Goal: Task Accomplishment & Management: Manage account settings

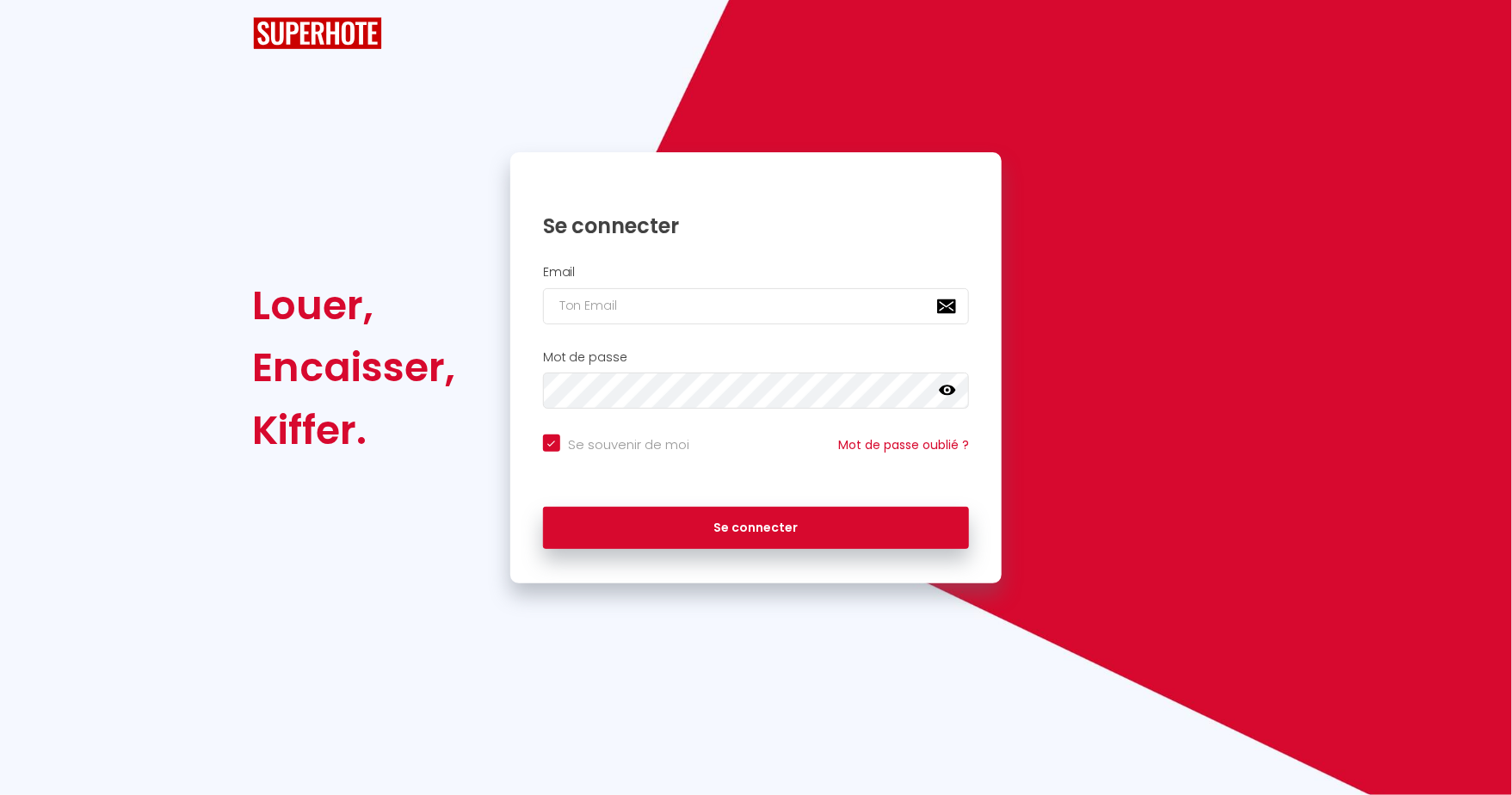
checkbox input "true"
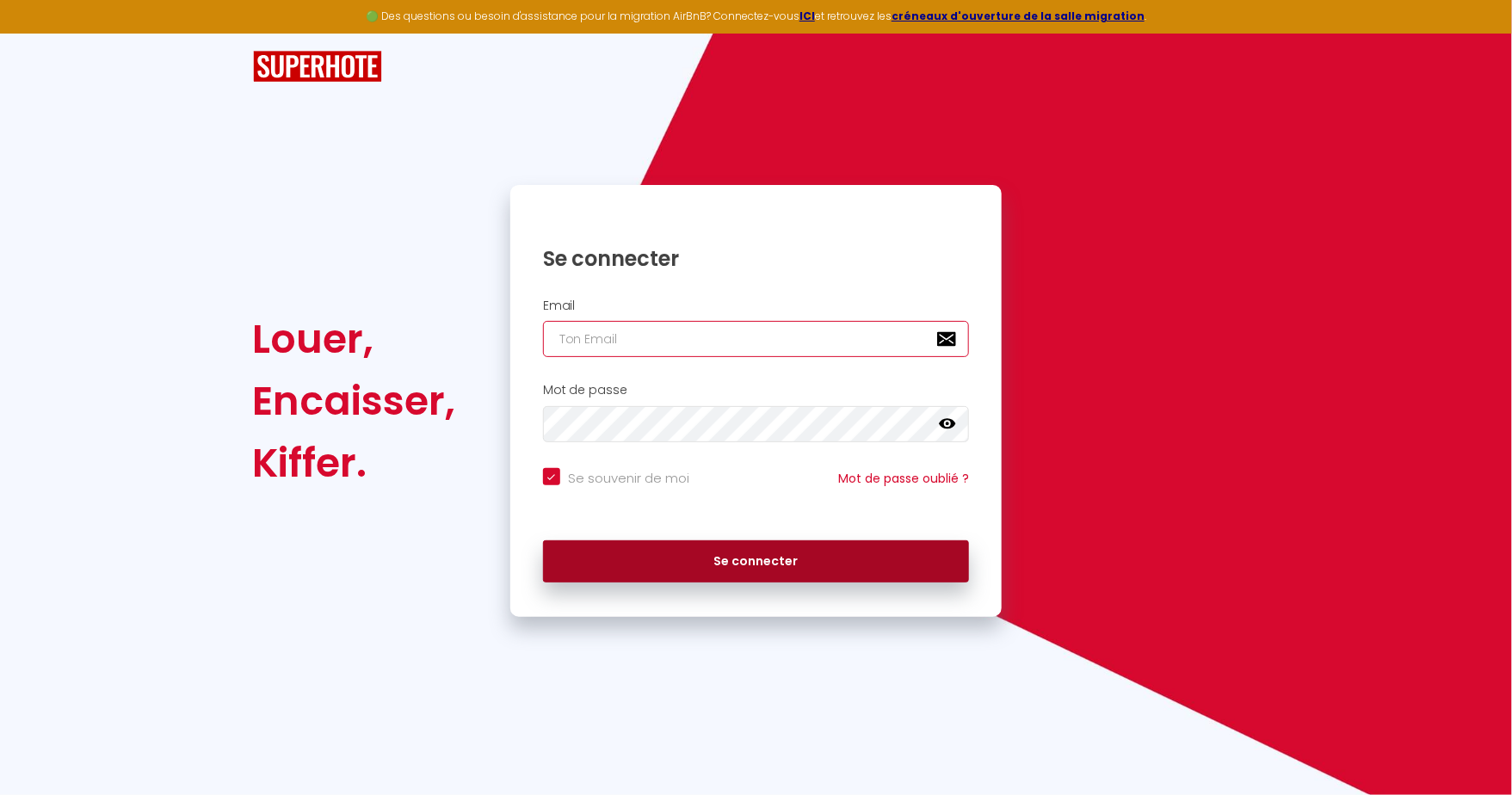
type input "[EMAIL_ADDRESS][DOMAIN_NAME]"
click at [818, 559] on button "Se connecter" at bounding box center [756, 562] width 427 height 43
checkbox input "true"
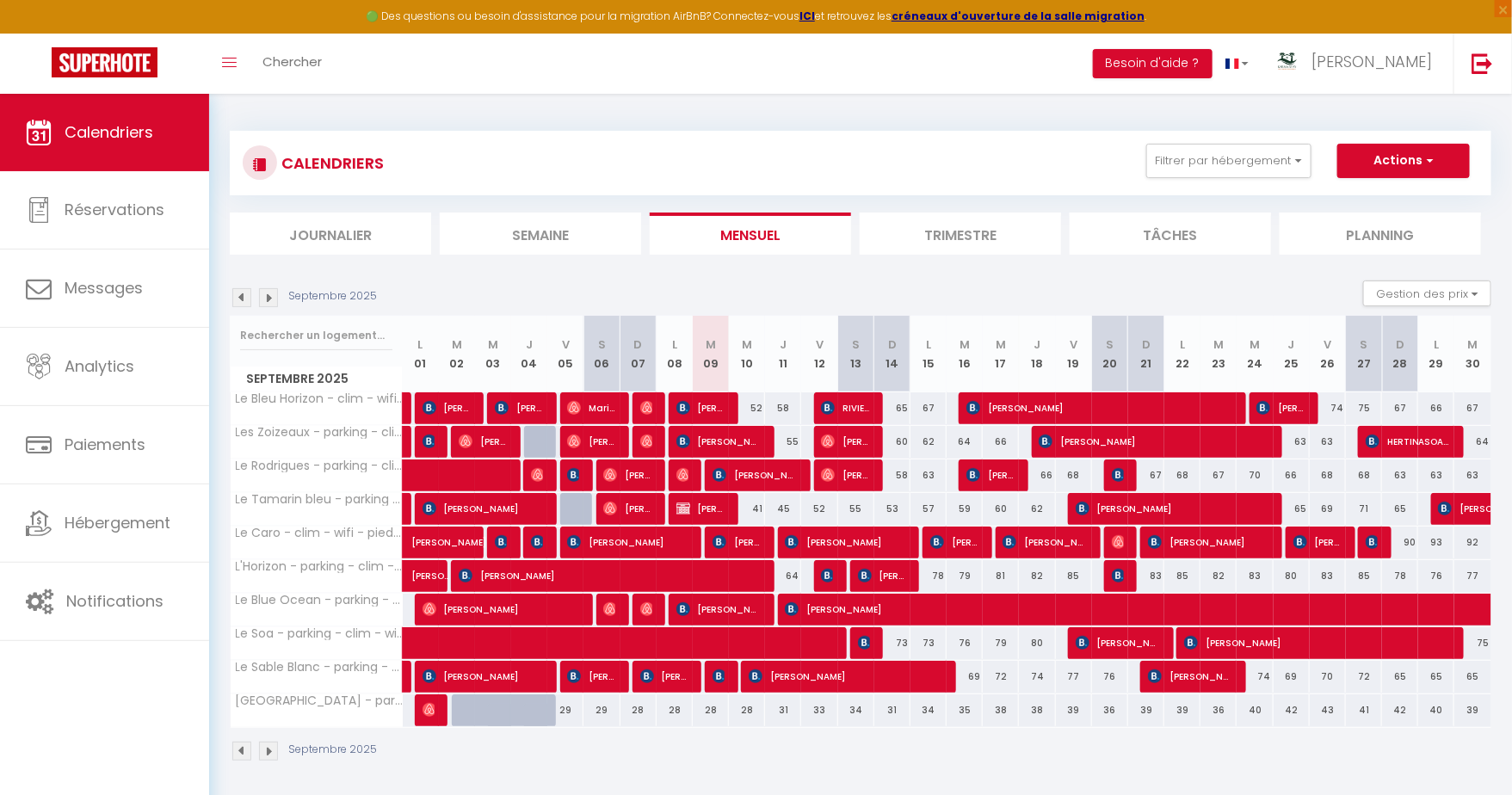
scroll to position [93, 0]
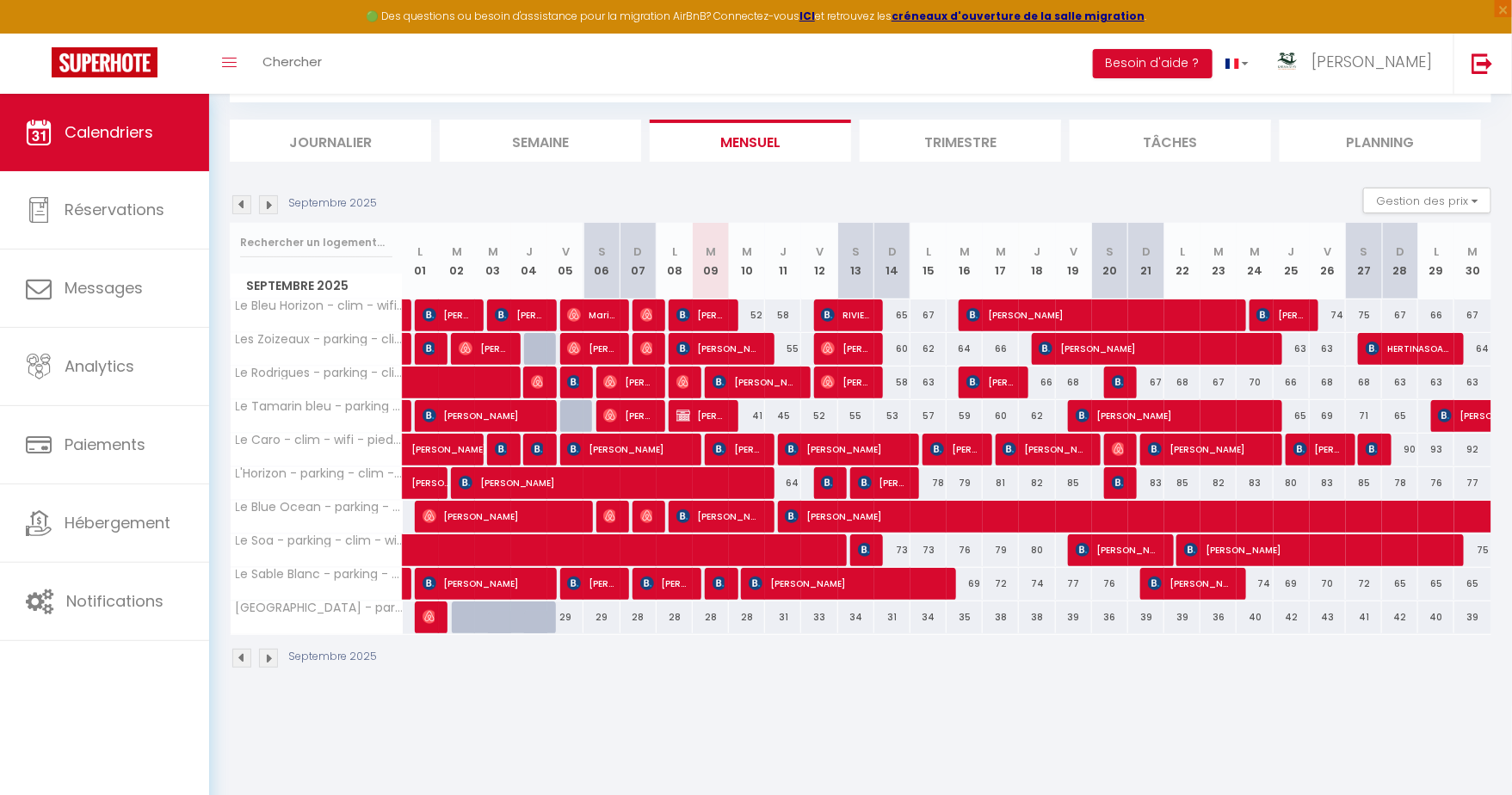
click at [964, 141] on li "Trimestre" at bounding box center [960, 140] width 202 height 42
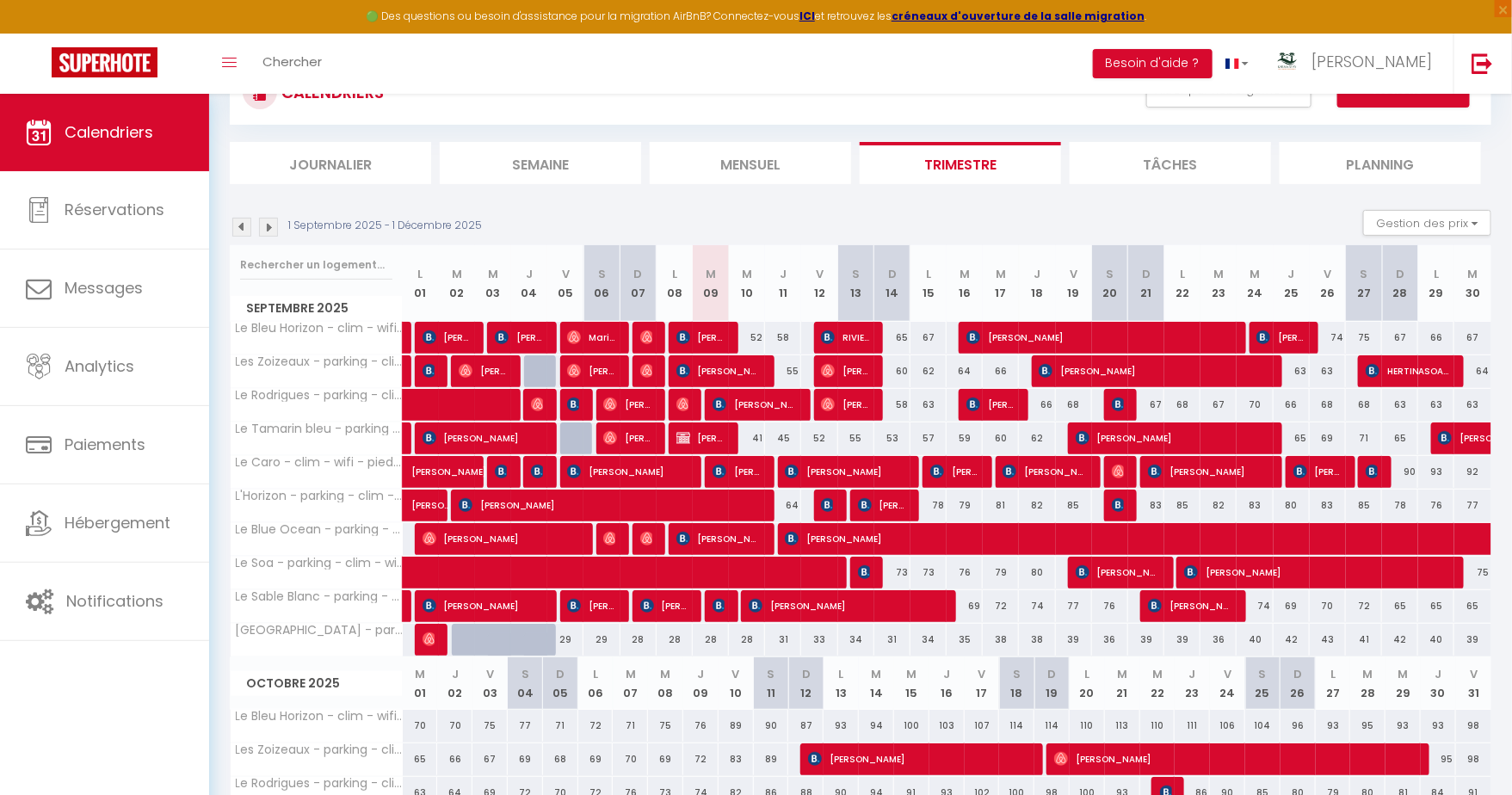
scroll to position [69, 0]
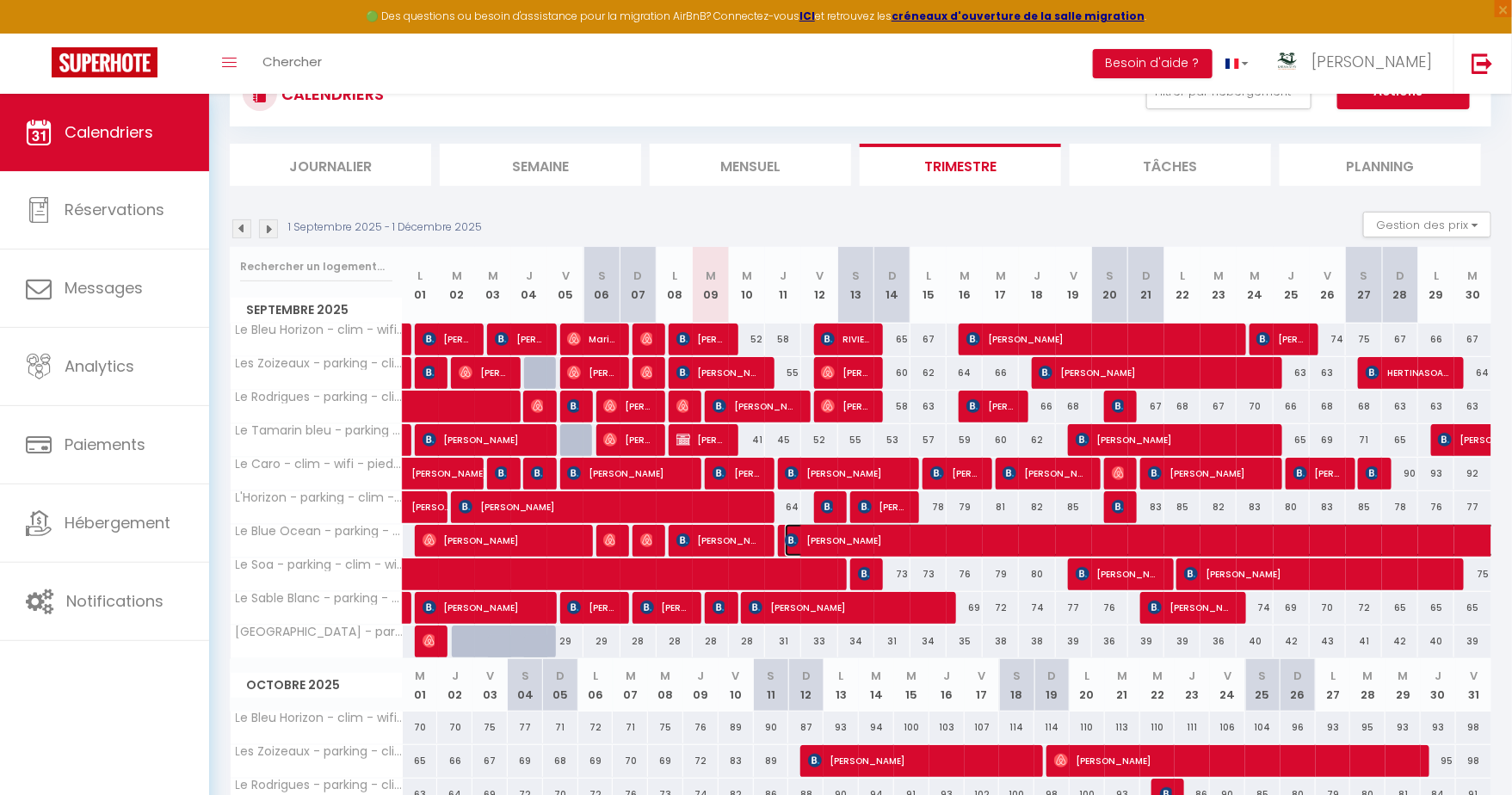
click at [951, 535] on span "[PERSON_NAME]" at bounding box center [1319, 540] width 1069 height 33
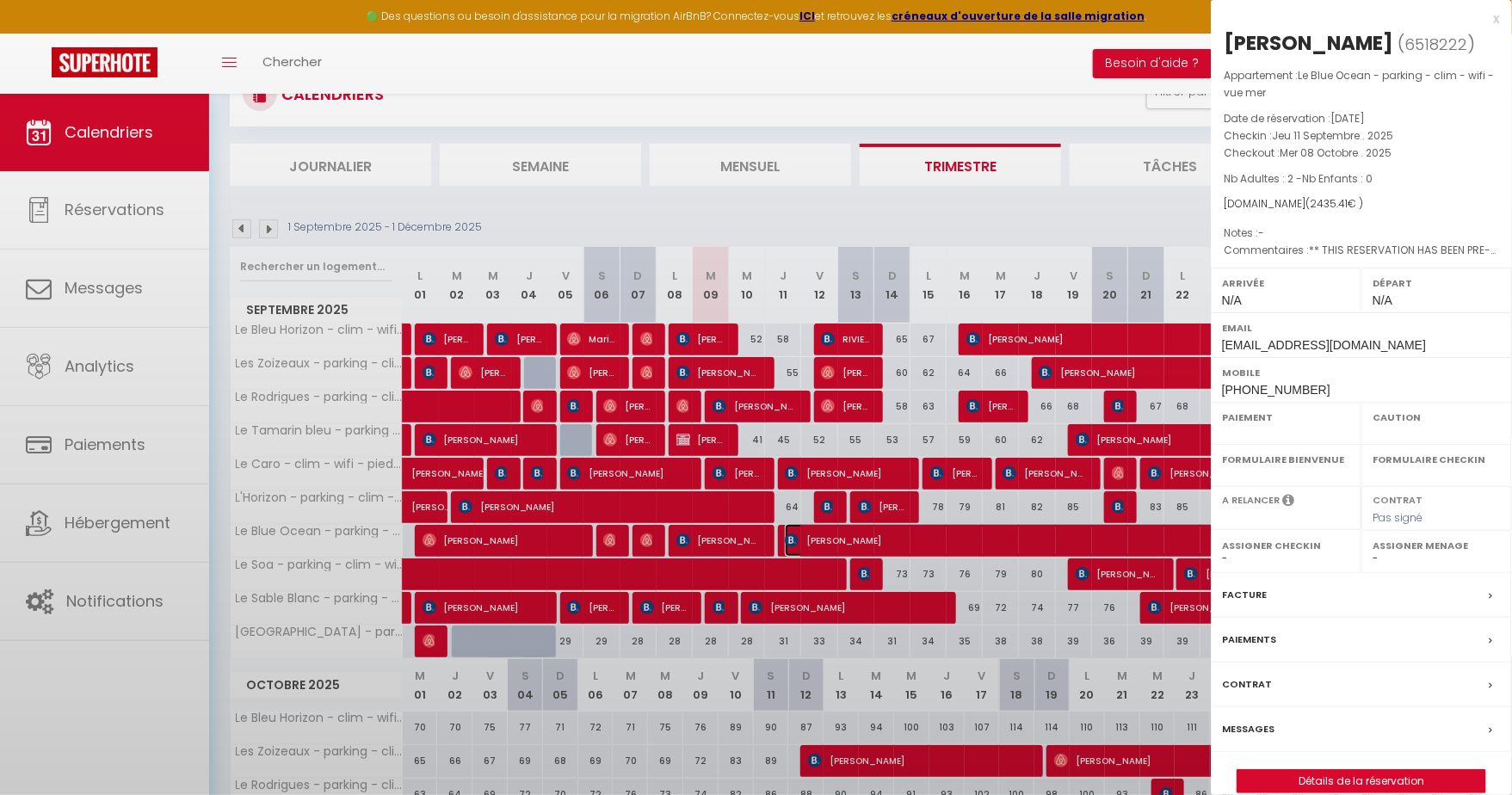
select select "OK"
select select "0"
select select "1"
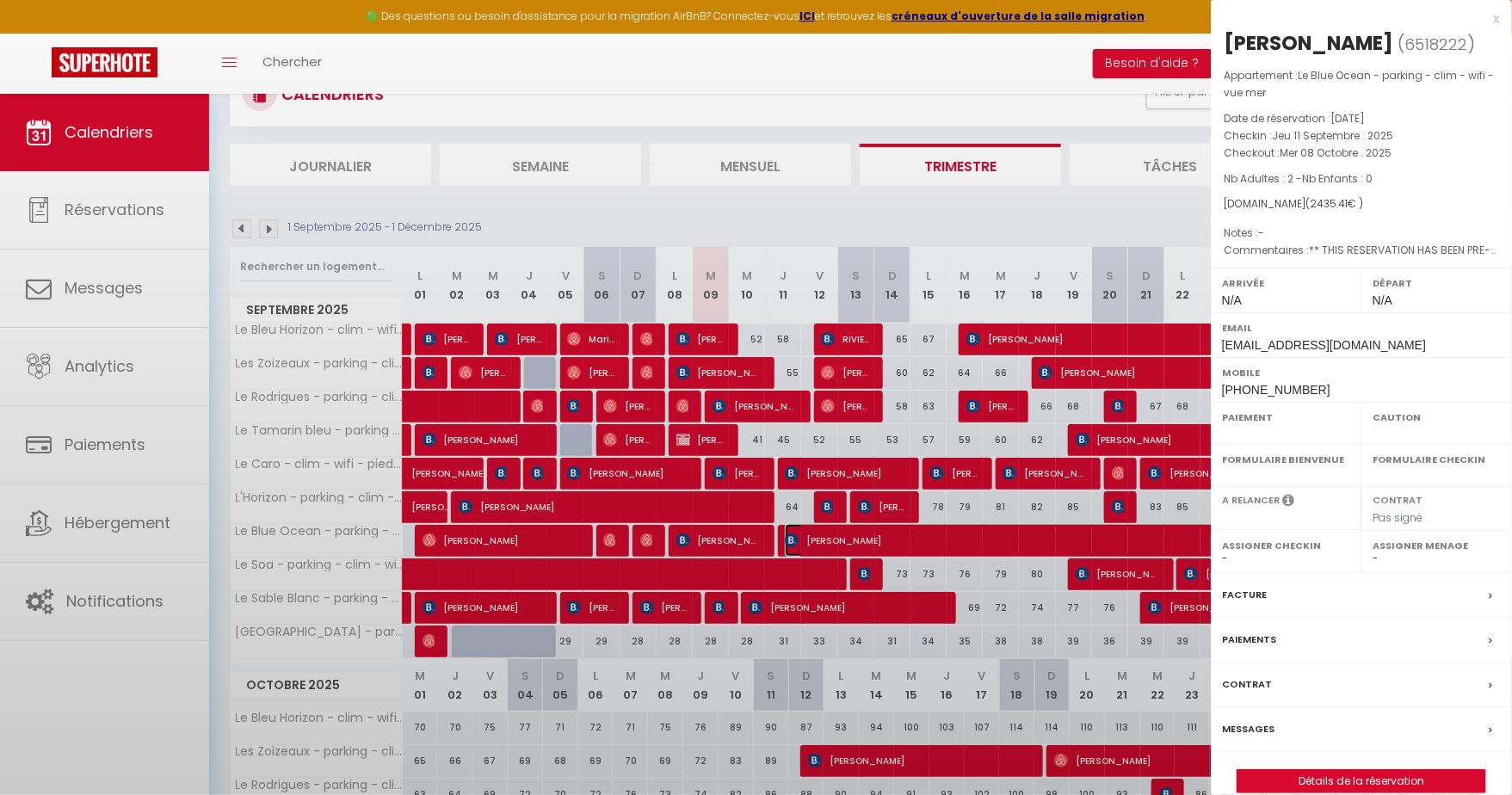
select select
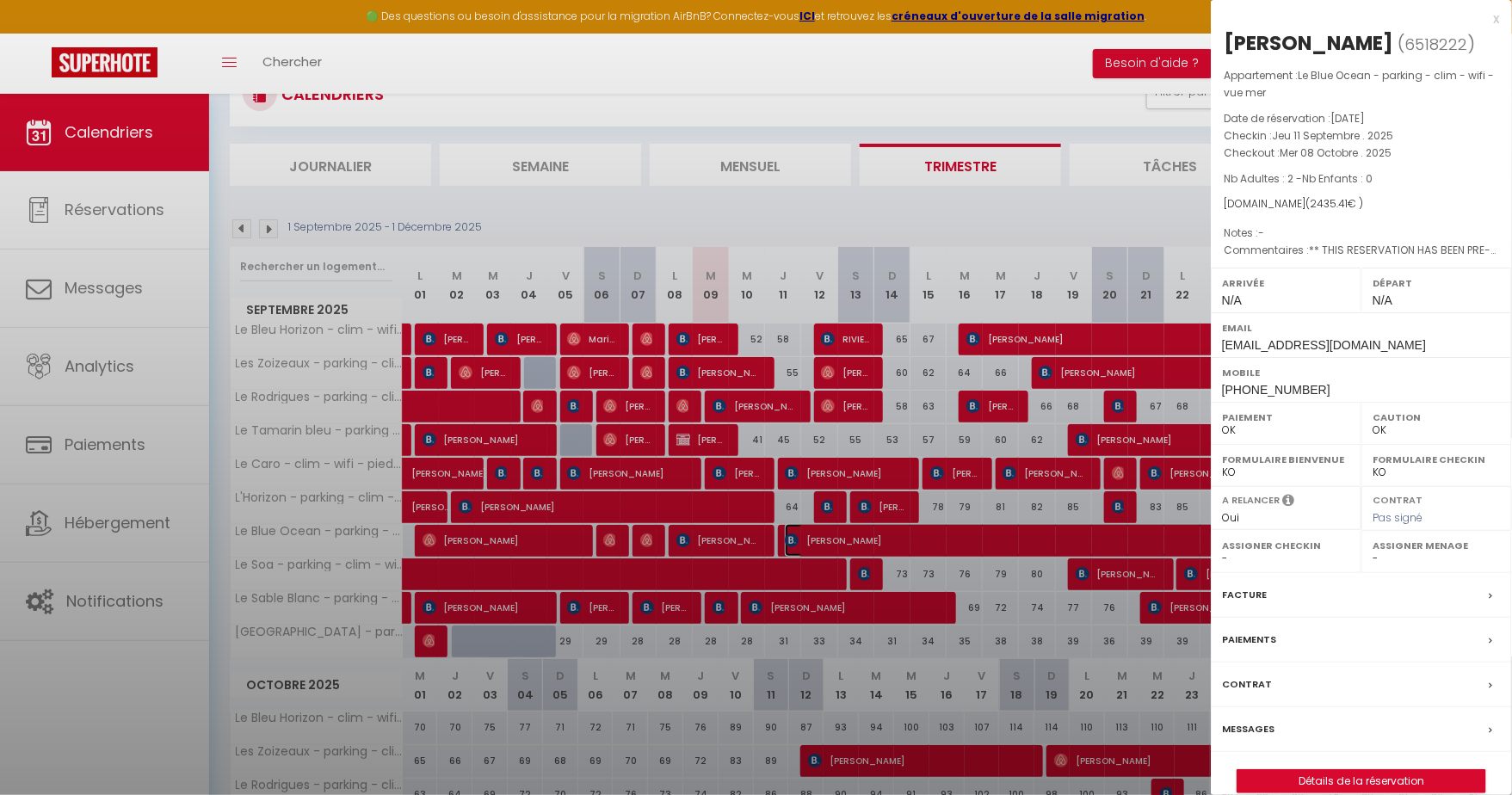
select select "14291"
select select "45280"
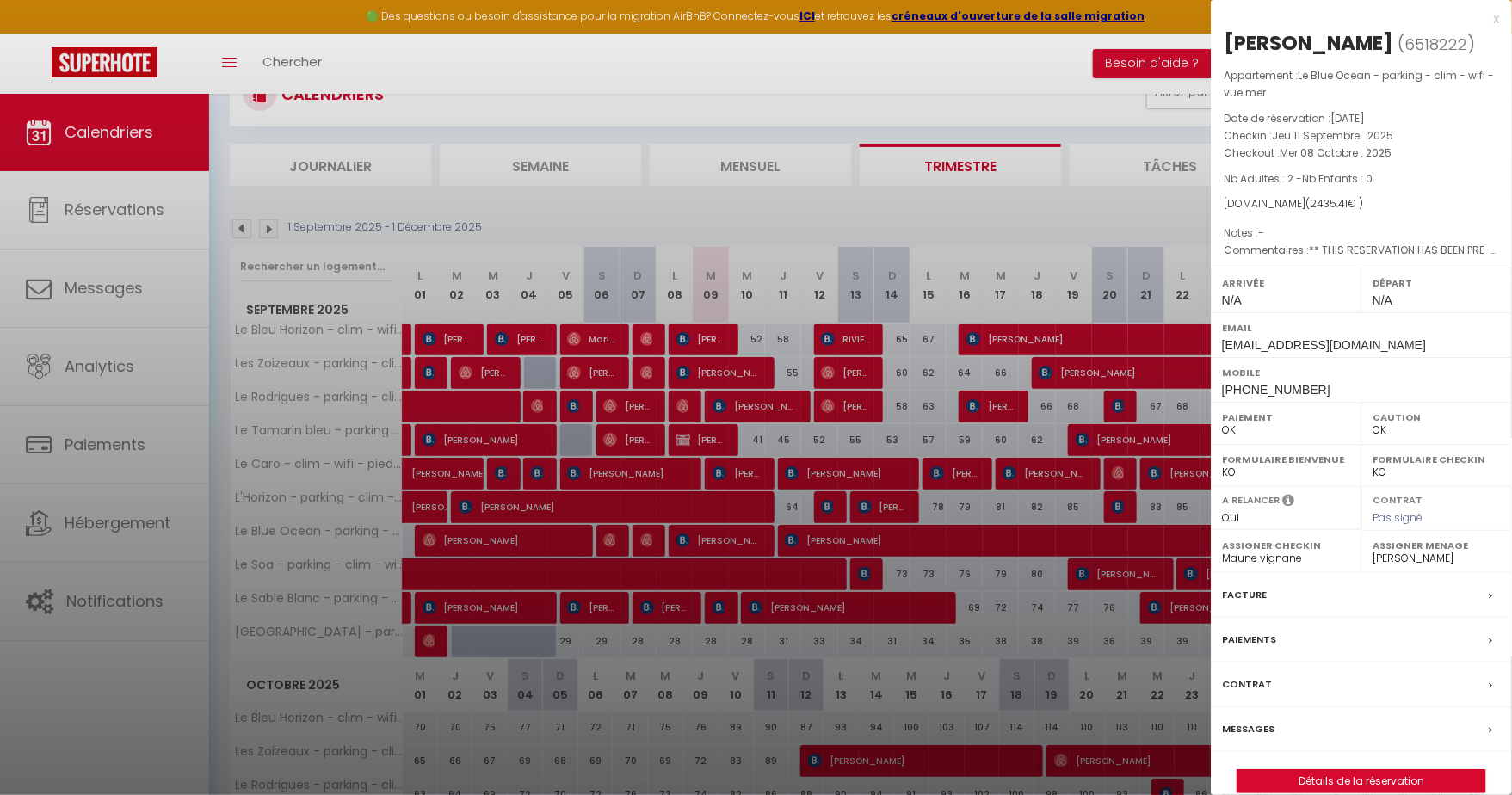
click at [951, 535] on div at bounding box center [756, 397] width 1512 height 795
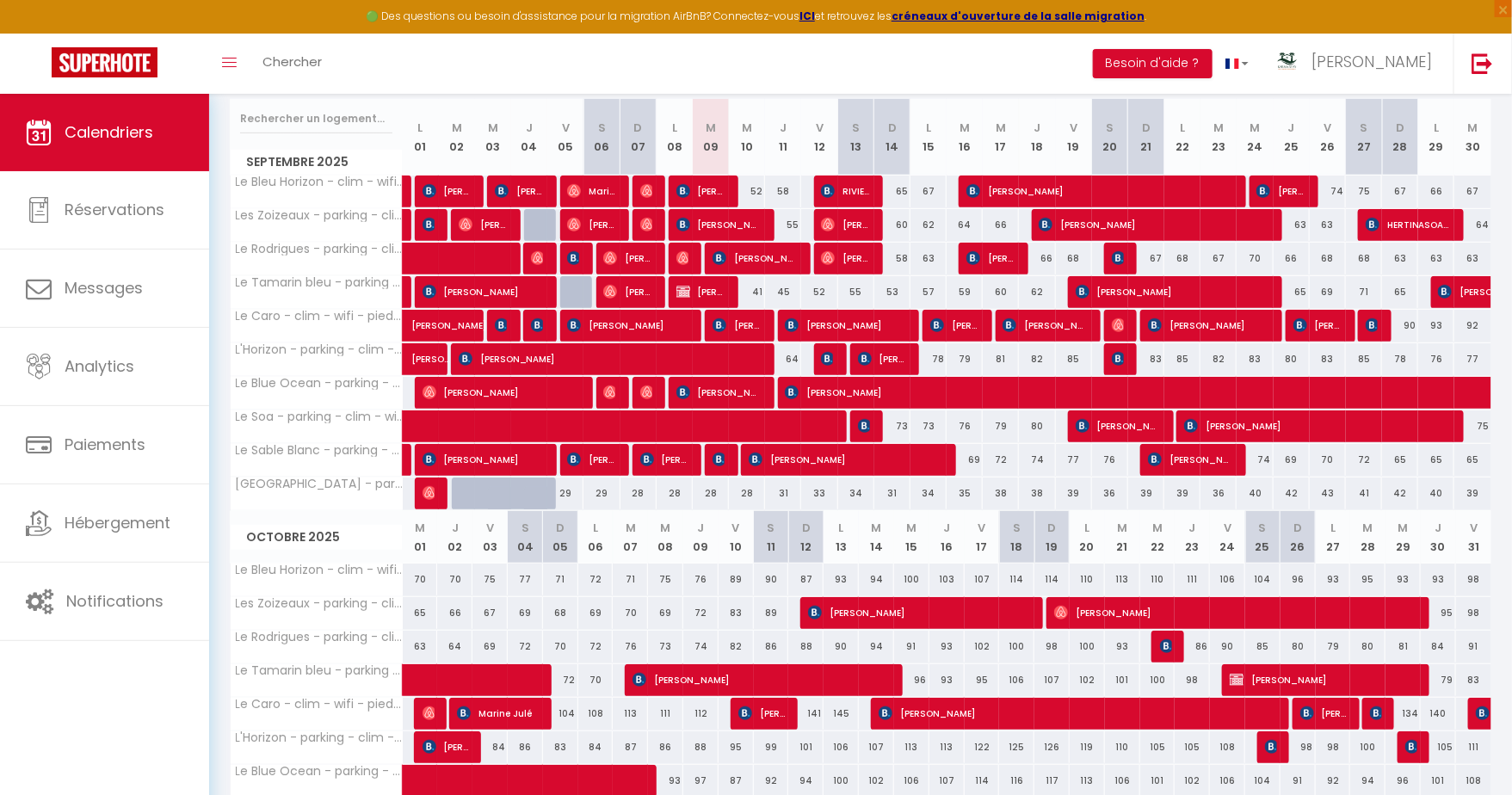
scroll to position [221, 0]
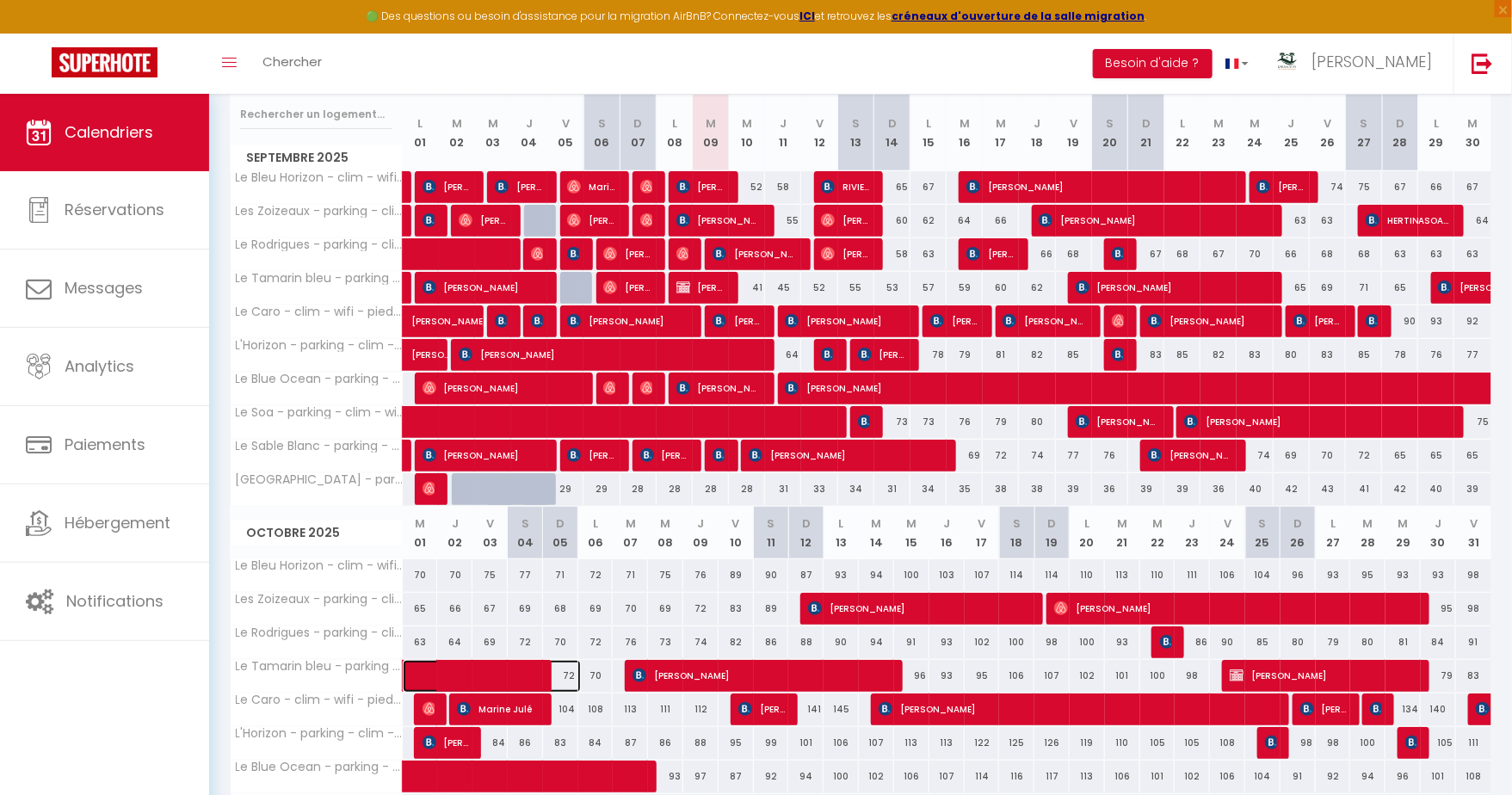
click at [513, 664] on span at bounding box center [501, 676] width 158 height 33
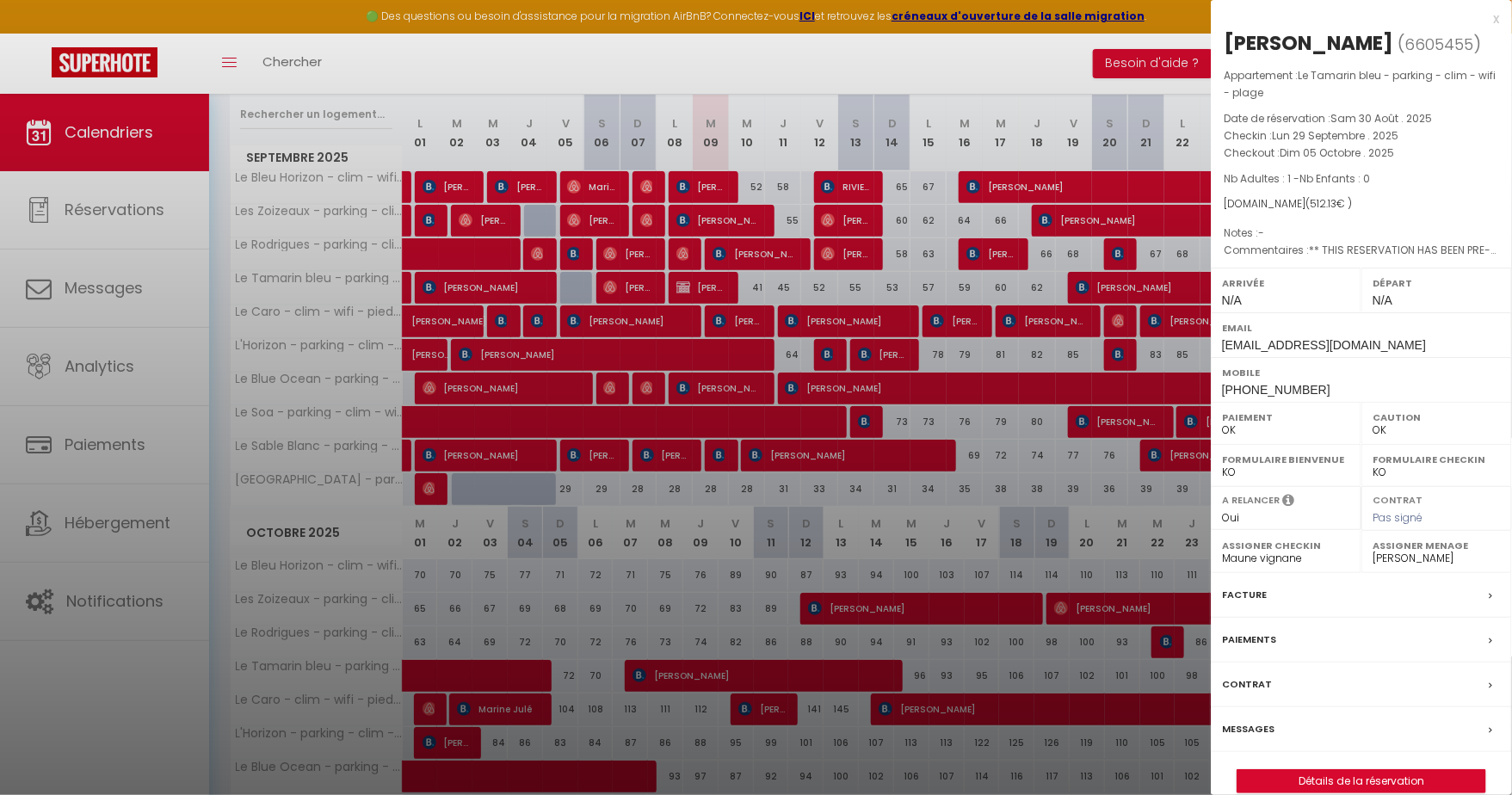
click at [513, 664] on div at bounding box center [756, 397] width 1512 height 795
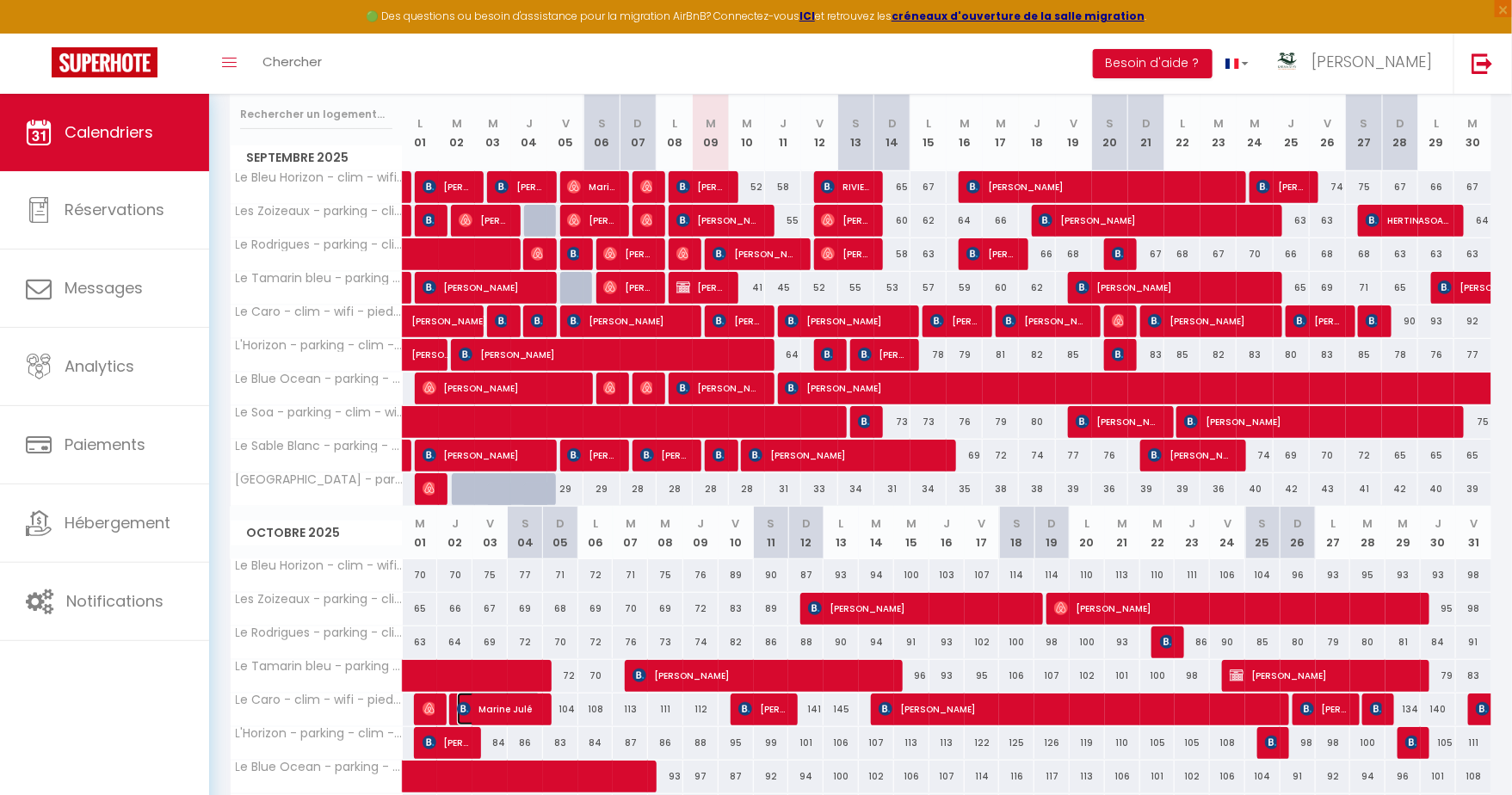
click at [511, 701] on span "Marine Julé" at bounding box center [499, 708] width 85 height 33
select select
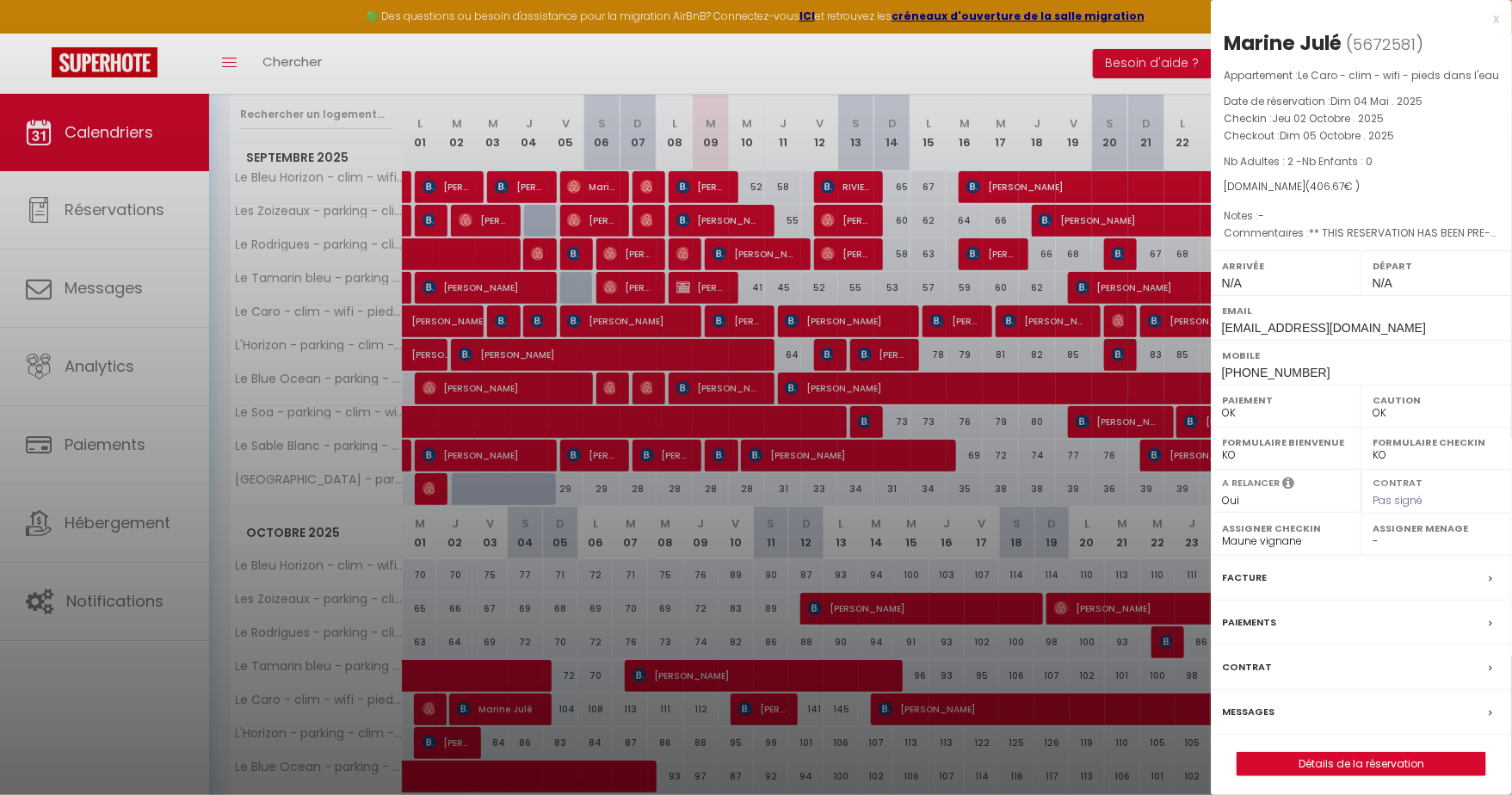
click at [511, 701] on div at bounding box center [756, 397] width 1512 height 795
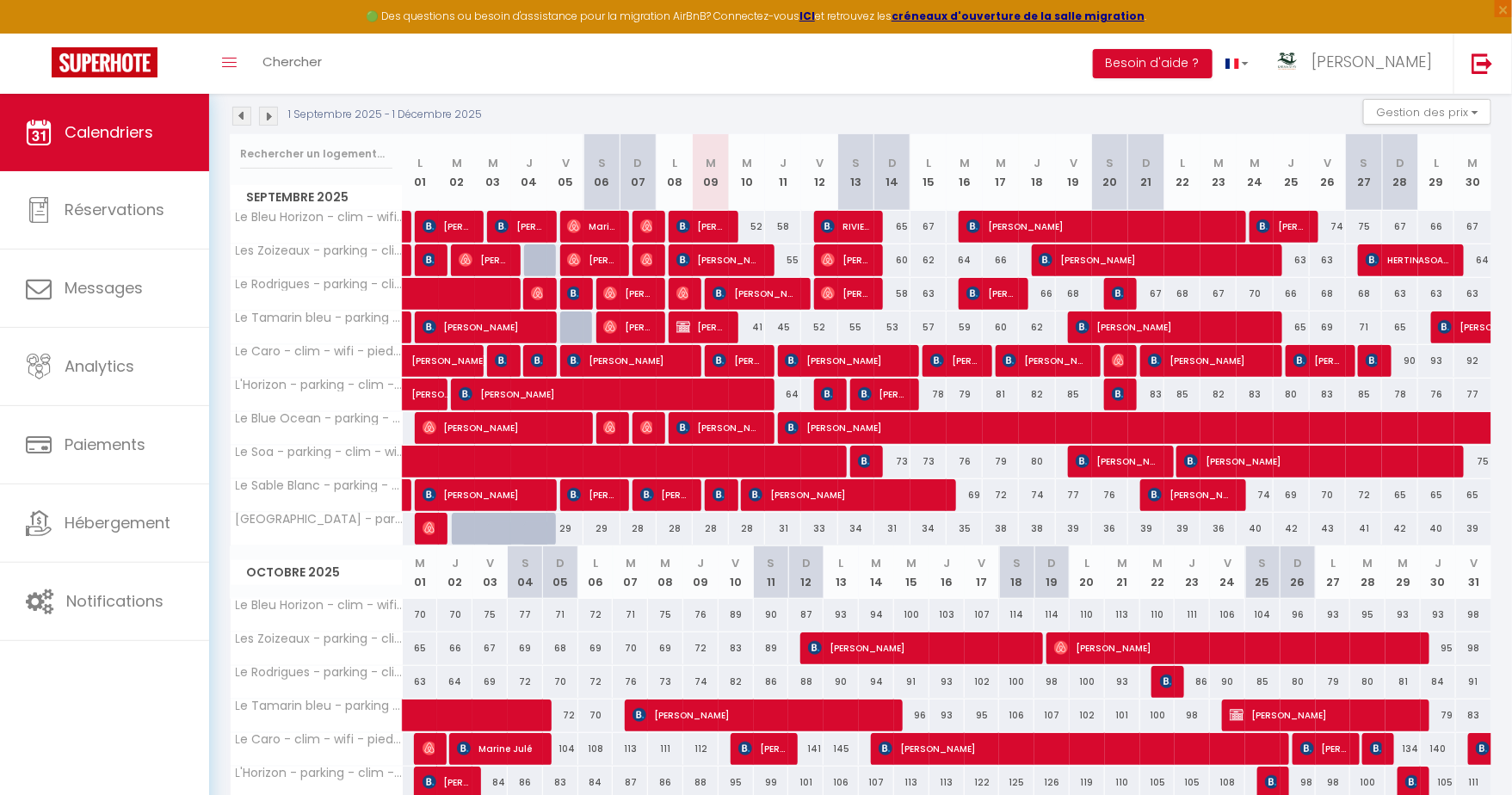
scroll to position [0, 0]
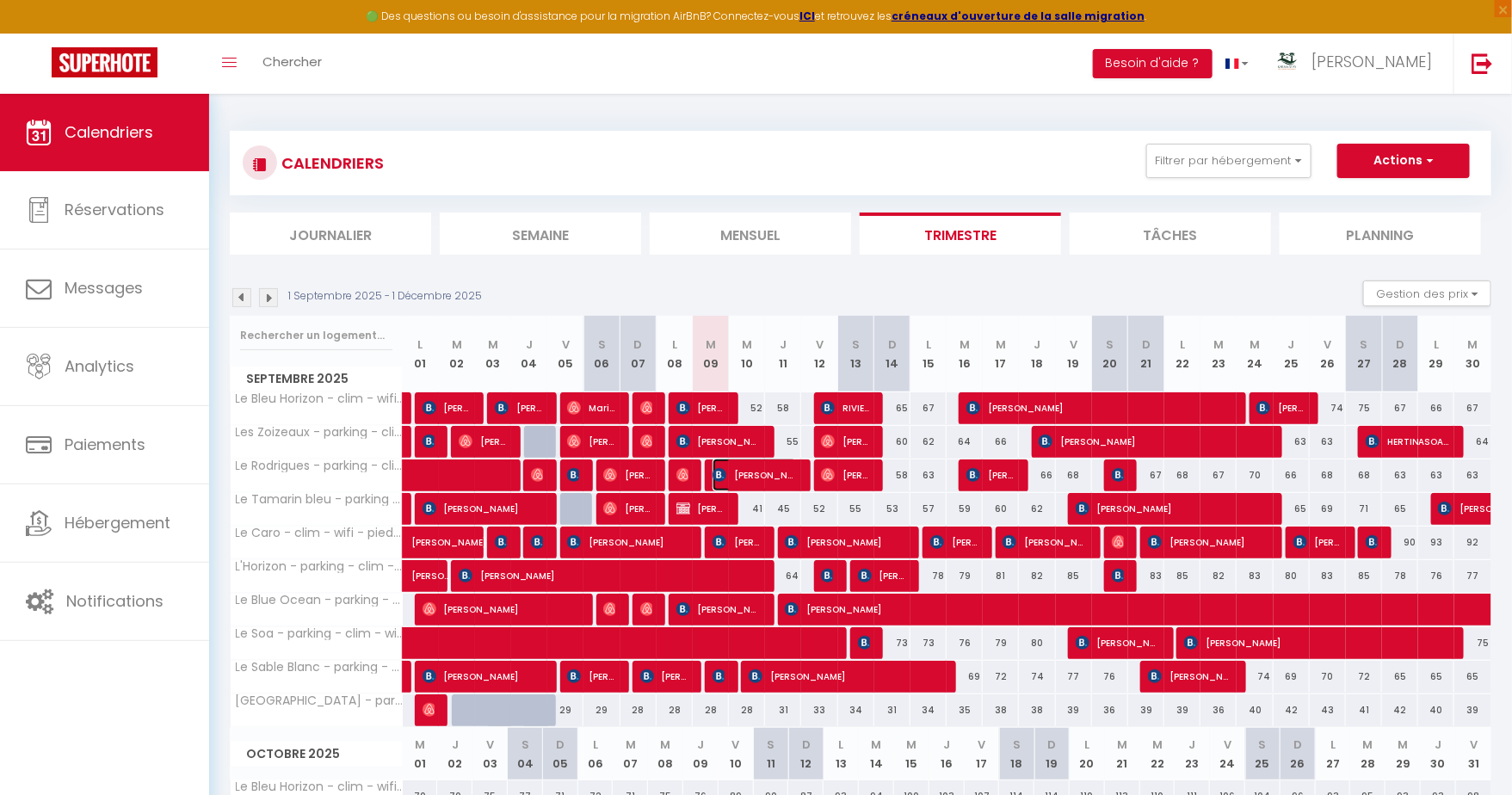
click at [749, 470] on span "[PERSON_NAME]" at bounding box center [754, 475] width 85 height 33
select select "KO"
select select "45280"
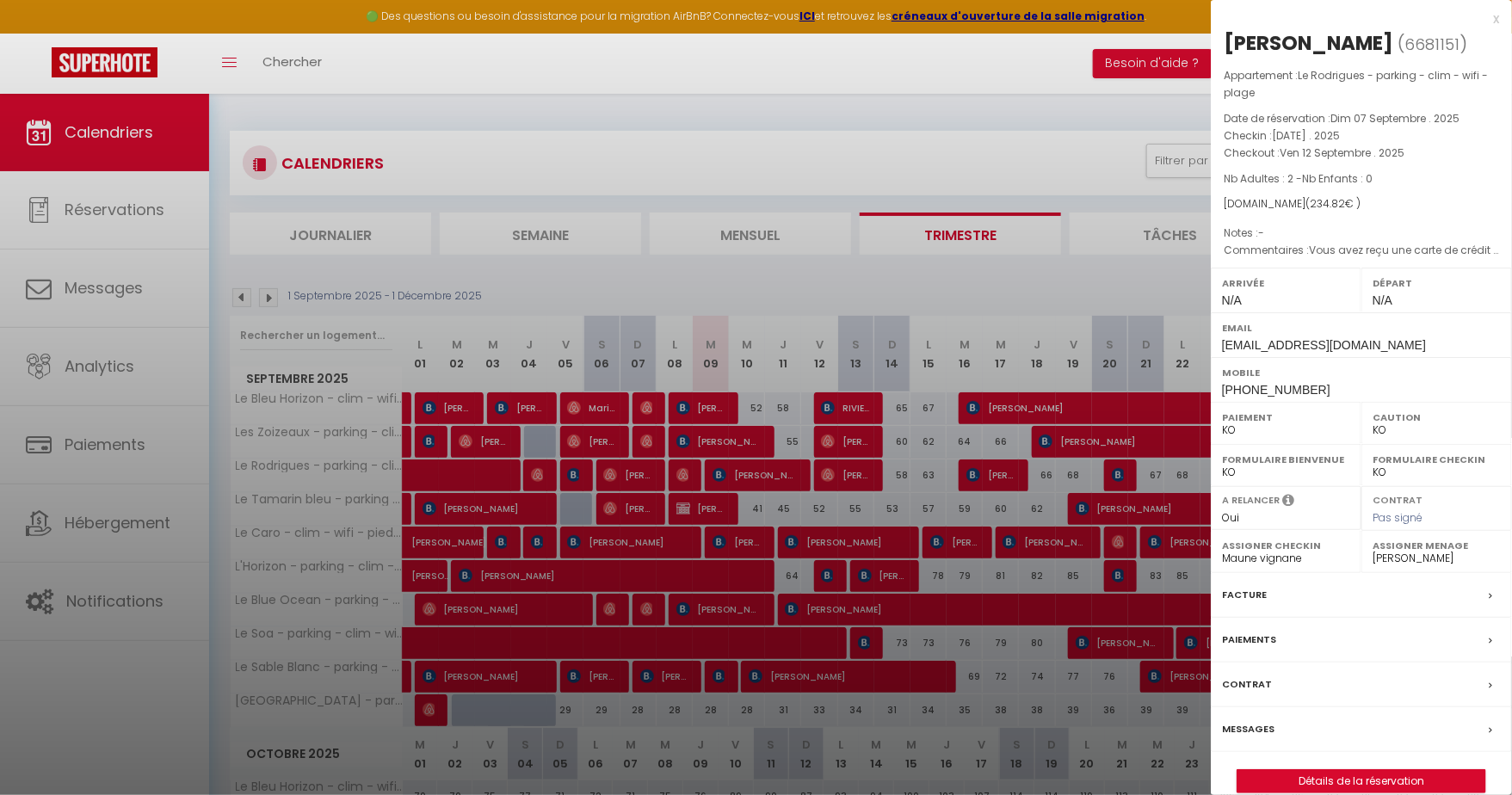
click at [1322, 634] on div "Paiements" at bounding box center [1362, 640] width 302 height 45
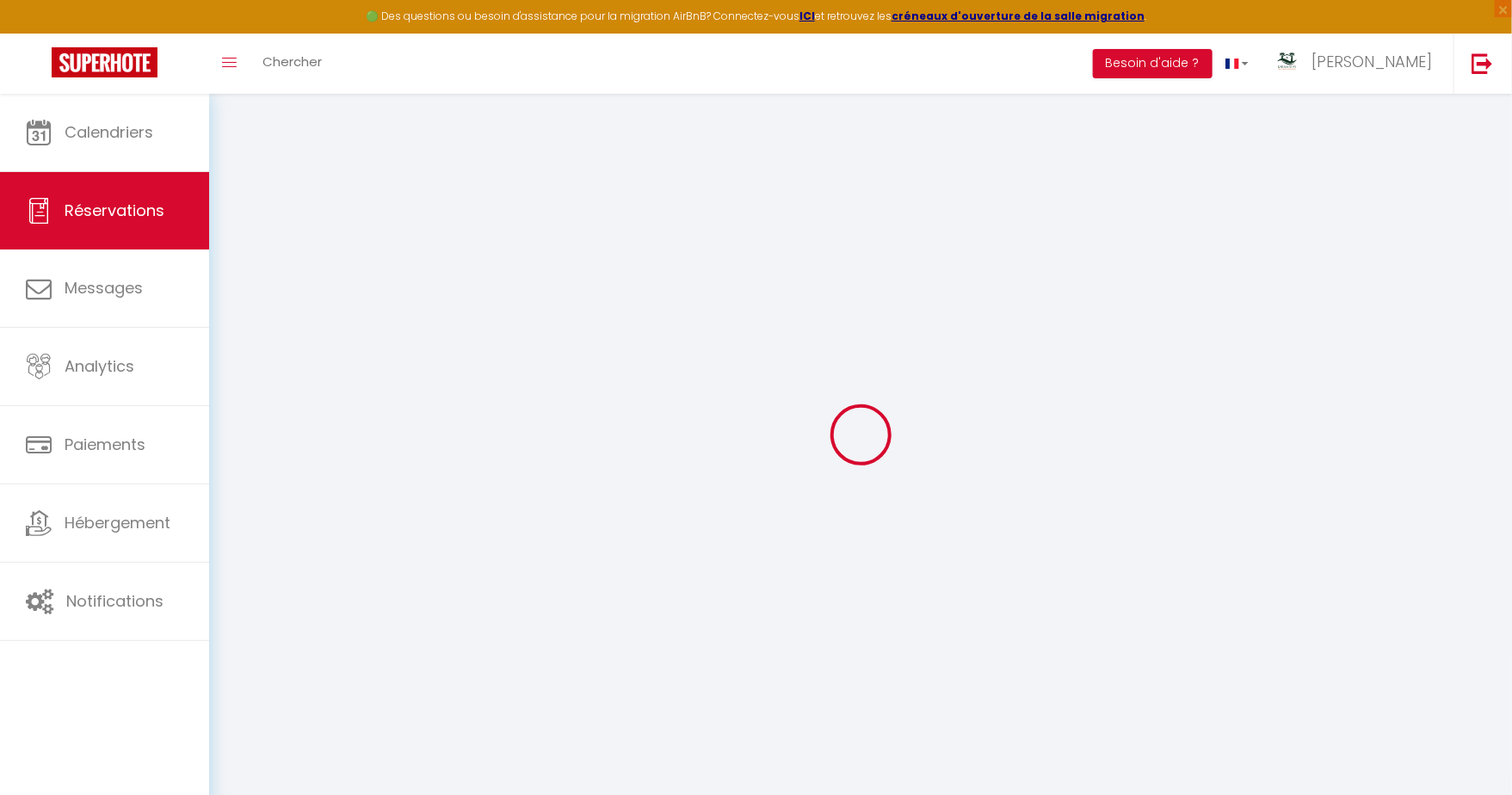
select select "0"
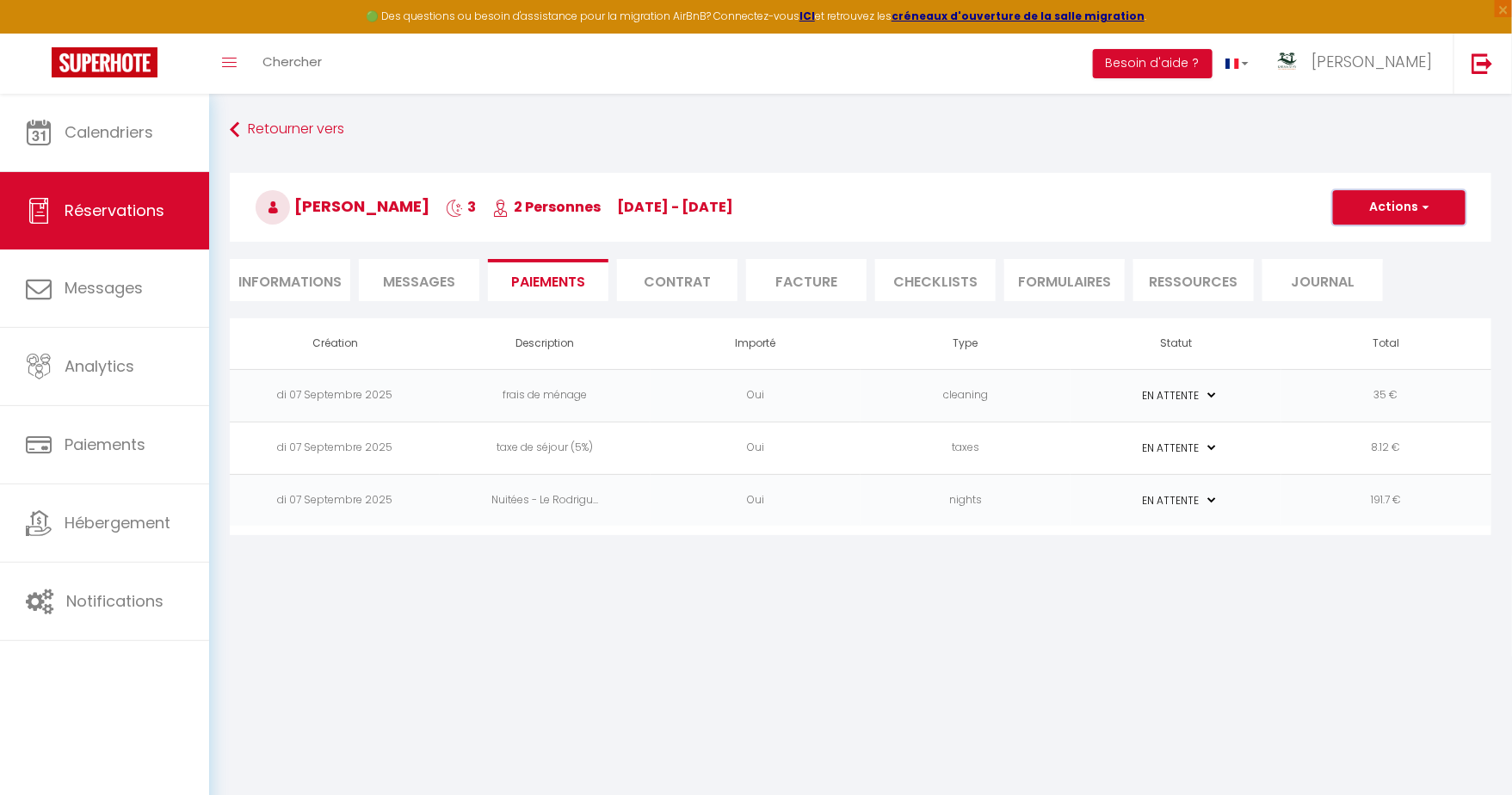
click at [1432, 209] on button "Actions" at bounding box center [1400, 207] width 133 height 35
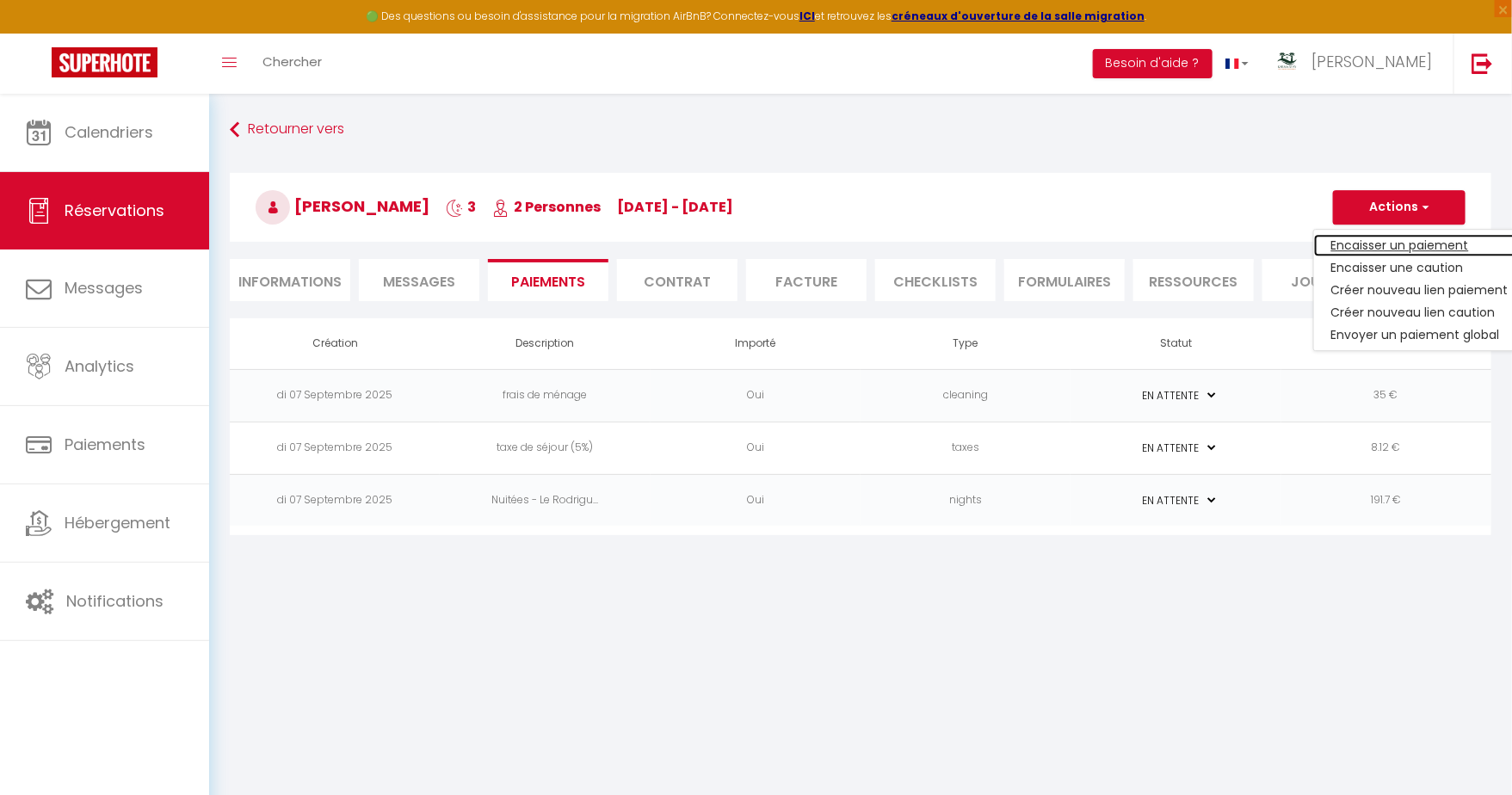
click at [1399, 243] on link "Encaisser un paiement" at bounding box center [1420, 244] width 212 height 22
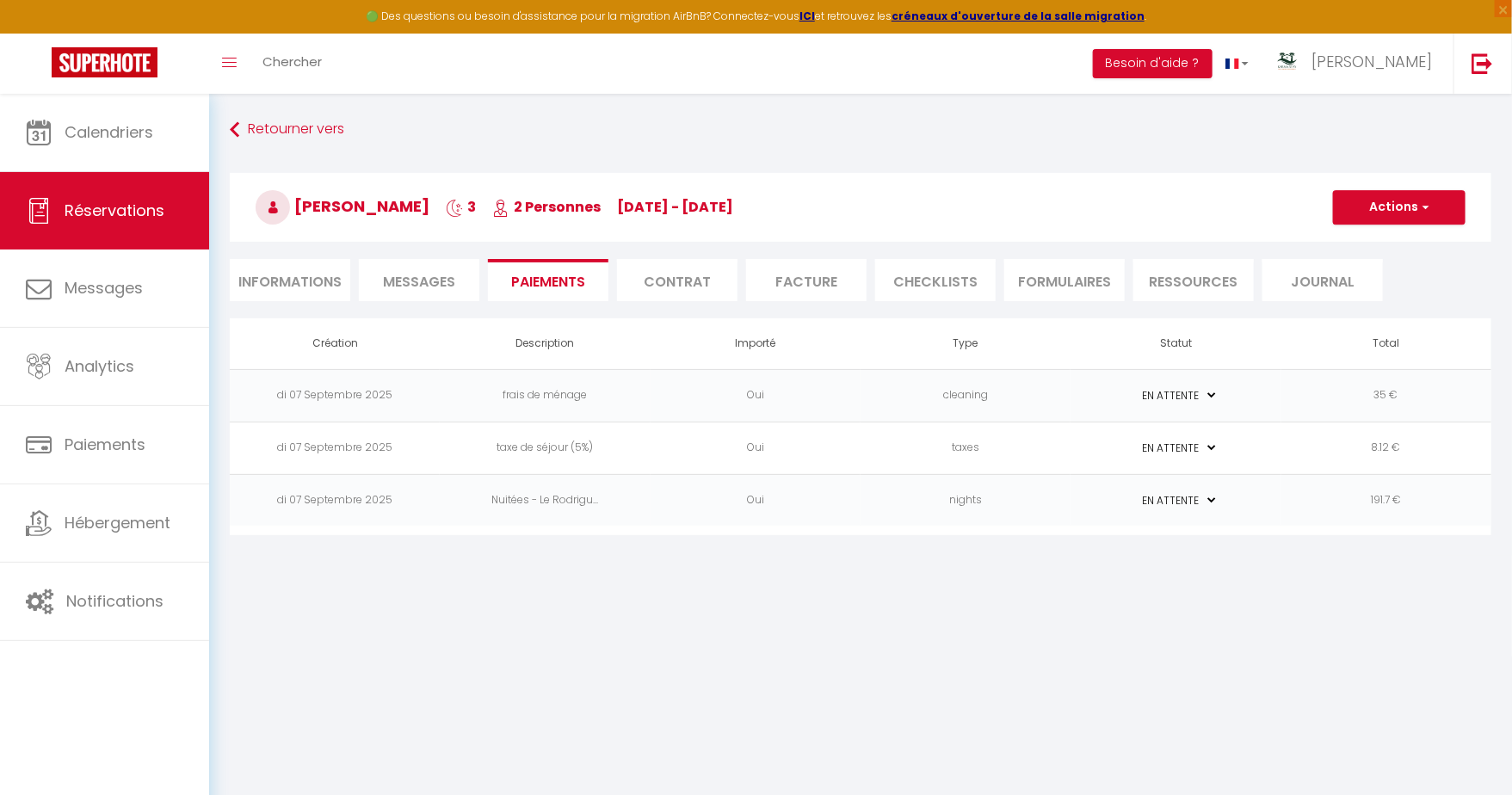
select select "nights"
type input "[EMAIL_ADDRESS][DOMAIN_NAME]"
select select "14135"
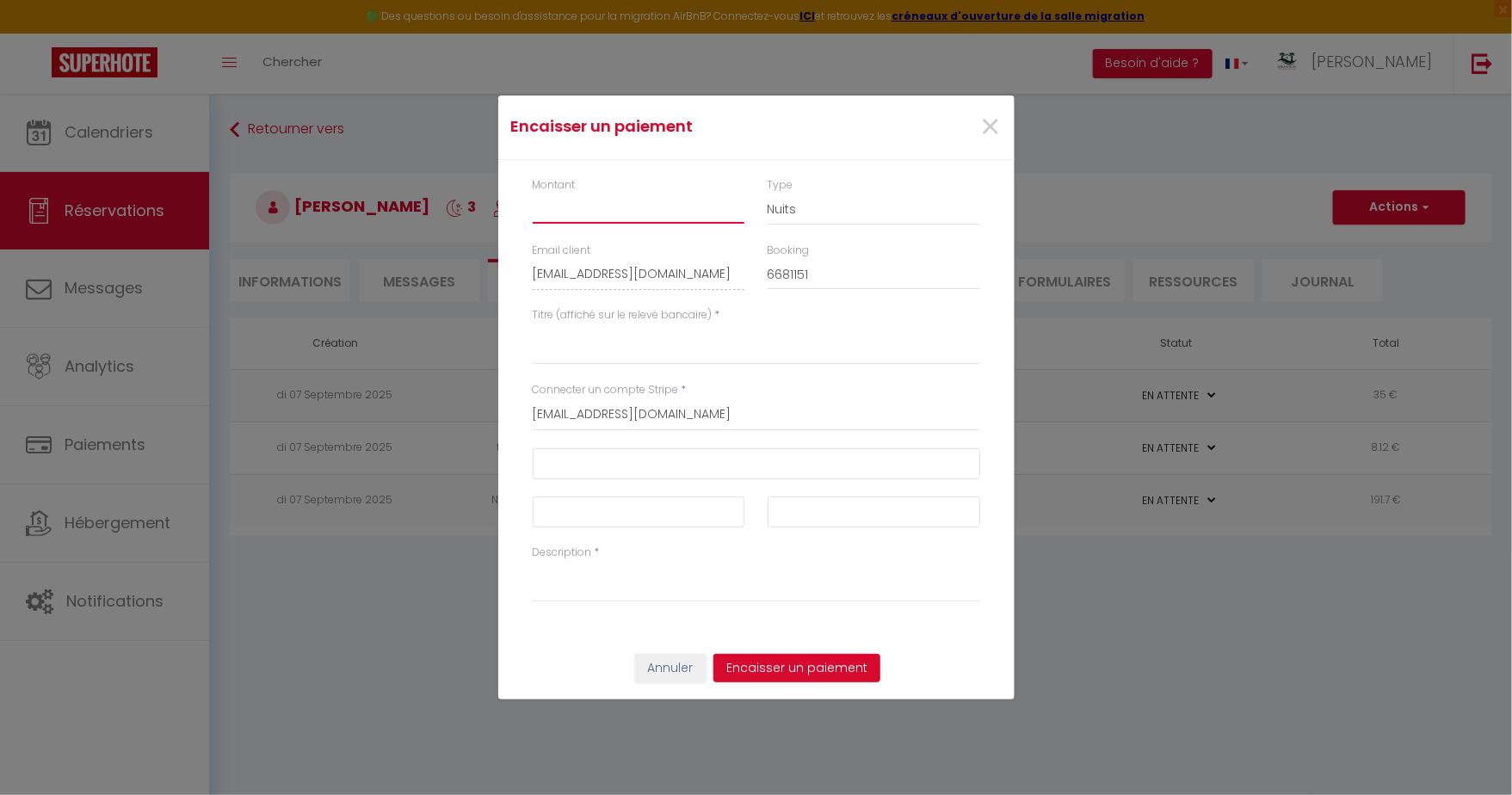
click at [644, 204] on input "Montant" at bounding box center [639, 208] width 212 height 31
type input "234.82"
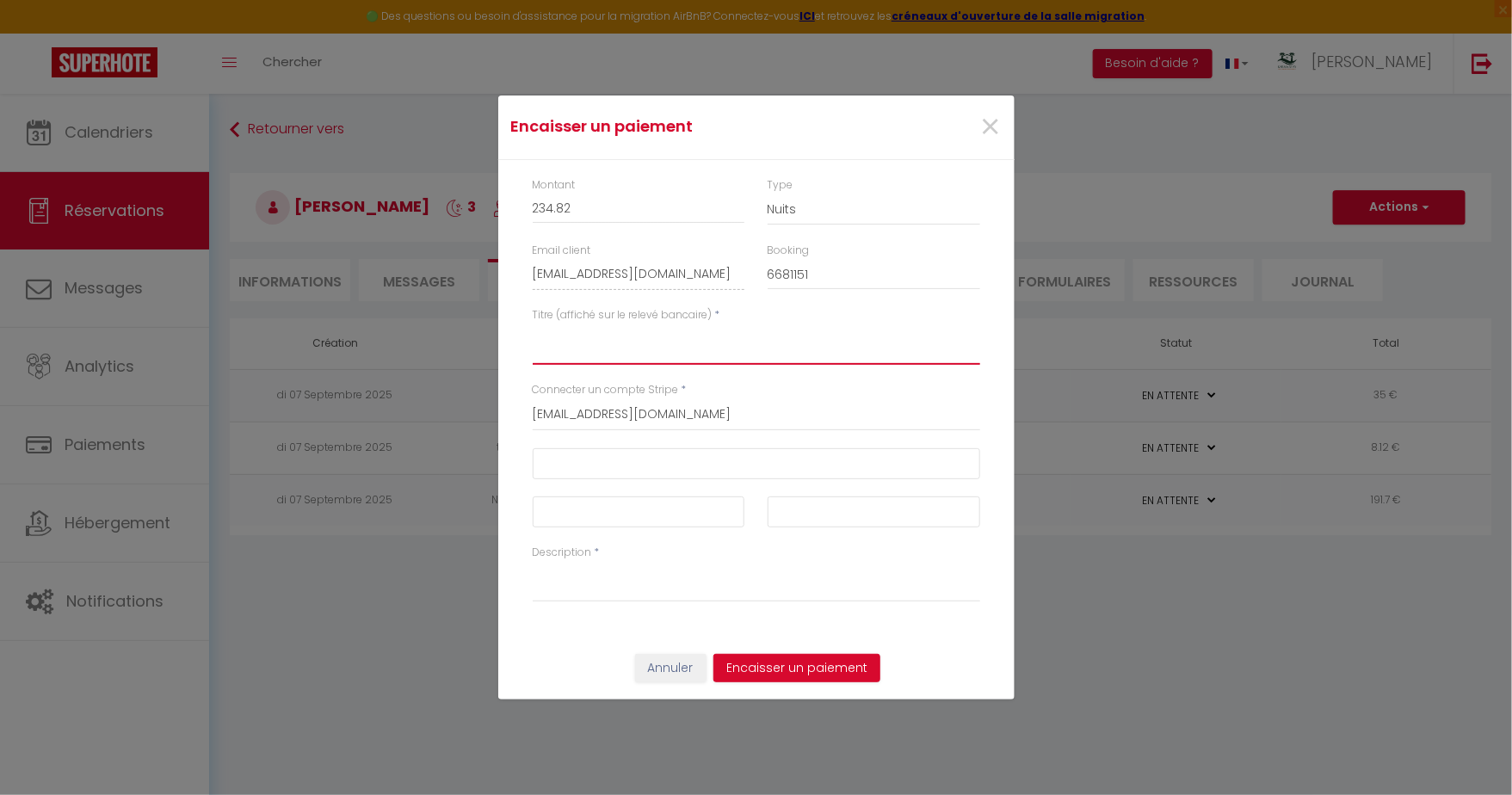
click at [611, 335] on textarea "Titre (affiché sur le relevé bancaire)" at bounding box center [756, 344] width 447 height 41
click at [582, 344] on textarea "LE RODRIGUES" at bounding box center [756, 344] width 447 height 41
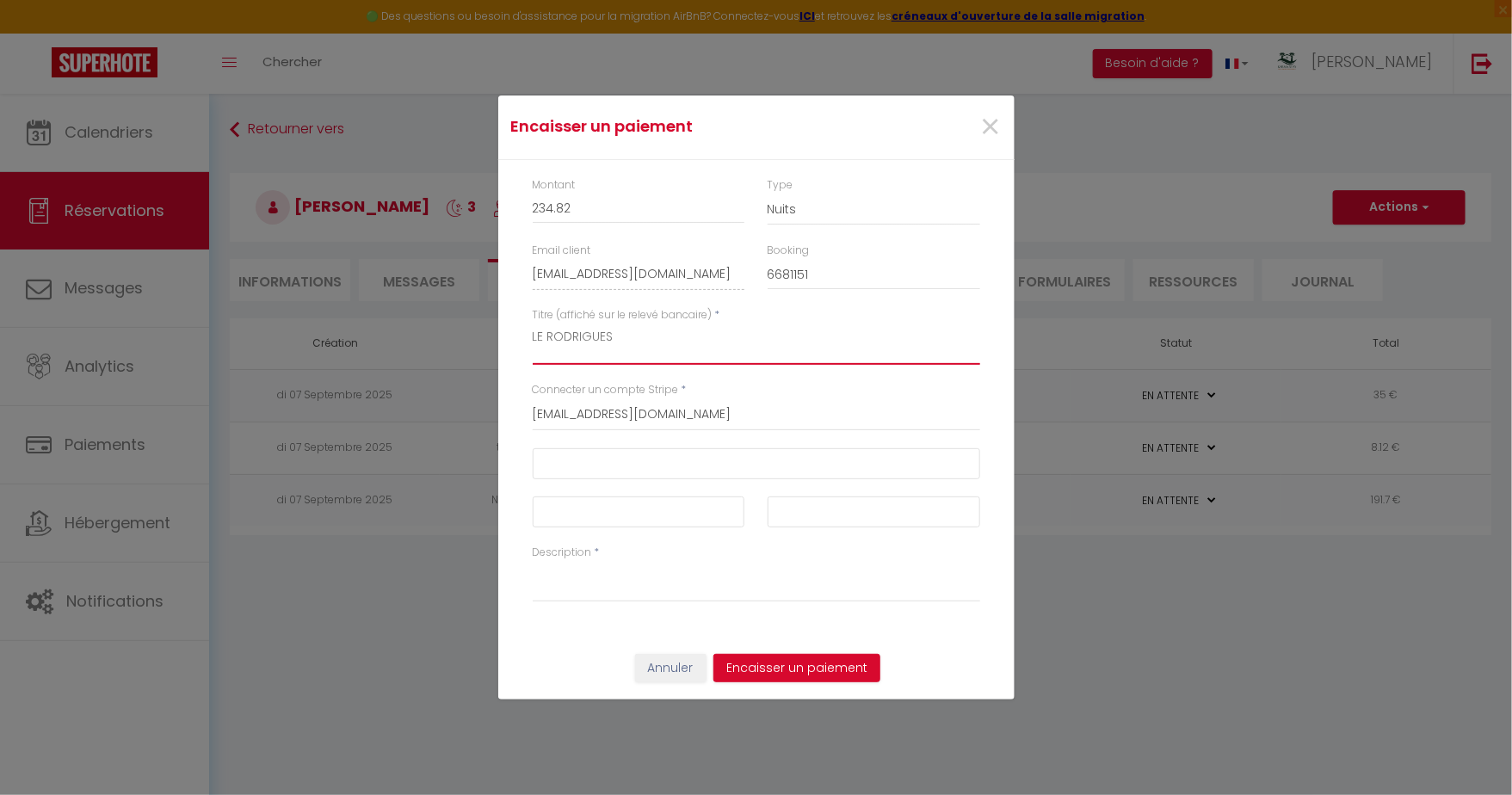
click at [582, 344] on textarea "LE RODRIGUES" at bounding box center [756, 344] width 447 height 41
type textarea "LE RODRIGUES"
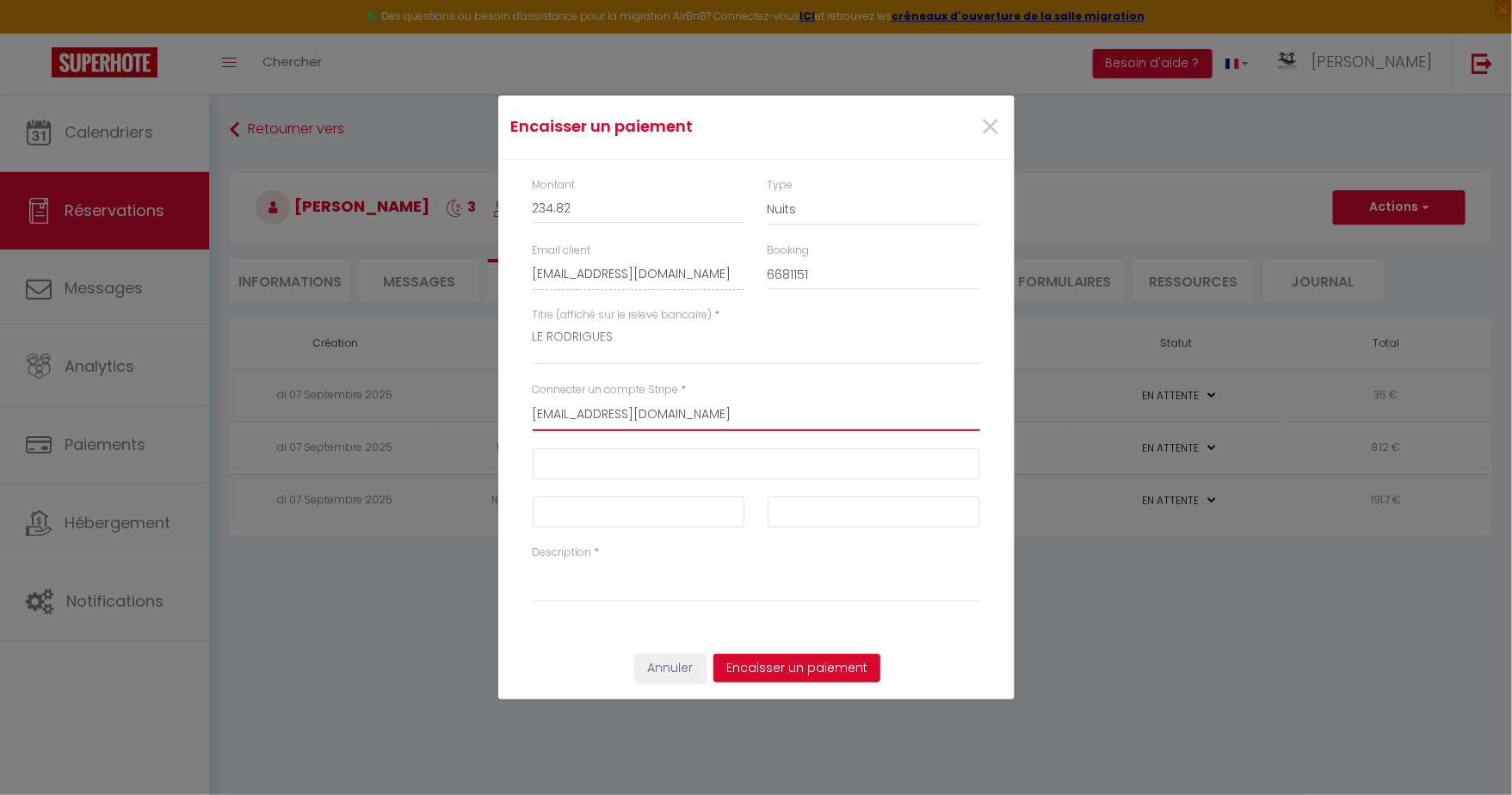
click at [599, 416] on select "[EMAIL_ADDRESS][DOMAIN_NAME]" at bounding box center [756, 414] width 447 height 33
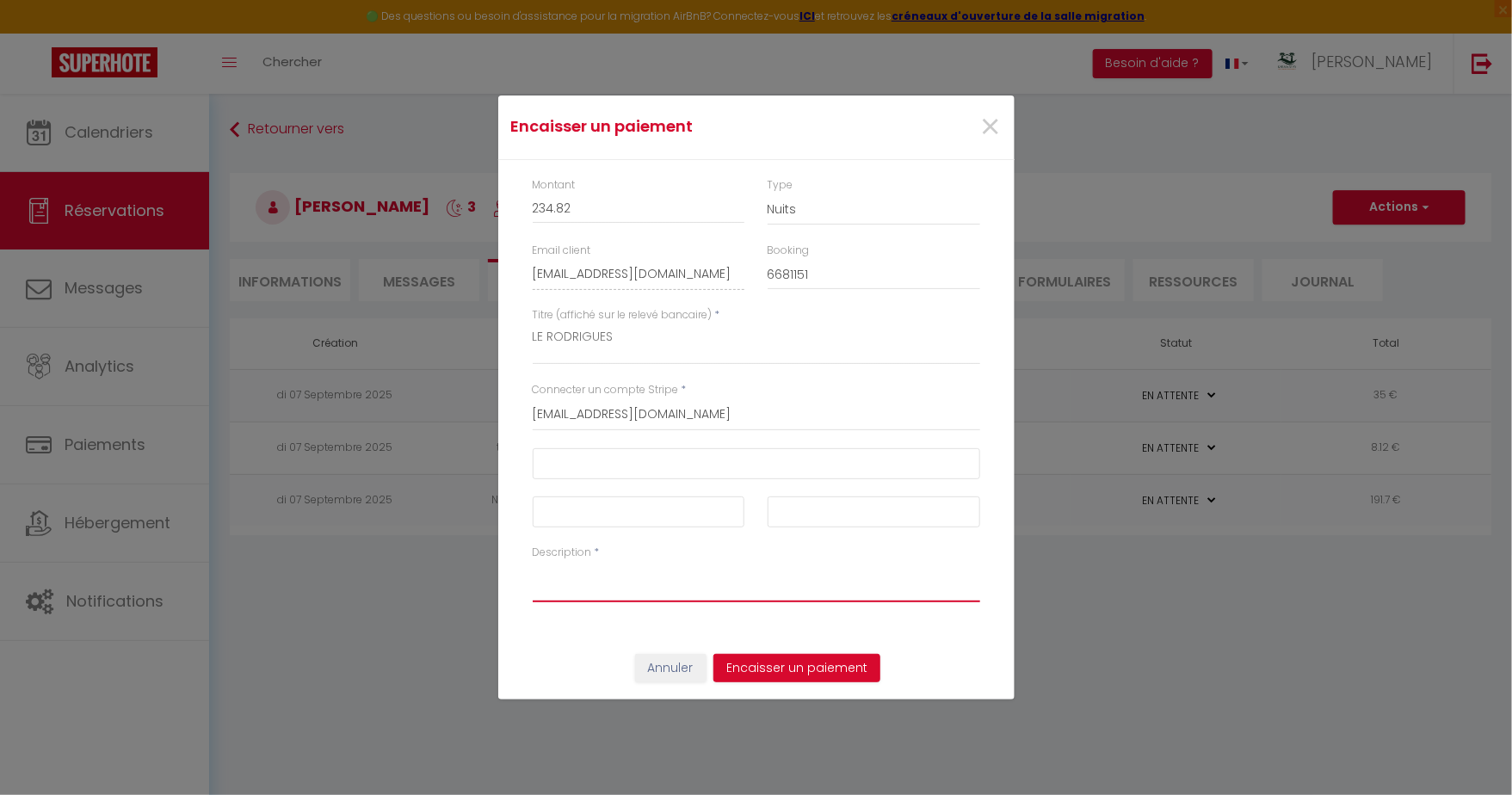
click at [579, 592] on textarea "Description" at bounding box center [756, 582] width 447 height 41
paste textarea "LE RODRIGUES"
type textarea "LE RODRIGUES"
click at [544, 509] on div at bounding box center [639, 511] width 212 height 31
click at [762, 688] on div "Annuler Encaisser un paiement" at bounding box center [756, 668] width 517 height 63
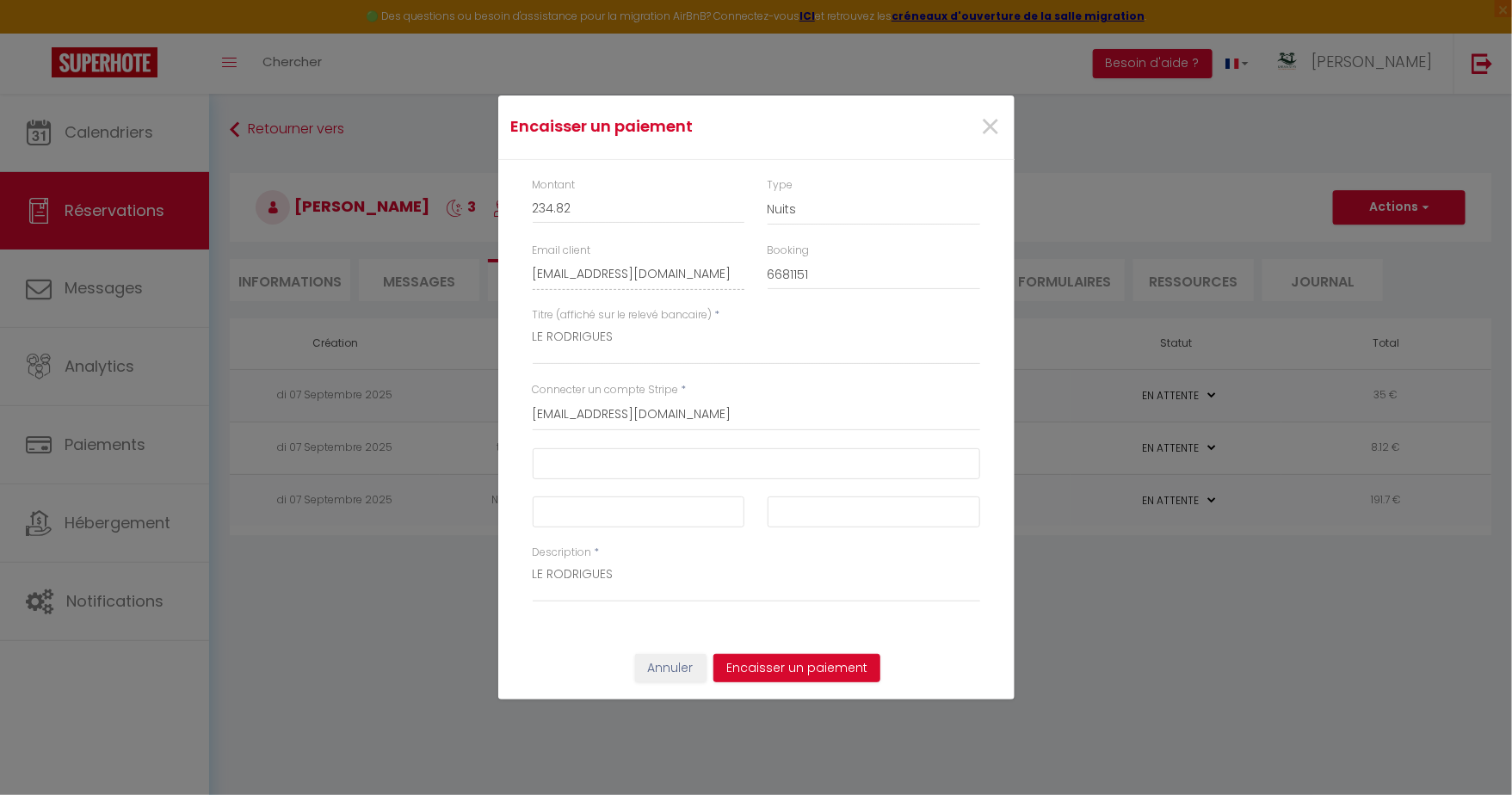
click at [766, 684] on div "Annuler Encaisser un paiement" at bounding box center [756, 668] width 517 height 63
click at [766, 676] on button "Encaisser un paiement" at bounding box center [796, 668] width 167 height 29
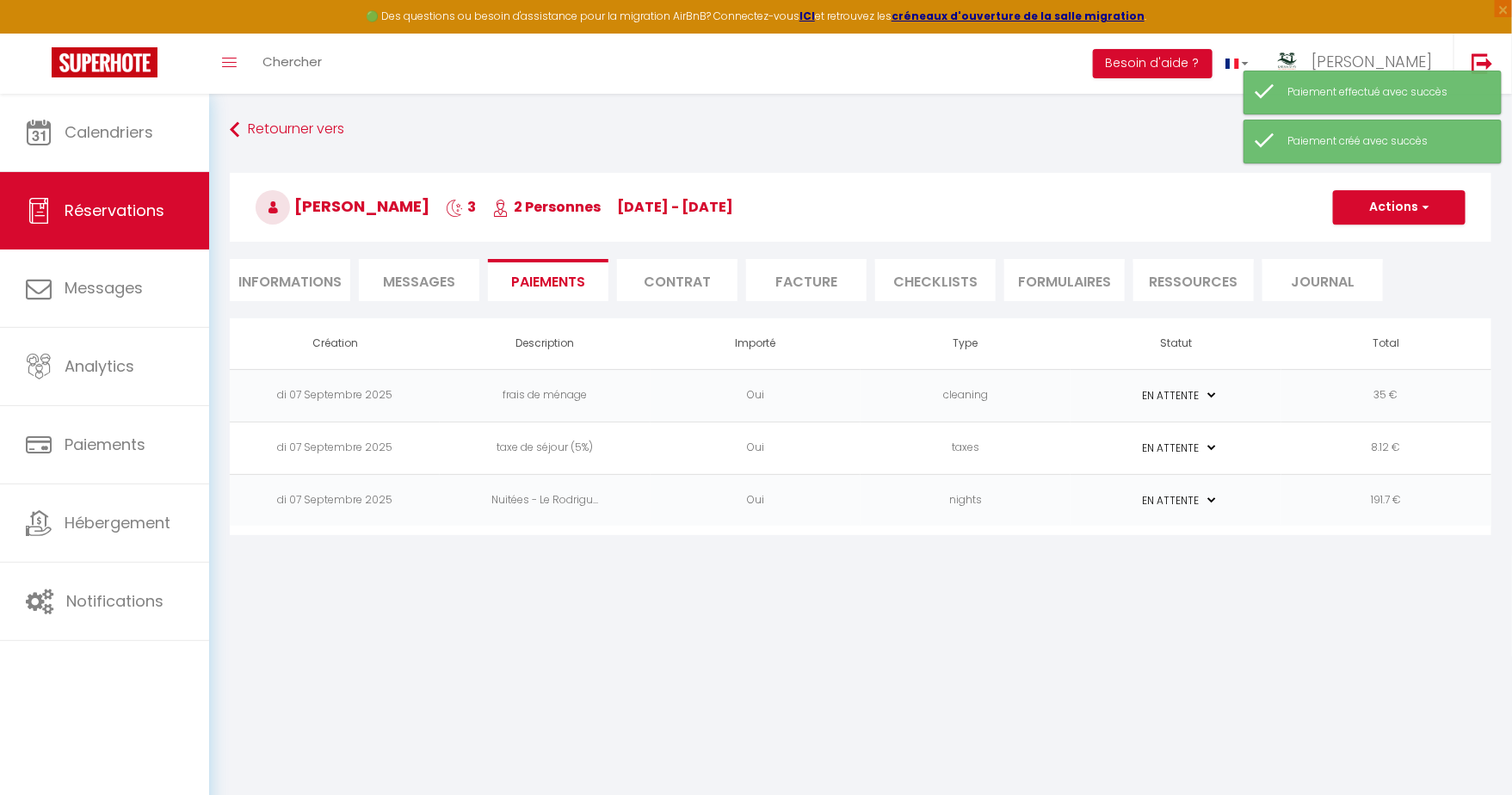
click at [1394, 393] on td "35 €" at bounding box center [1386, 395] width 210 height 53
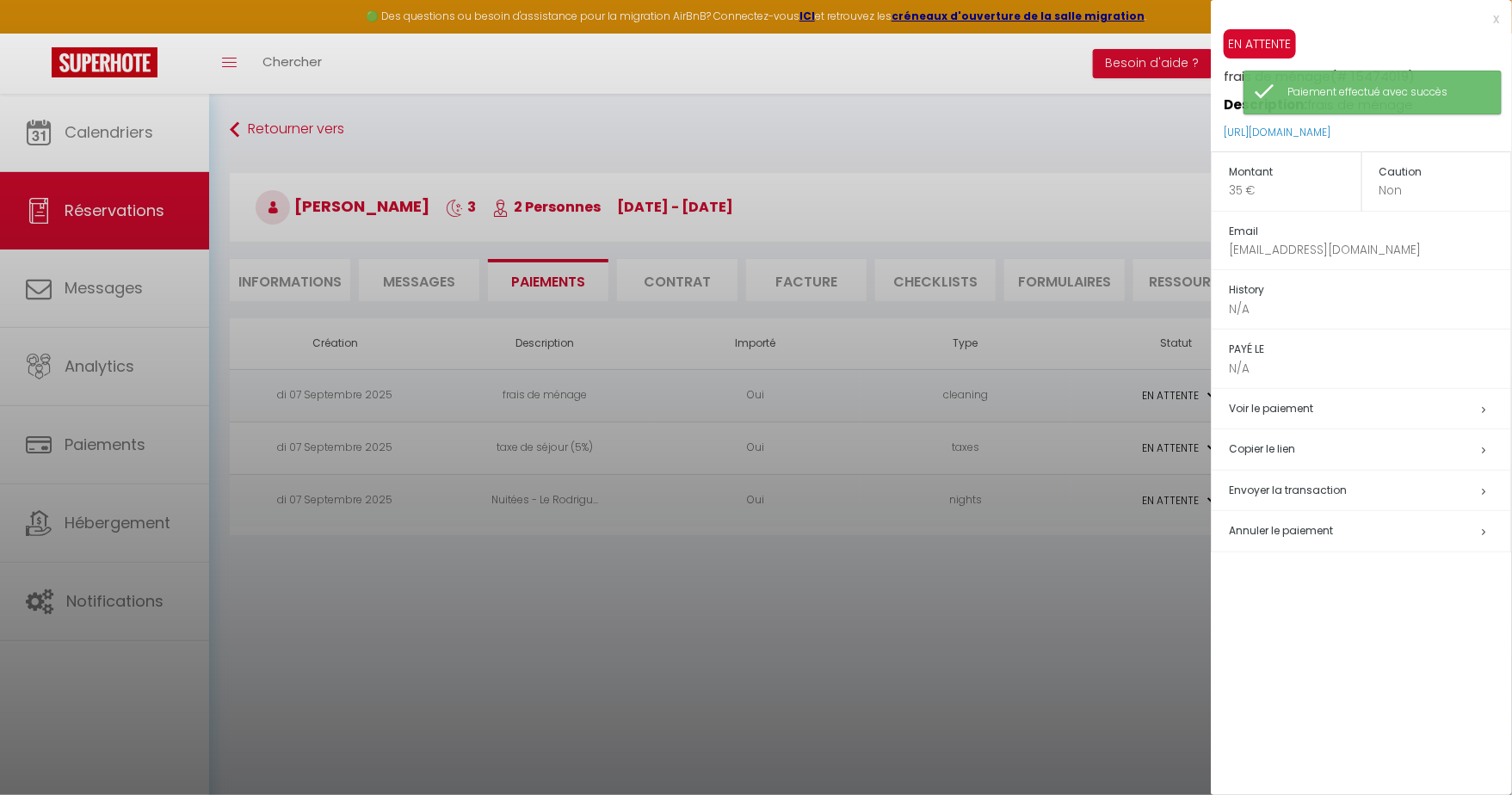
click at [1294, 526] on span "Annuler le paiement" at bounding box center [1281, 530] width 104 height 14
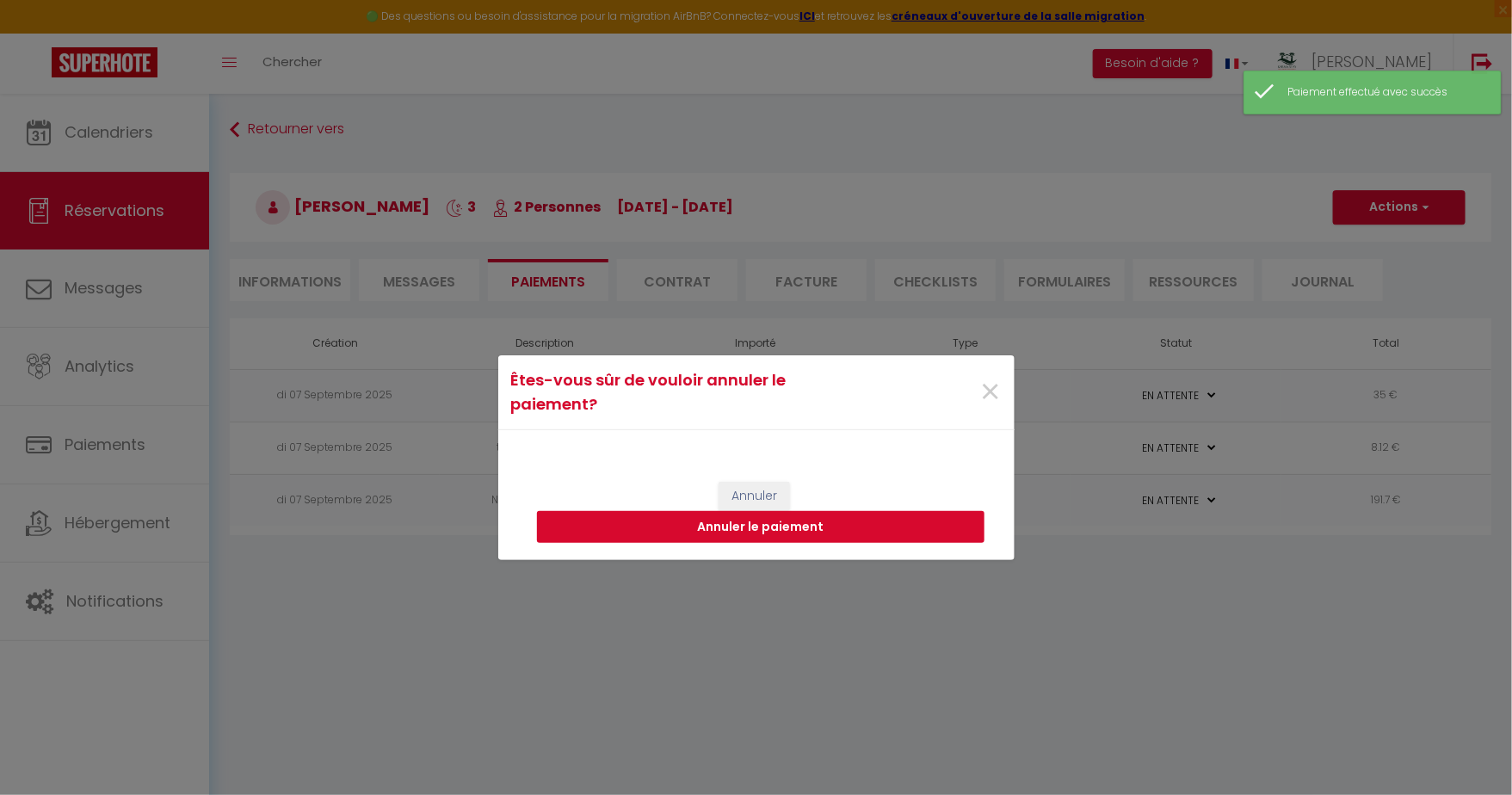
click at [910, 522] on button "Annuler le paiement" at bounding box center [760, 527] width 447 height 33
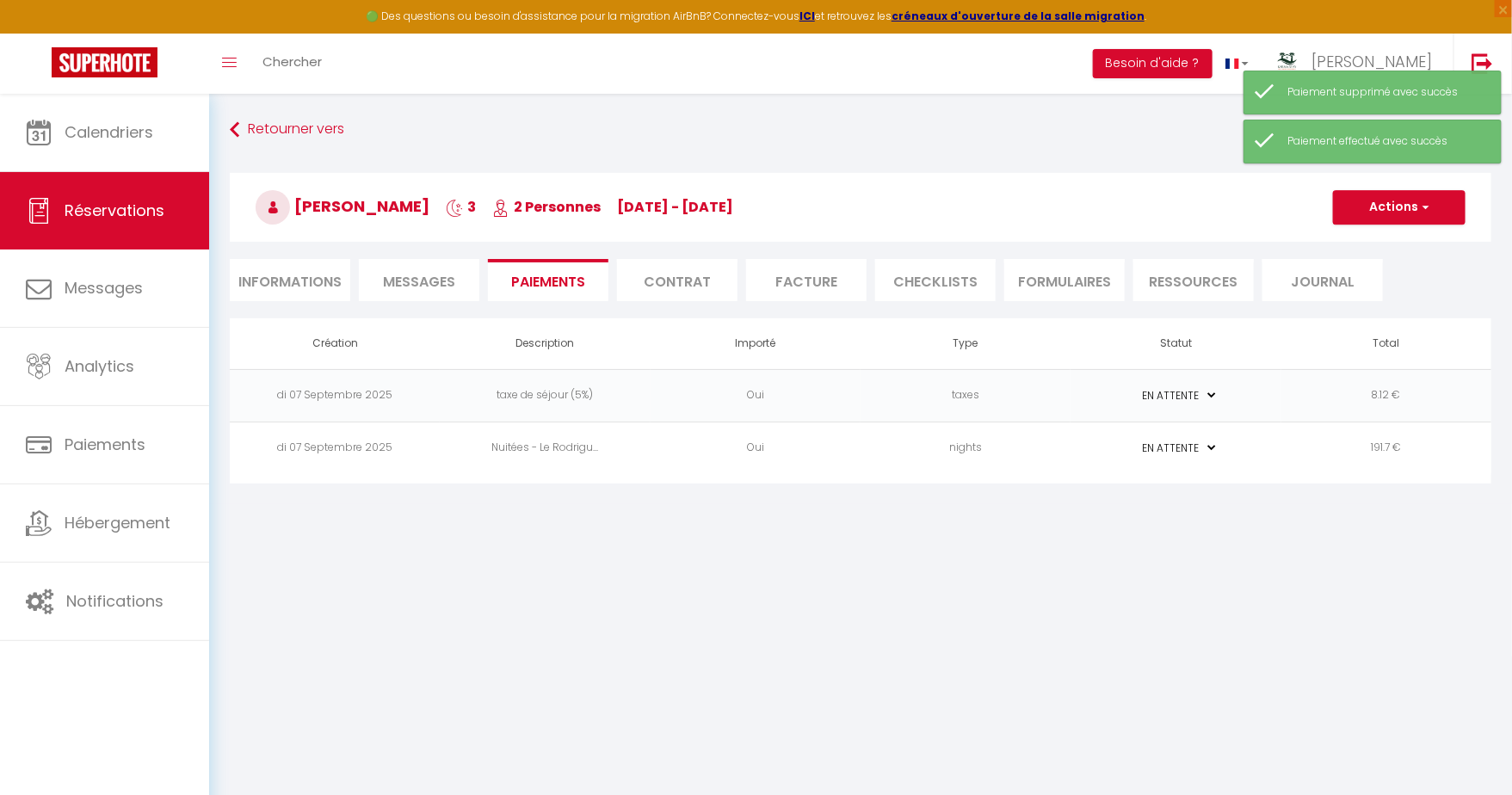
click at [1405, 399] on td "8.12 €" at bounding box center [1386, 395] width 210 height 53
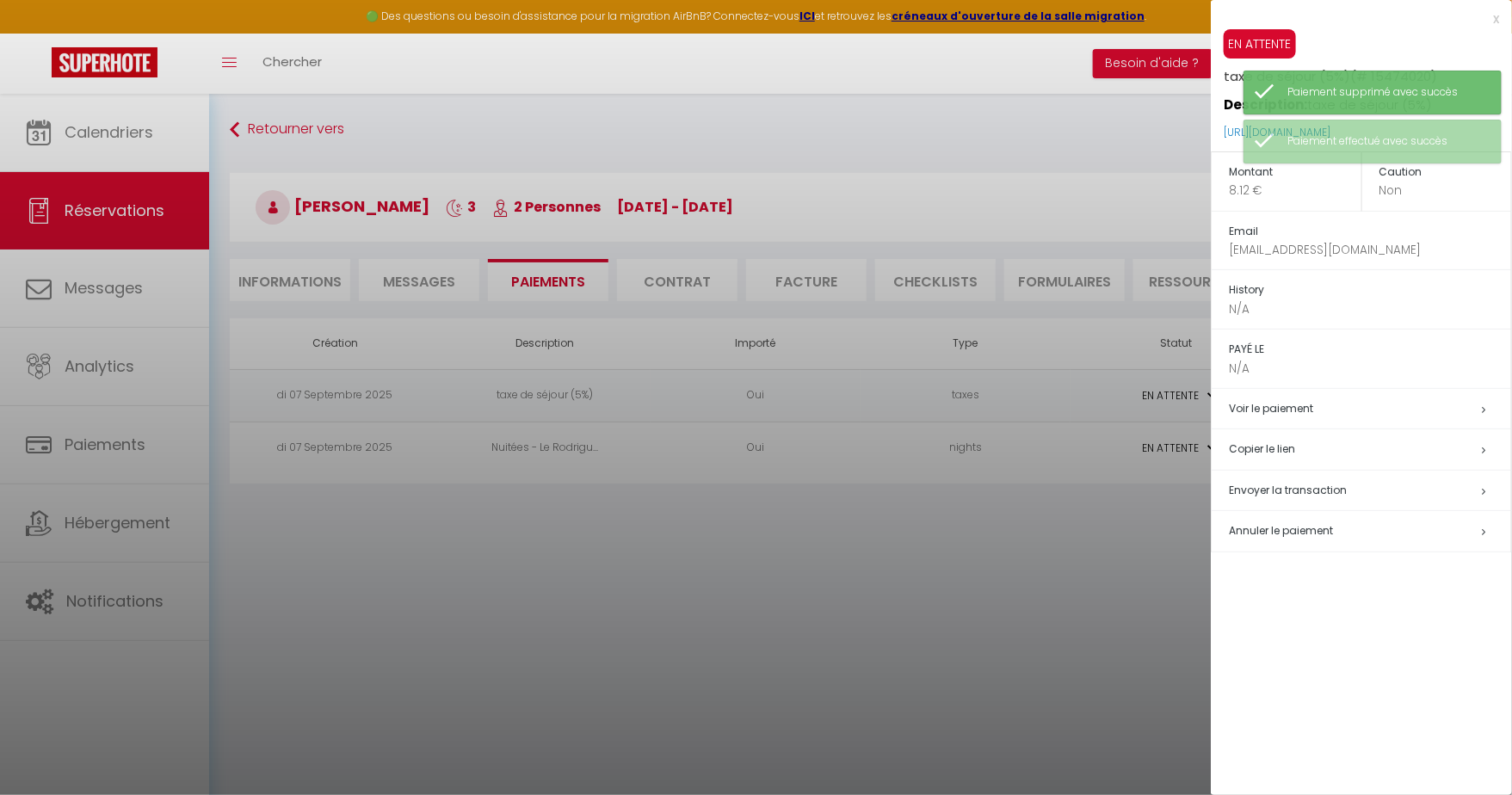
click at [1271, 518] on td "Annuler le paiement" at bounding box center [1362, 532] width 301 height 41
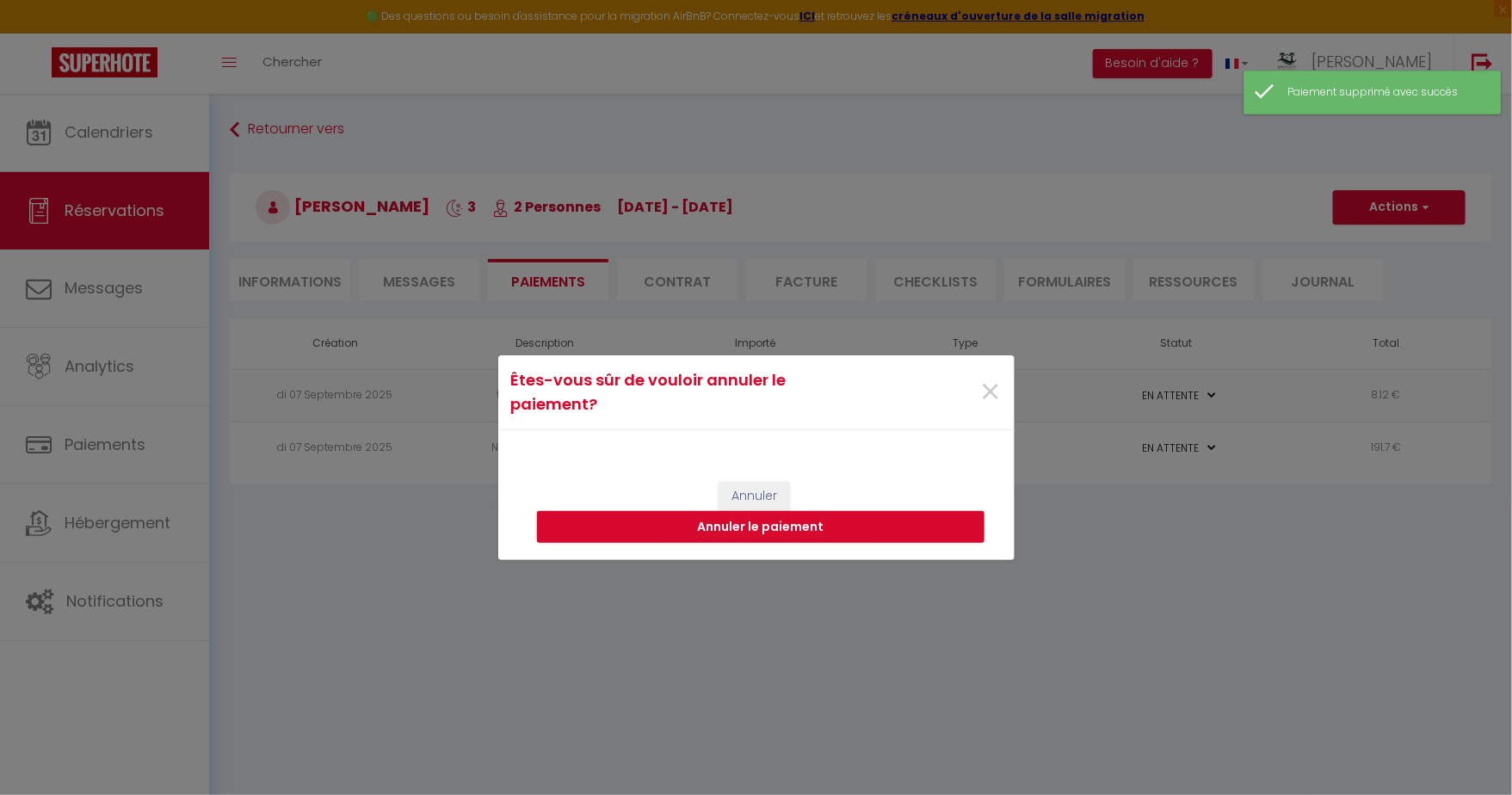
click at [948, 543] on div "[PERSON_NAME] le paiement" at bounding box center [756, 512] width 517 height 95
click at [948, 530] on button "Annuler le paiement" at bounding box center [760, 527] width 447 height 33
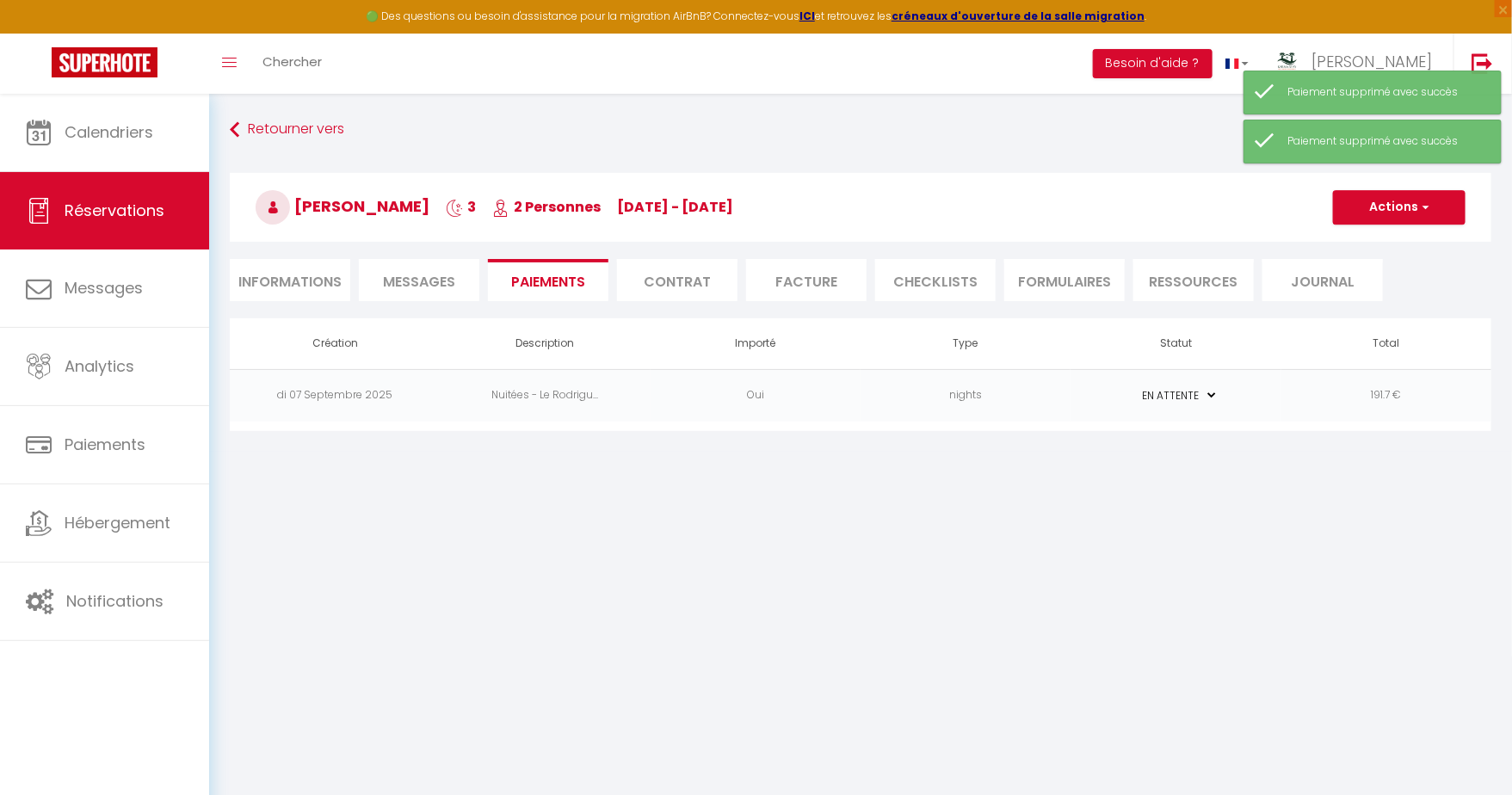
click at [1416, 393] on td "191.7 €" at bounding box center [1386, 395] width 210 height 53
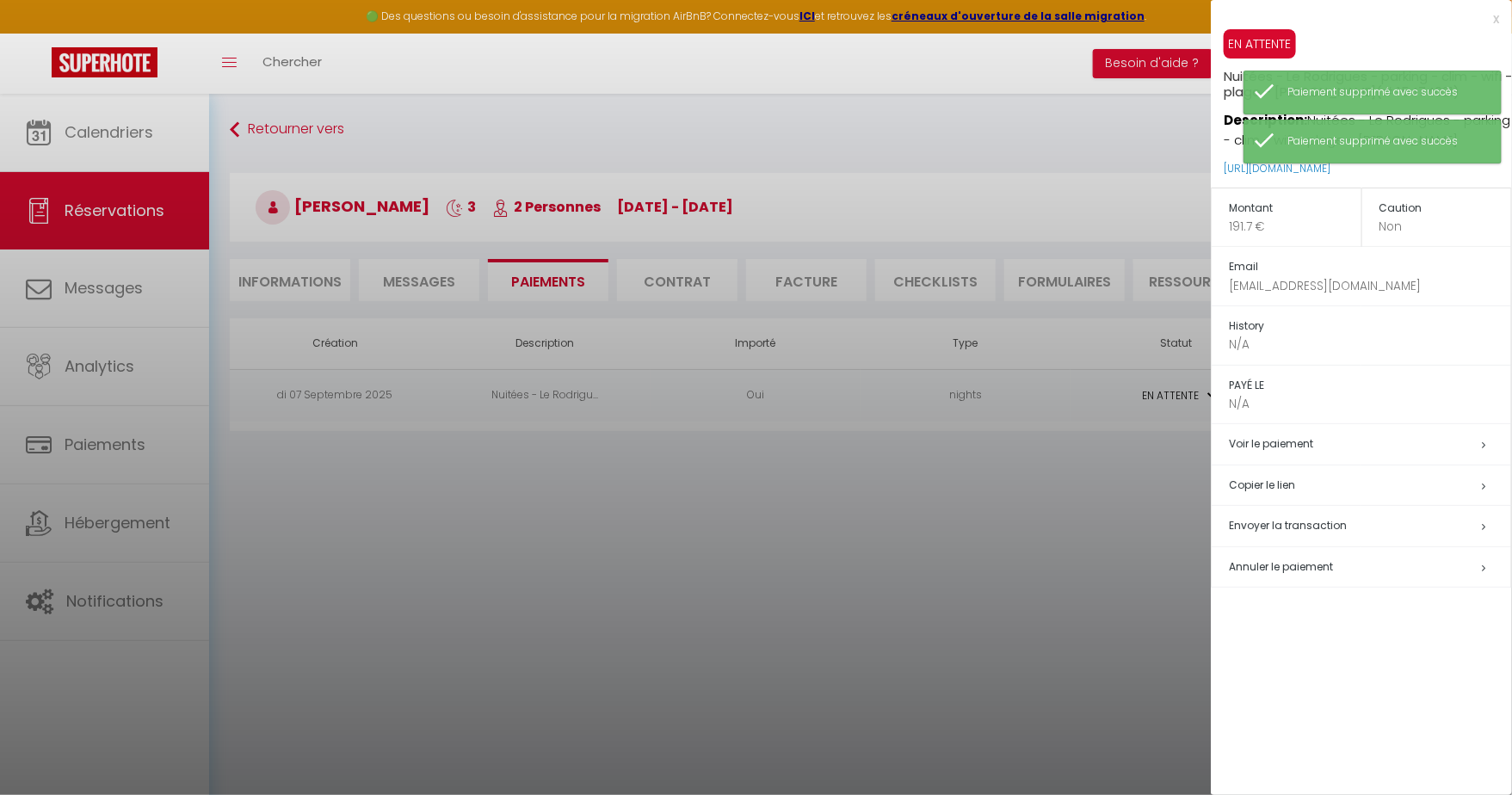
click at [1274, 559] on span "Annuler le paiement" at bounding box center [1281, 567] width 104 height 14
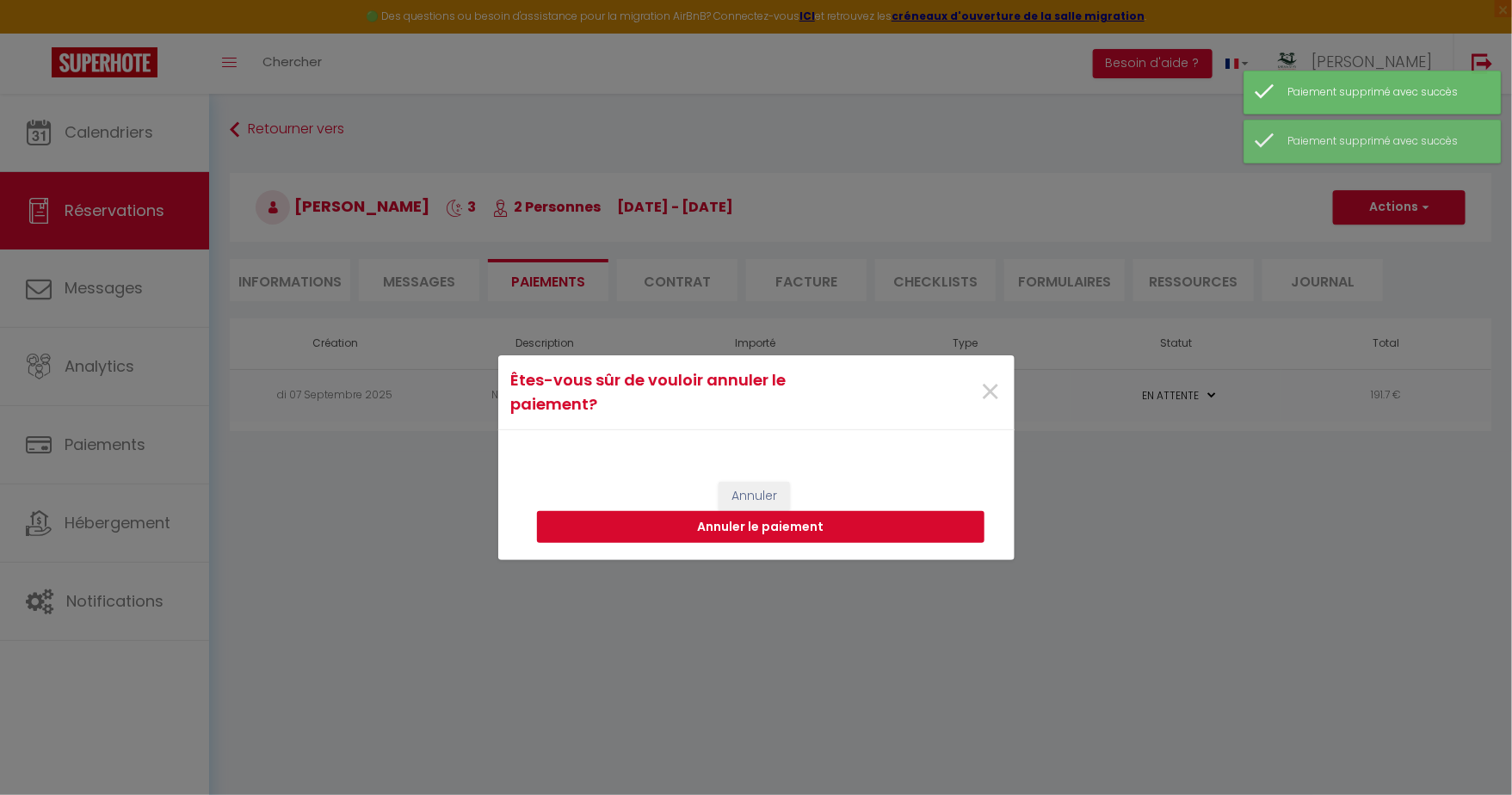
click at [969, 523] on button "Annuler le paiement" at bounding box center [760, 527] width 447 height 33
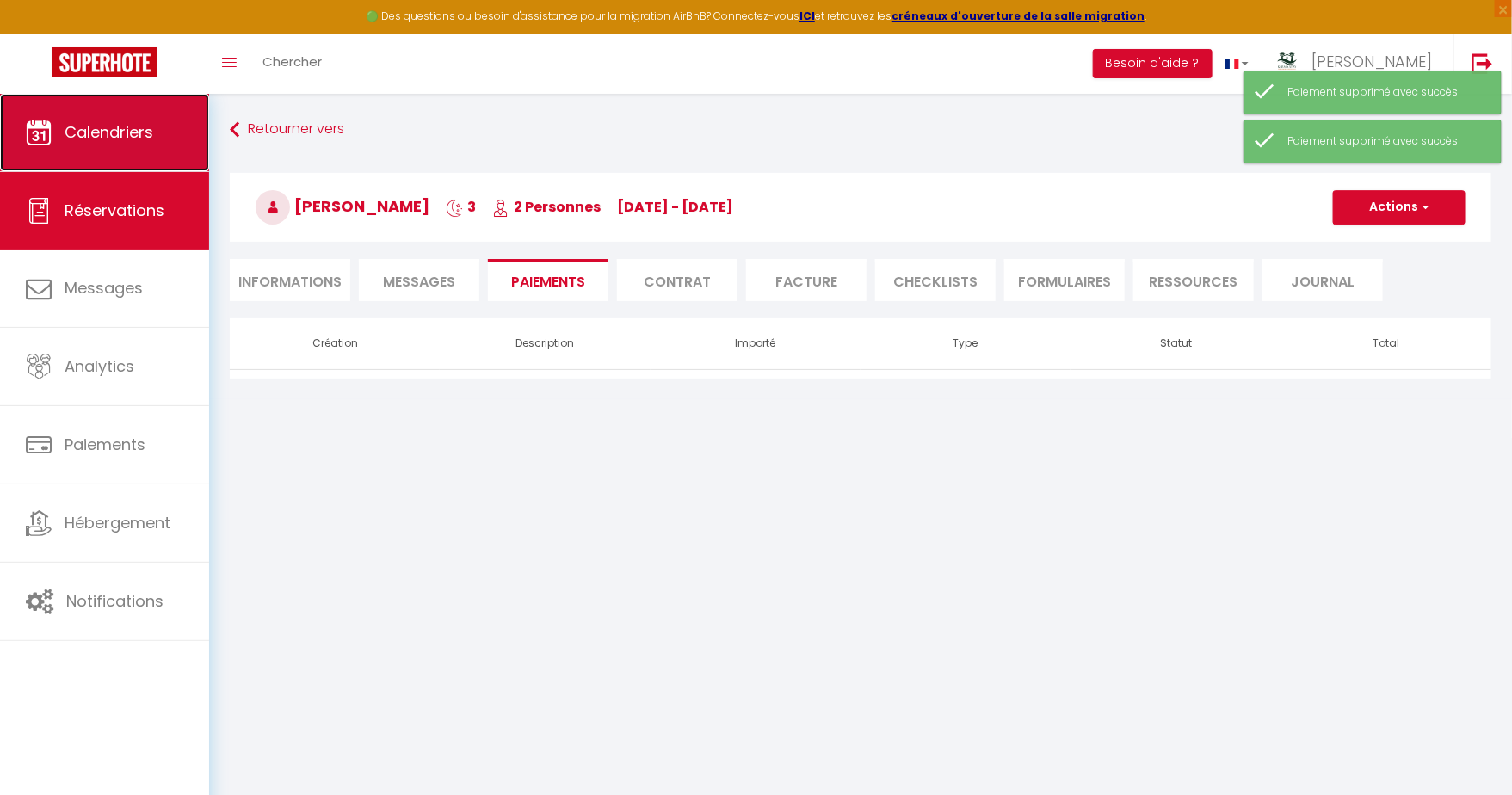
click at [122, 123] on span "Calendriers" at bounding box center [108, 132] width 88 height 21
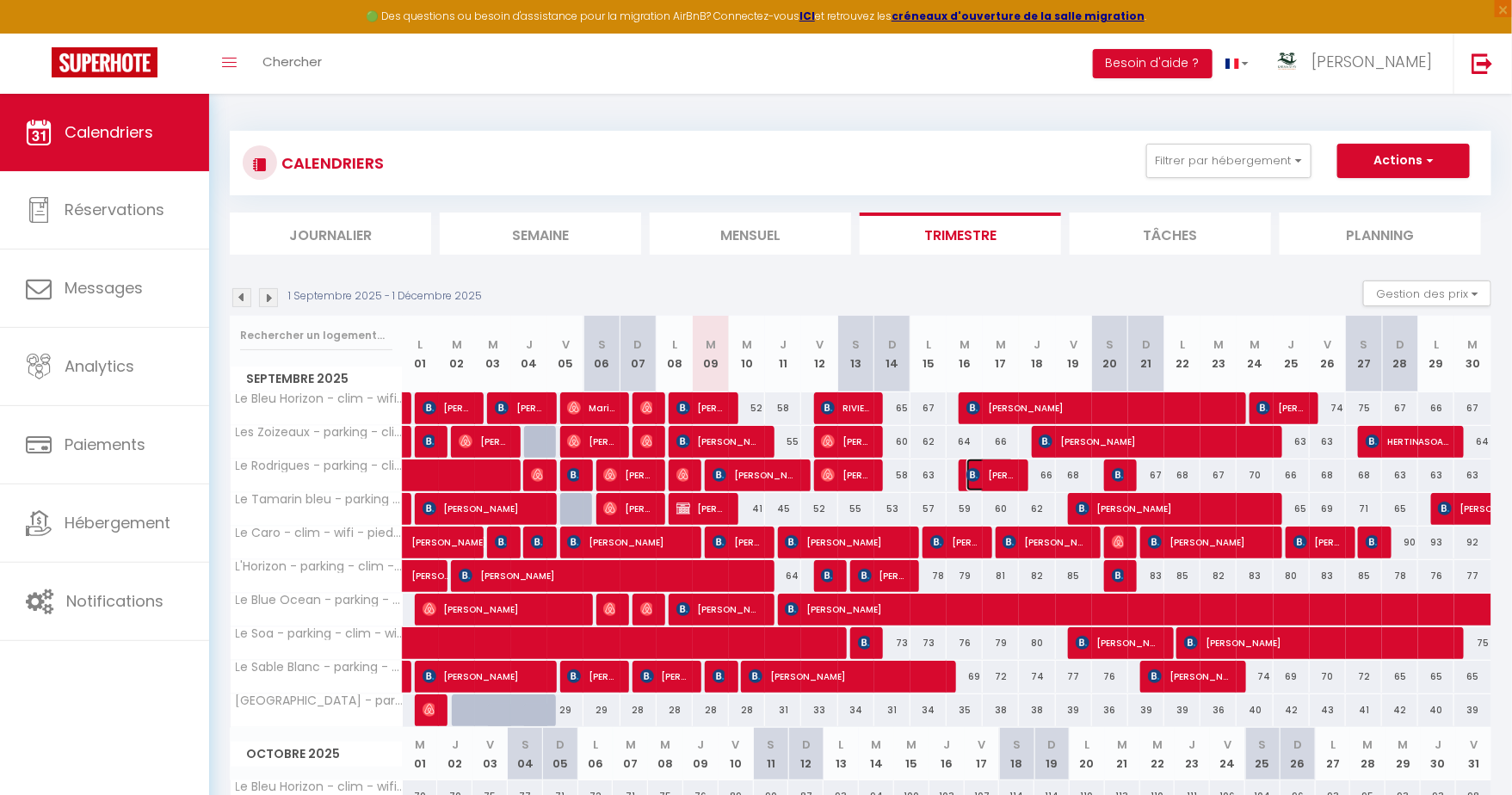
click at [991, 477] on span "[PERSON_NAME]" at bounding box center [991, 475] width 48 height 33
select select "KO"
select select "0"
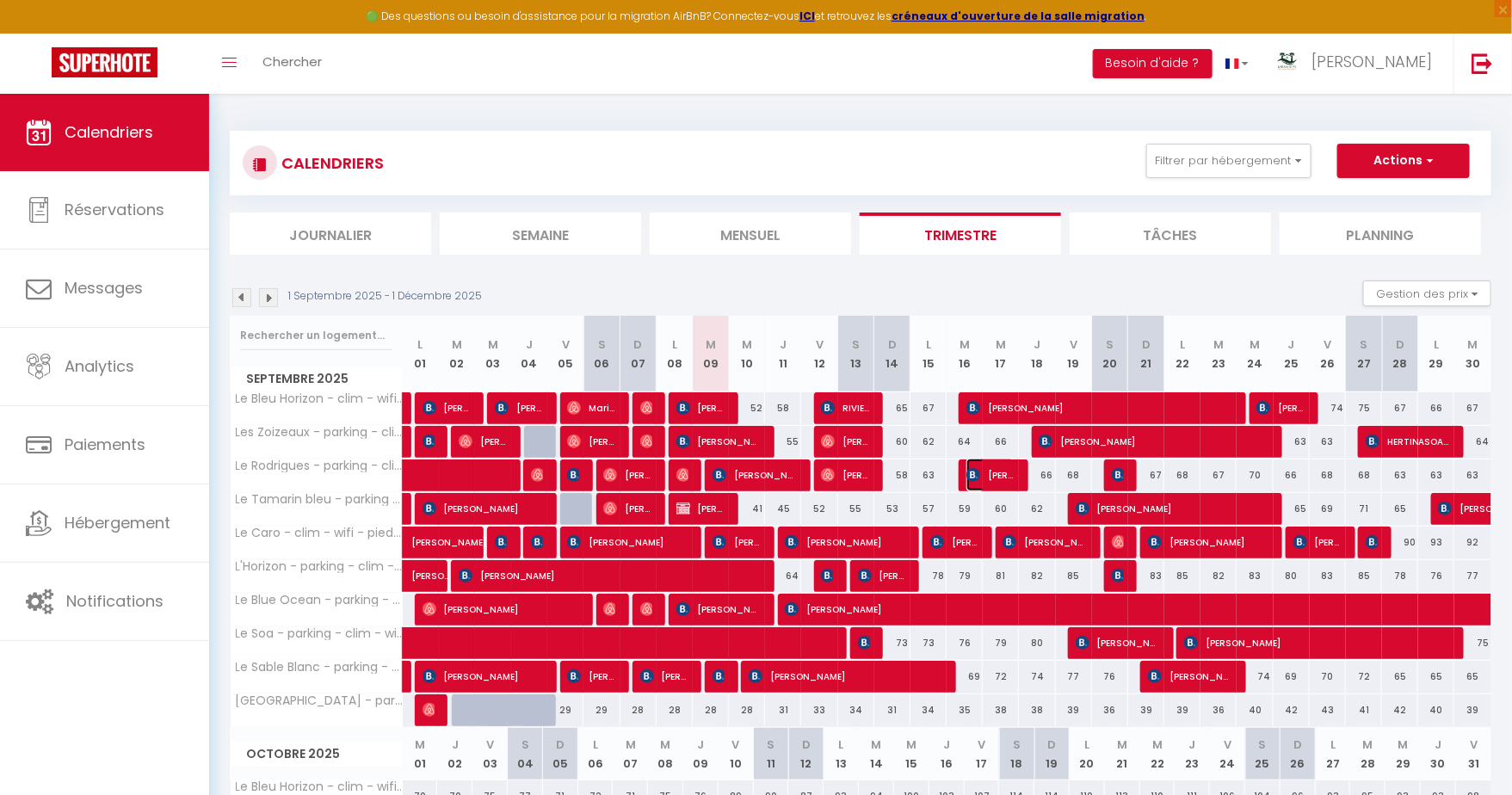
select select "1"
select select
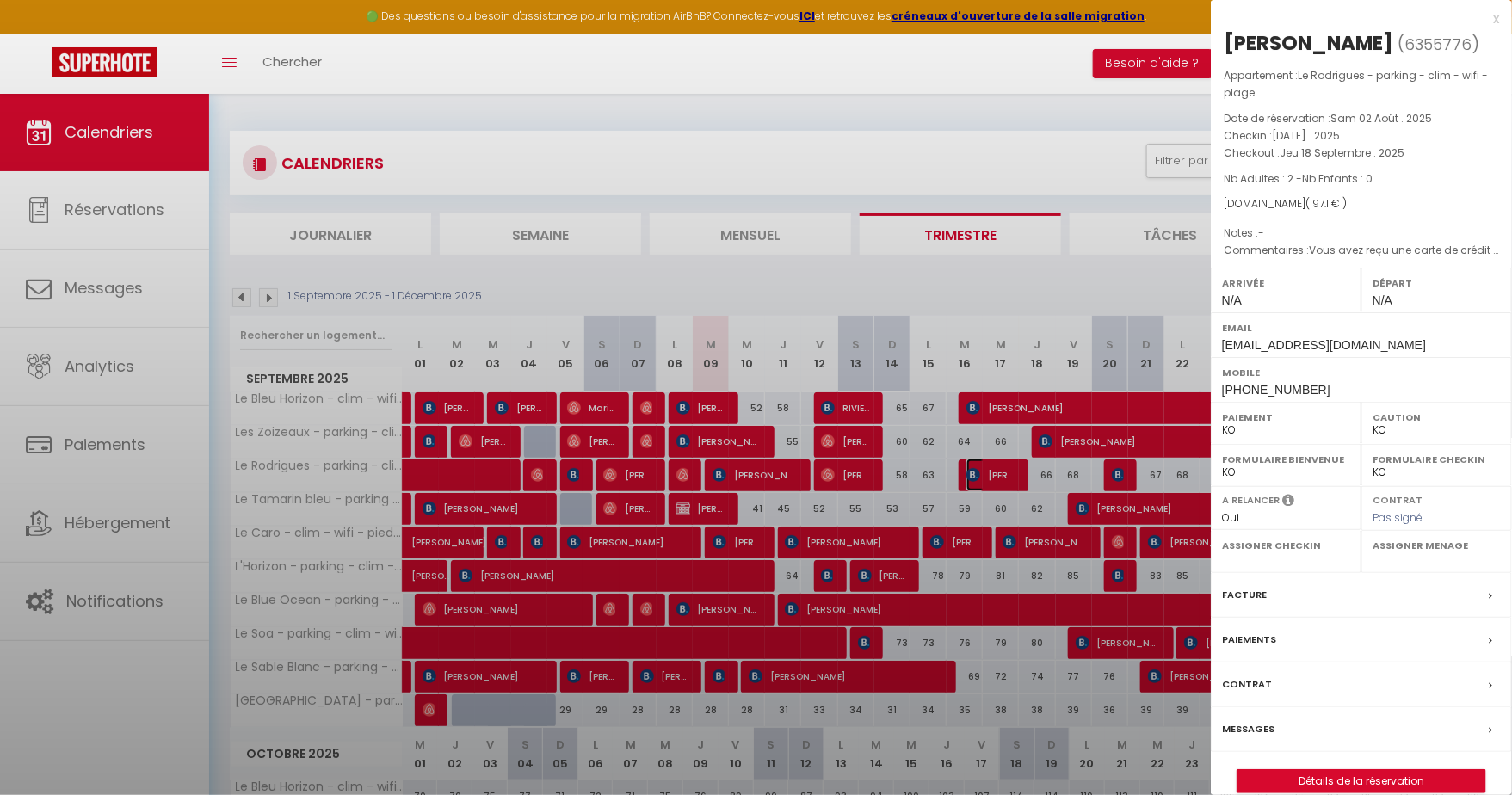
select select "14291"
select select "45280"
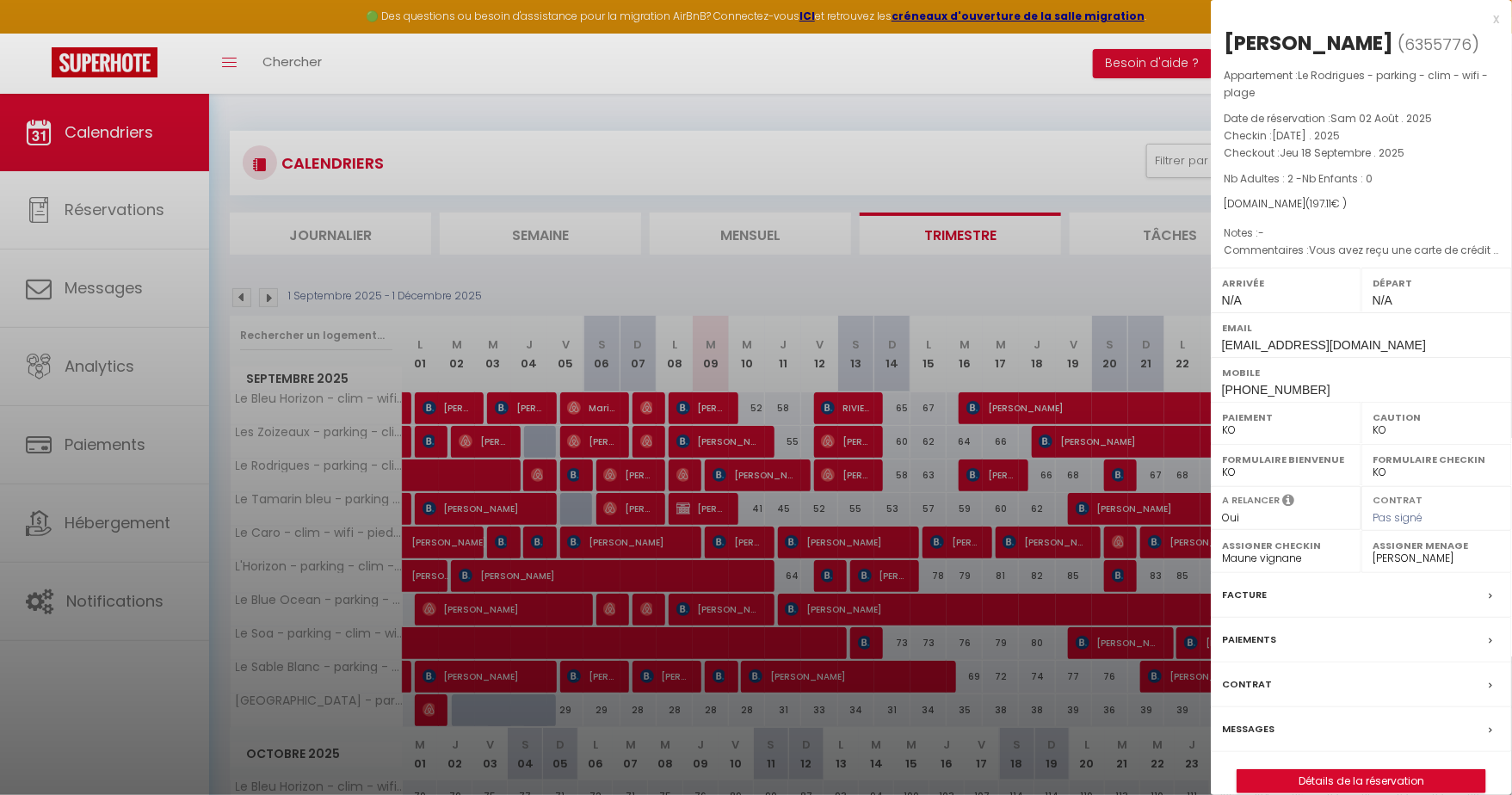
click at [998, 484] on div at bounding box center [756, 397] width 1512 height 795
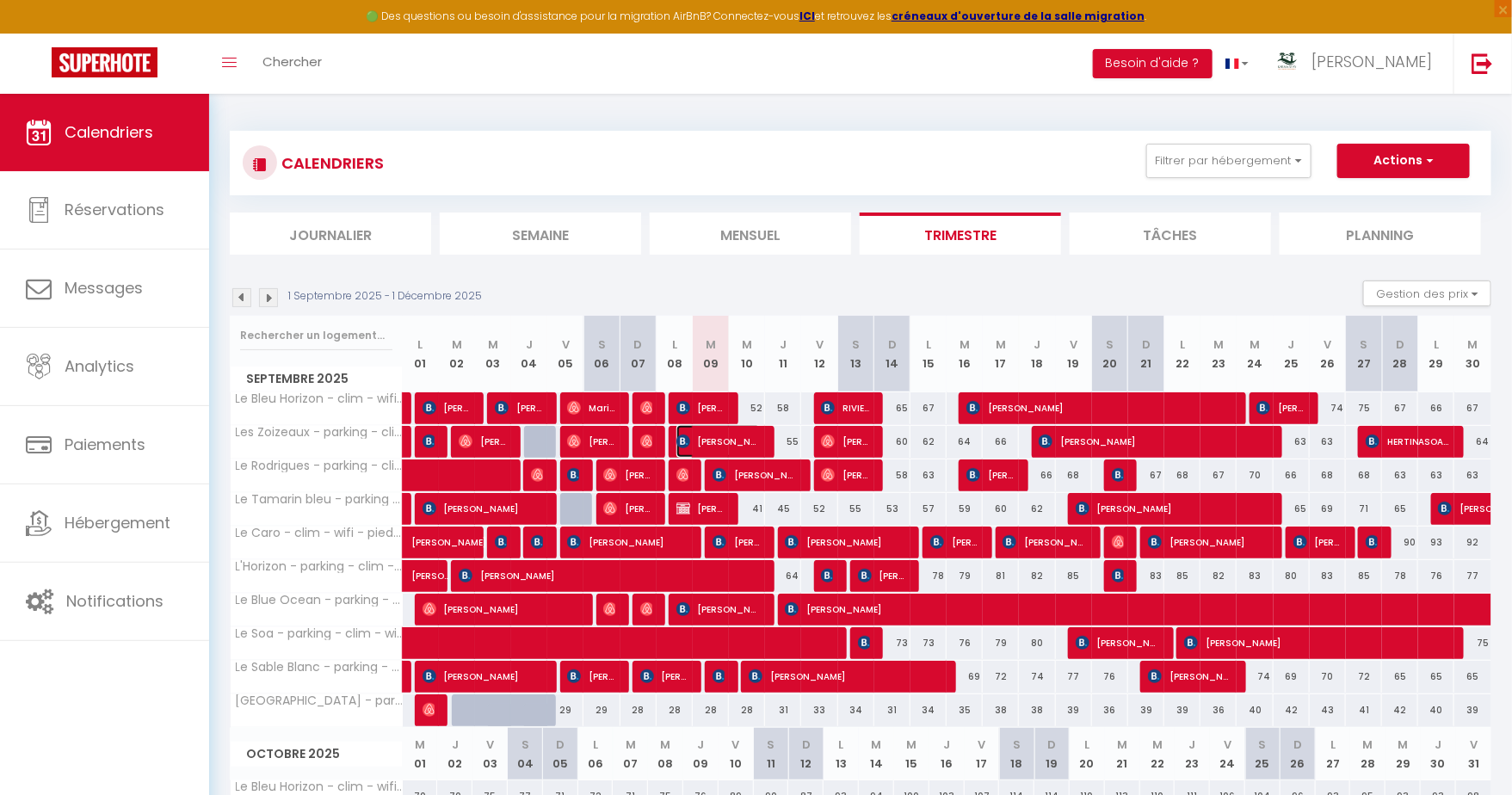
click at [719, 436] on span "[PERSON_NAME]" at bounding box center [719, 441] width 85 height 33
select select "OK"
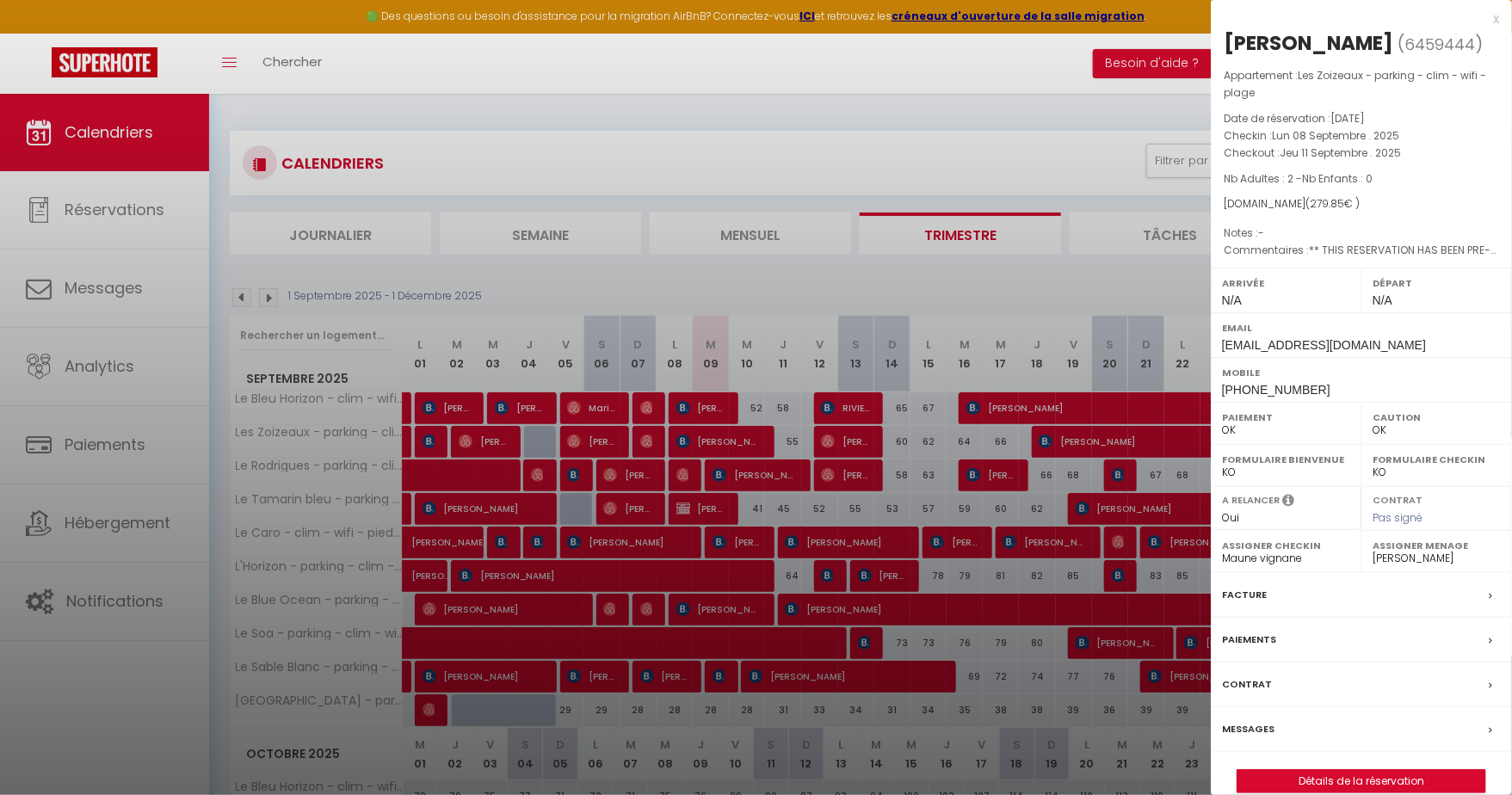
click at [719, 436] on div at bounding box center [756, 397] width 1512 height 795
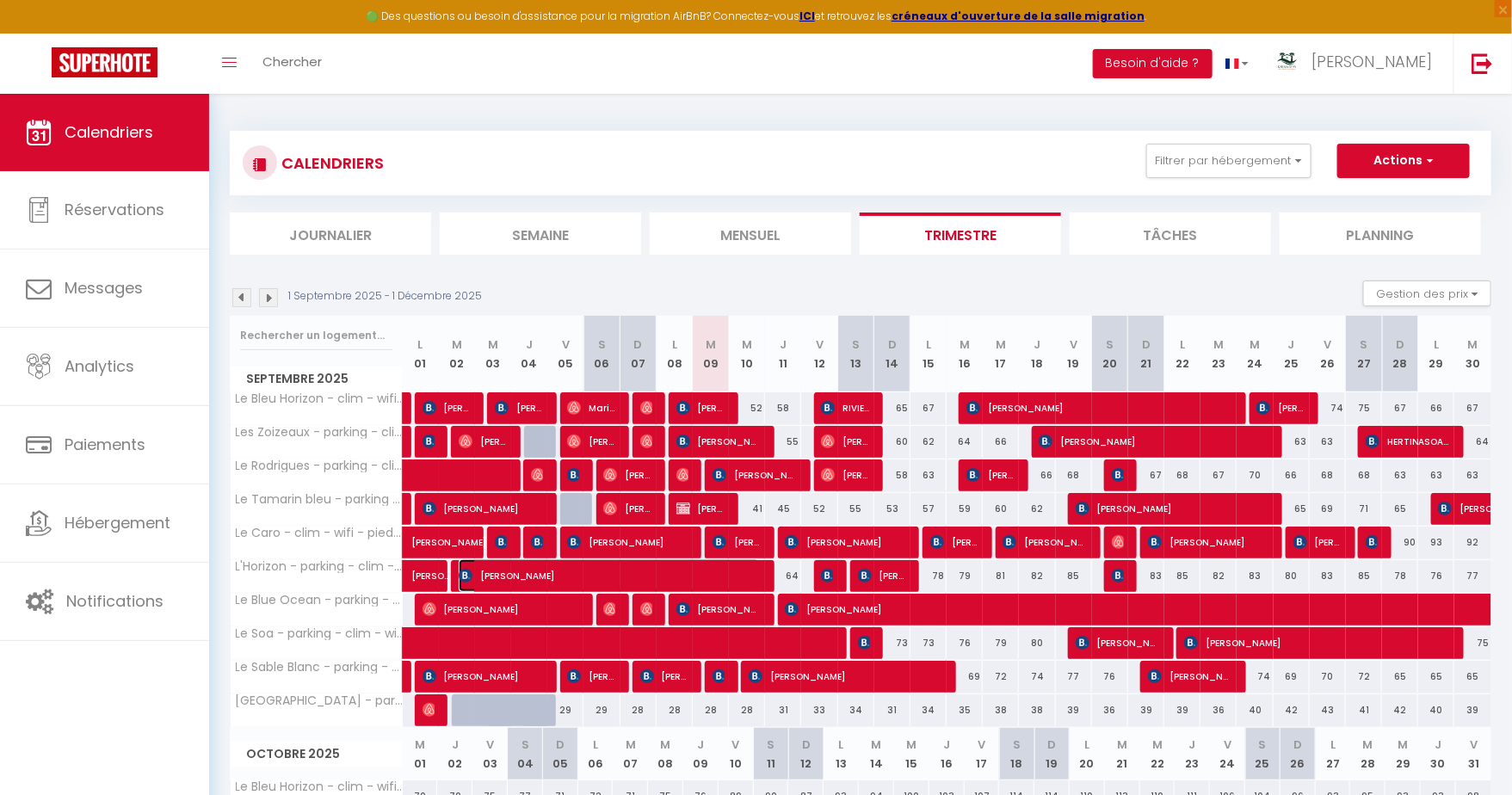
click at [701, 562] on span "[PERSON_NAME]" at bounding box center [610, 576] width 302 height 33
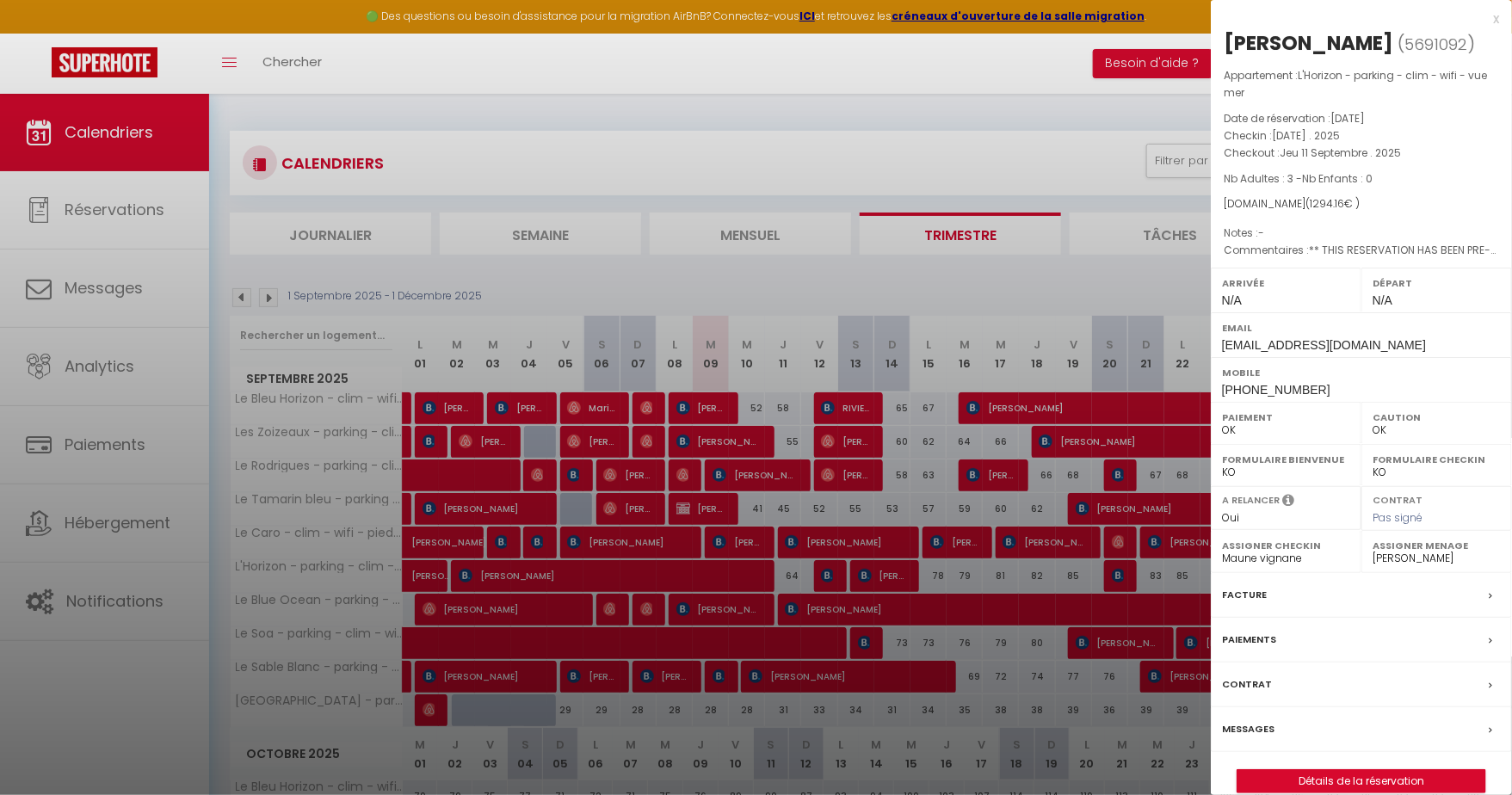
click at [701, 564] on div at bounding box center [756, 397] width 1512 height 795
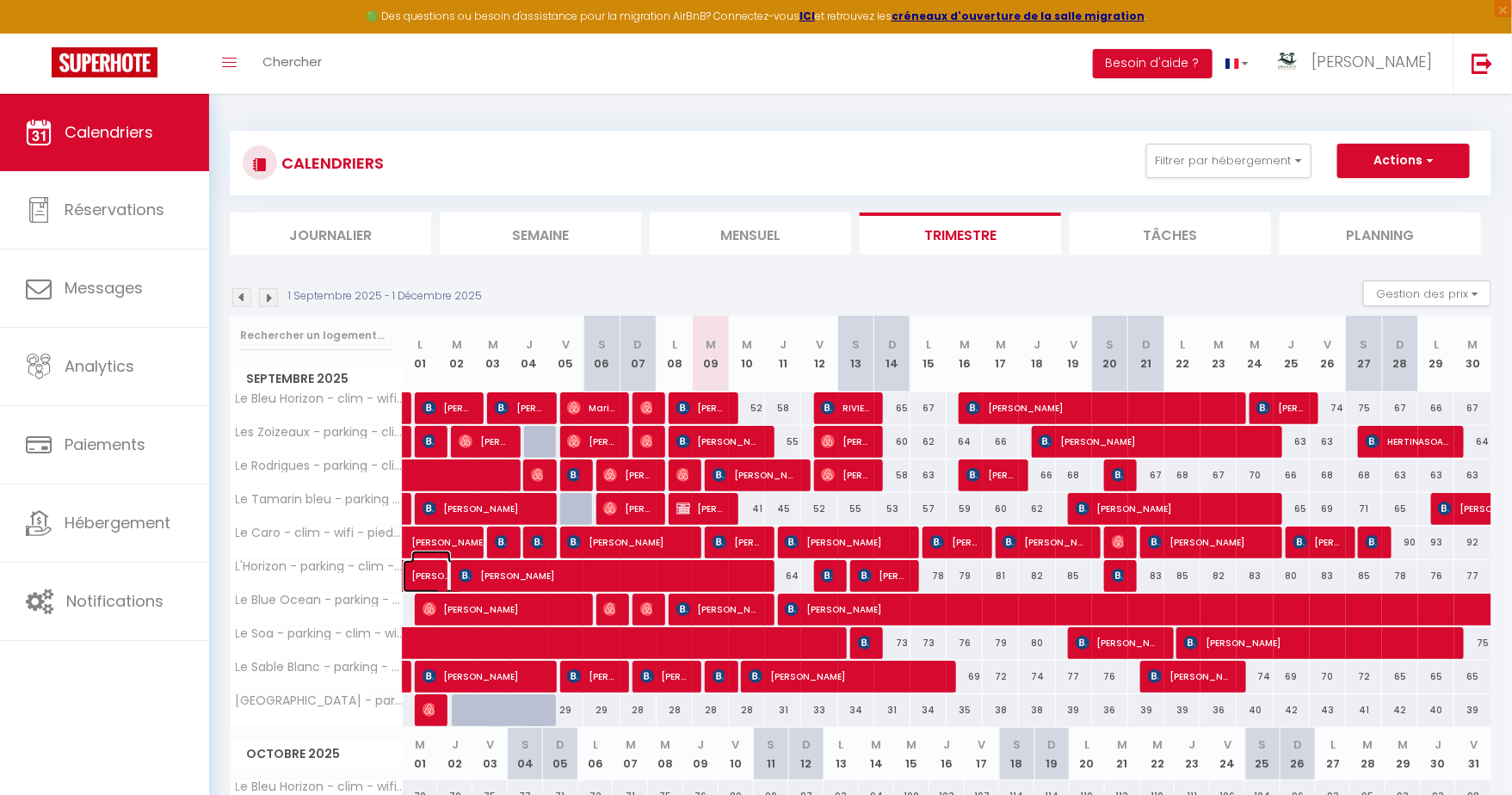
click at [419, 572] on span "[PERSON_NAME]" at bounding box center [431, 567] width 39 height 33
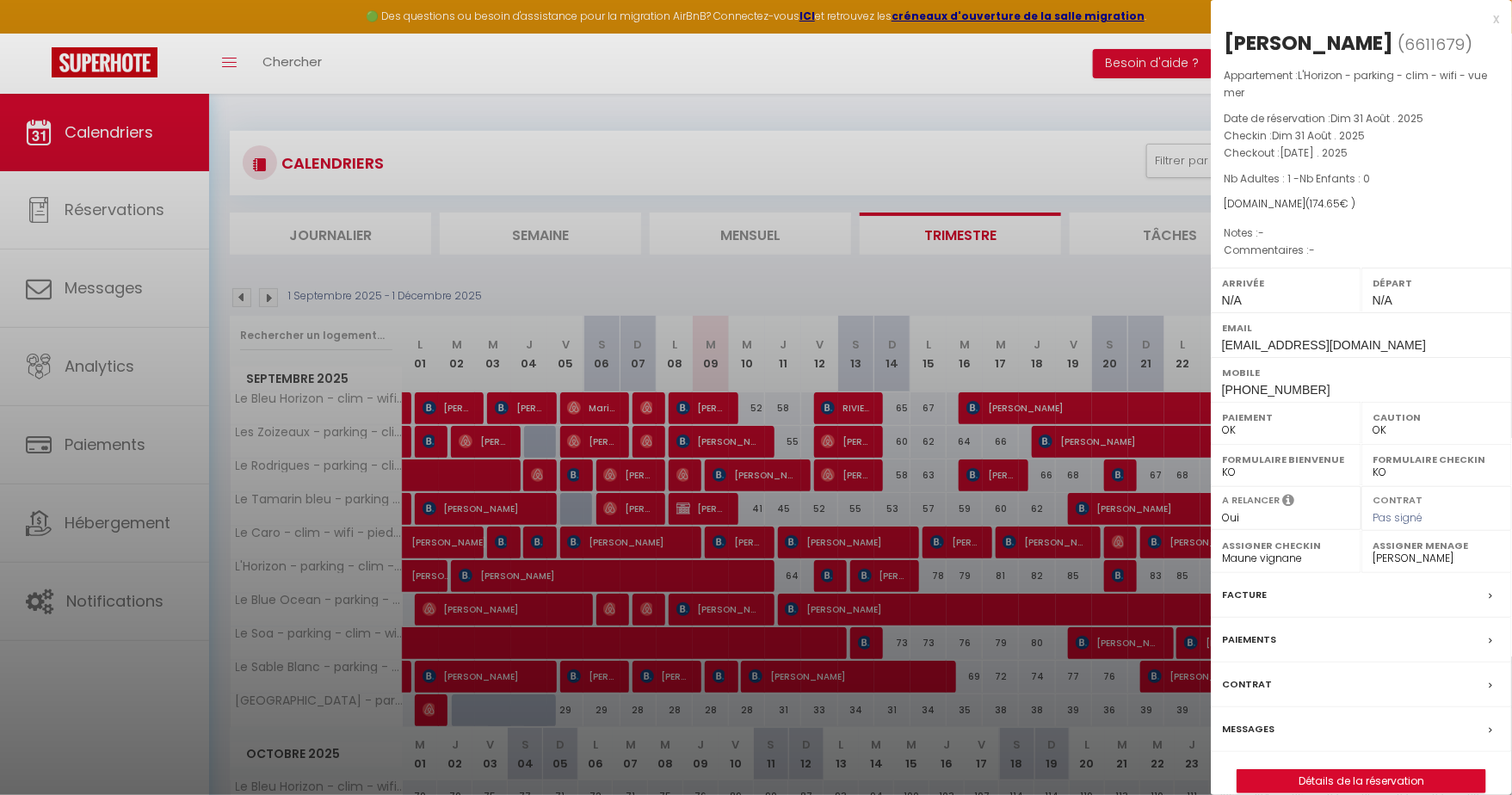
click at [419, 572] on div at bounding box center [756, 397] width 1512 height 795
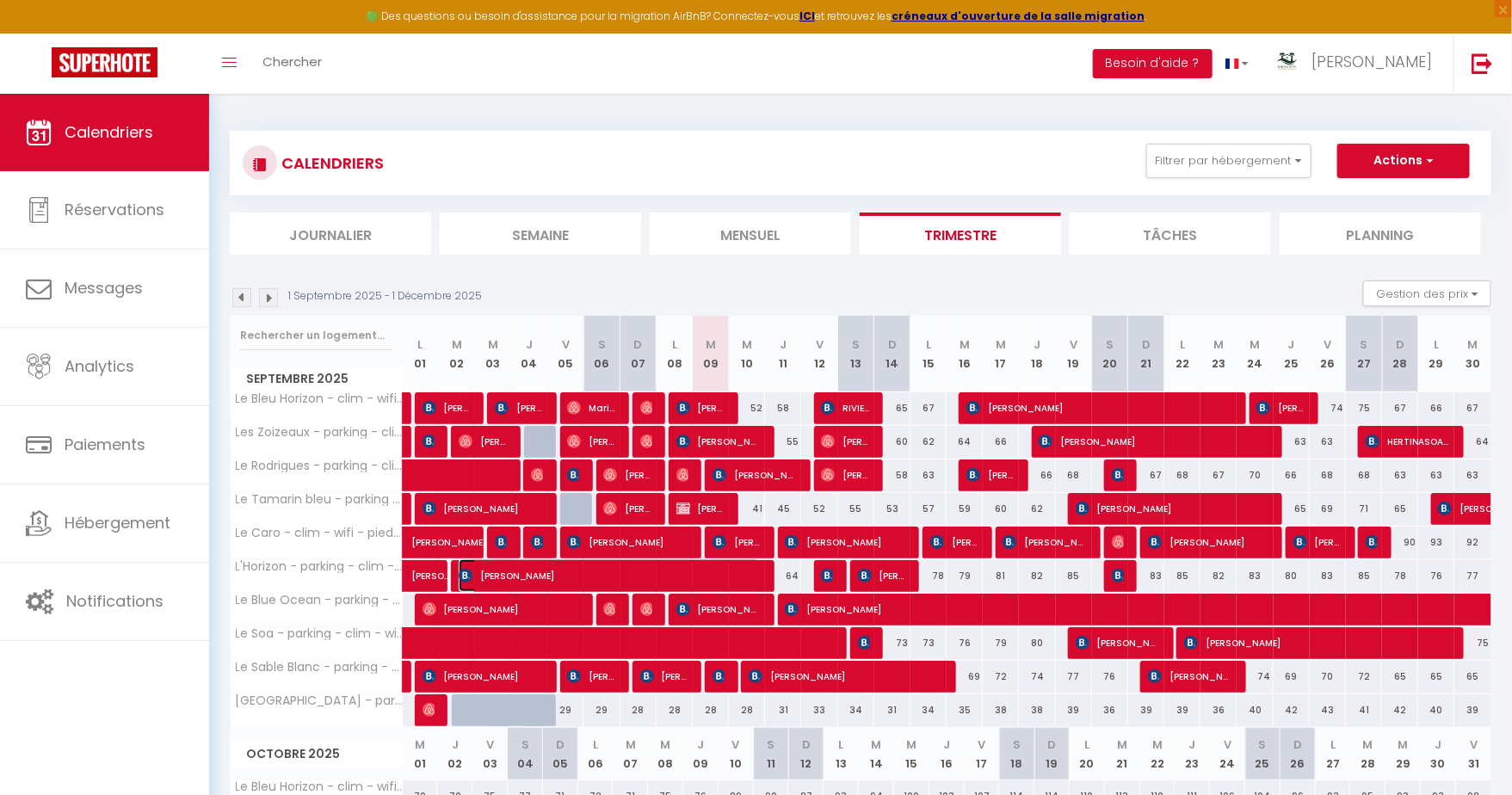
click at [552, 572] on span "[PERSON_NAME]" at bounding box center [610, 576] width 302 height 33
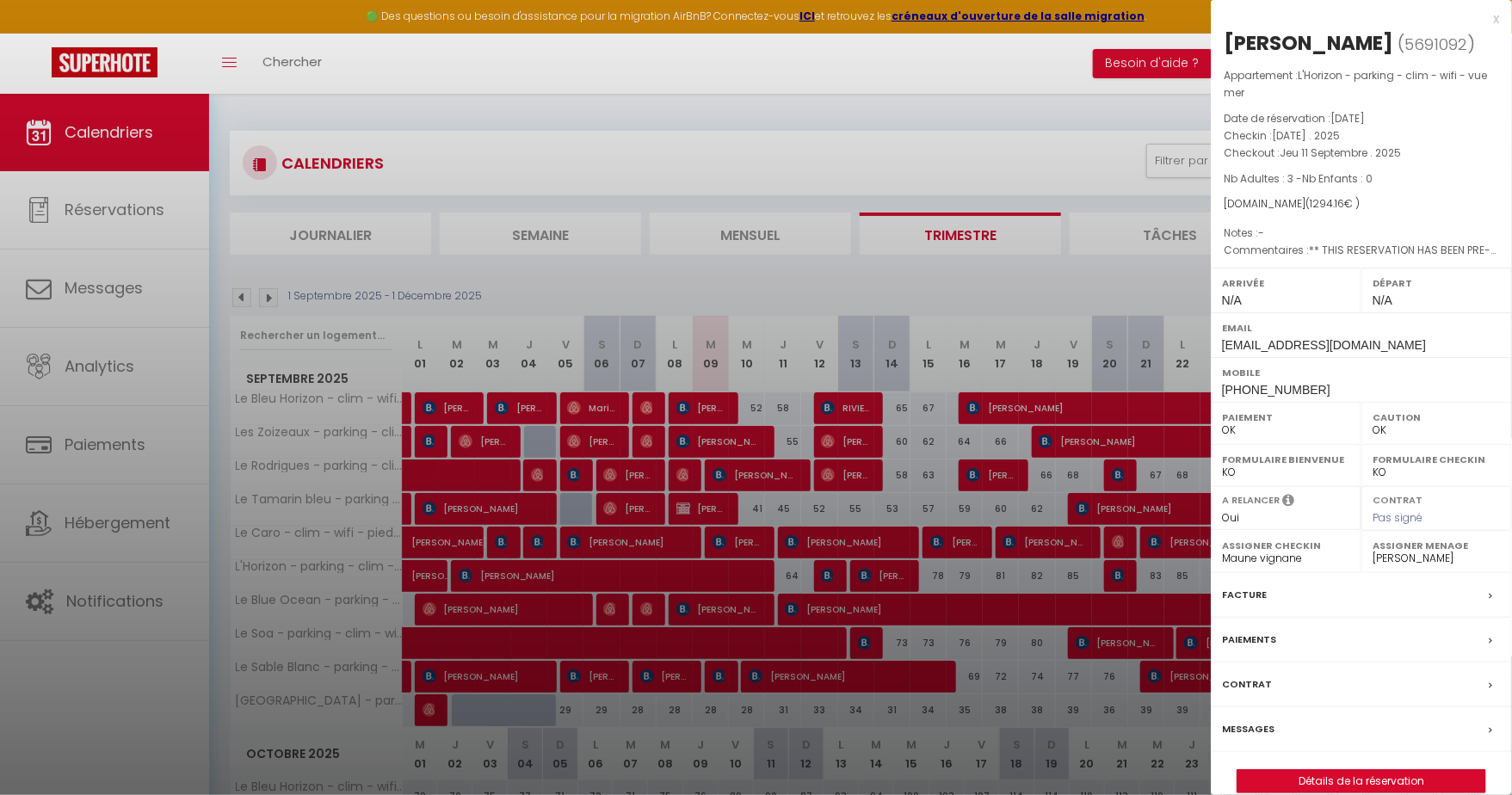
click at [552, 572] on div at bounding box center [756, 397] width 1512 height 795
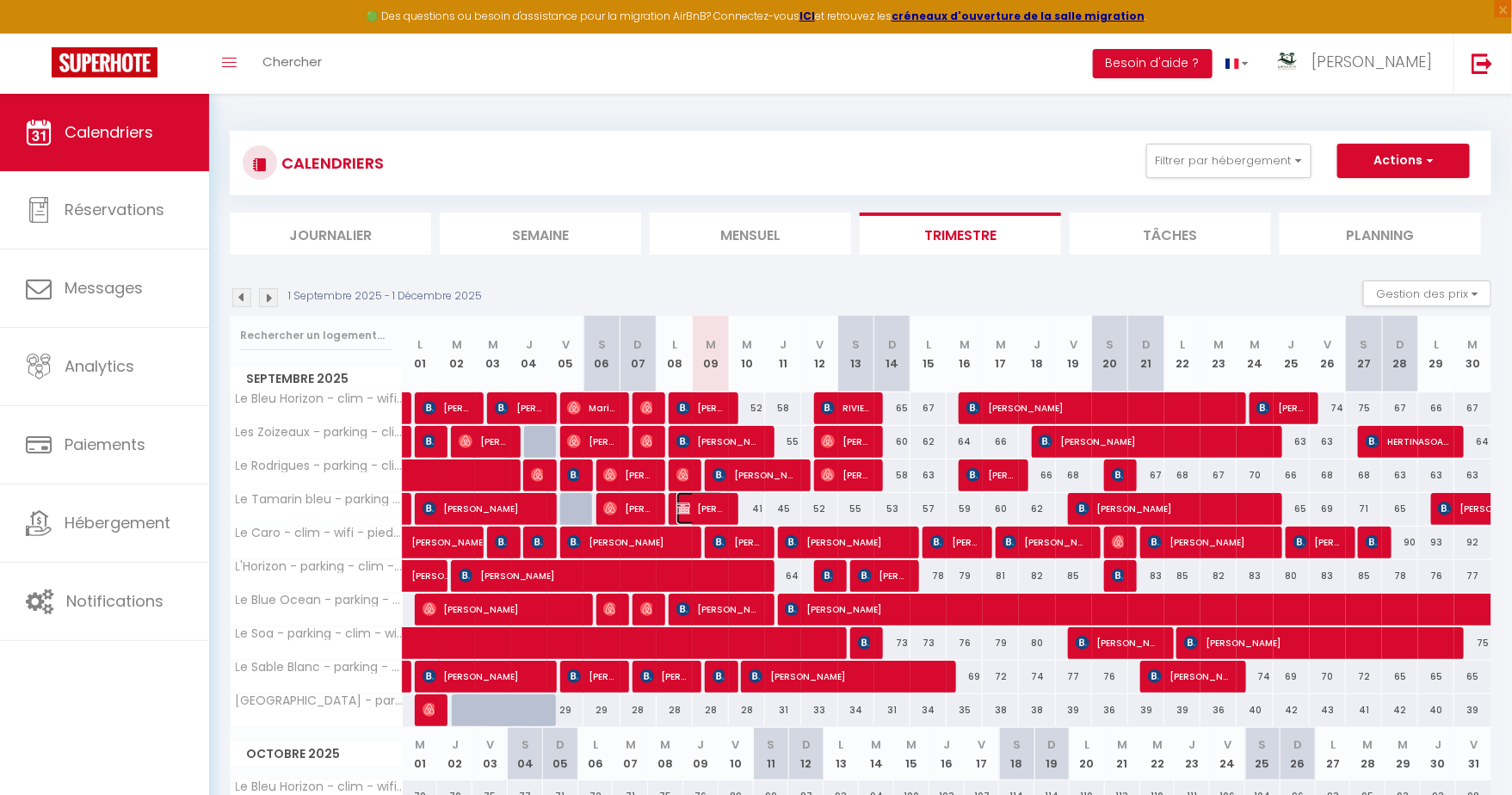
click at [689, 503] on img at bounding box center [683, 508] width 13 height 13
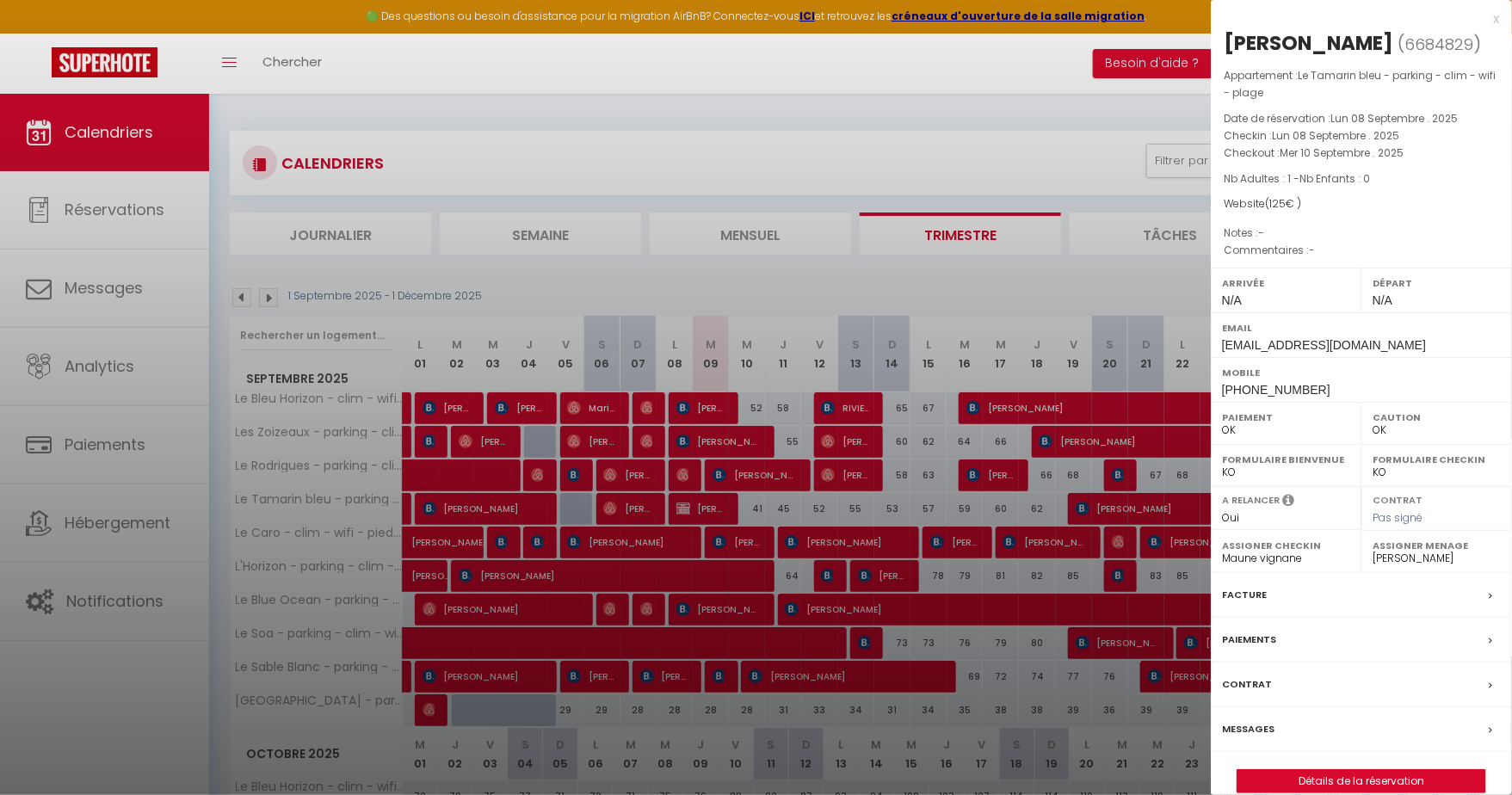
click at [689, 503] on div at bounding box center [756, 397] width 1512 height 795
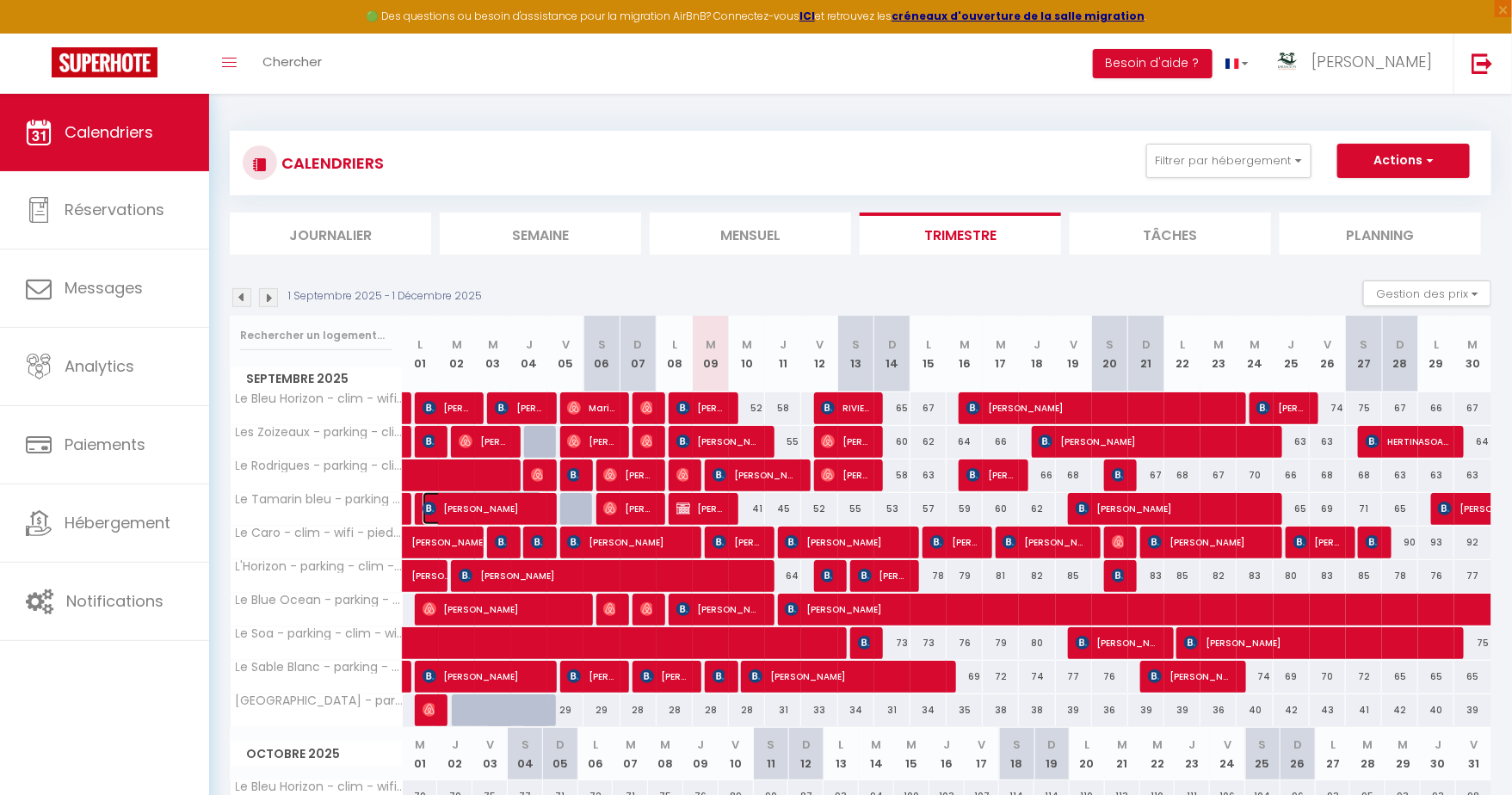
click at [489, 508] on span "[PERSON_NAME]" at bounding box center [482, 509] width 120 height 33
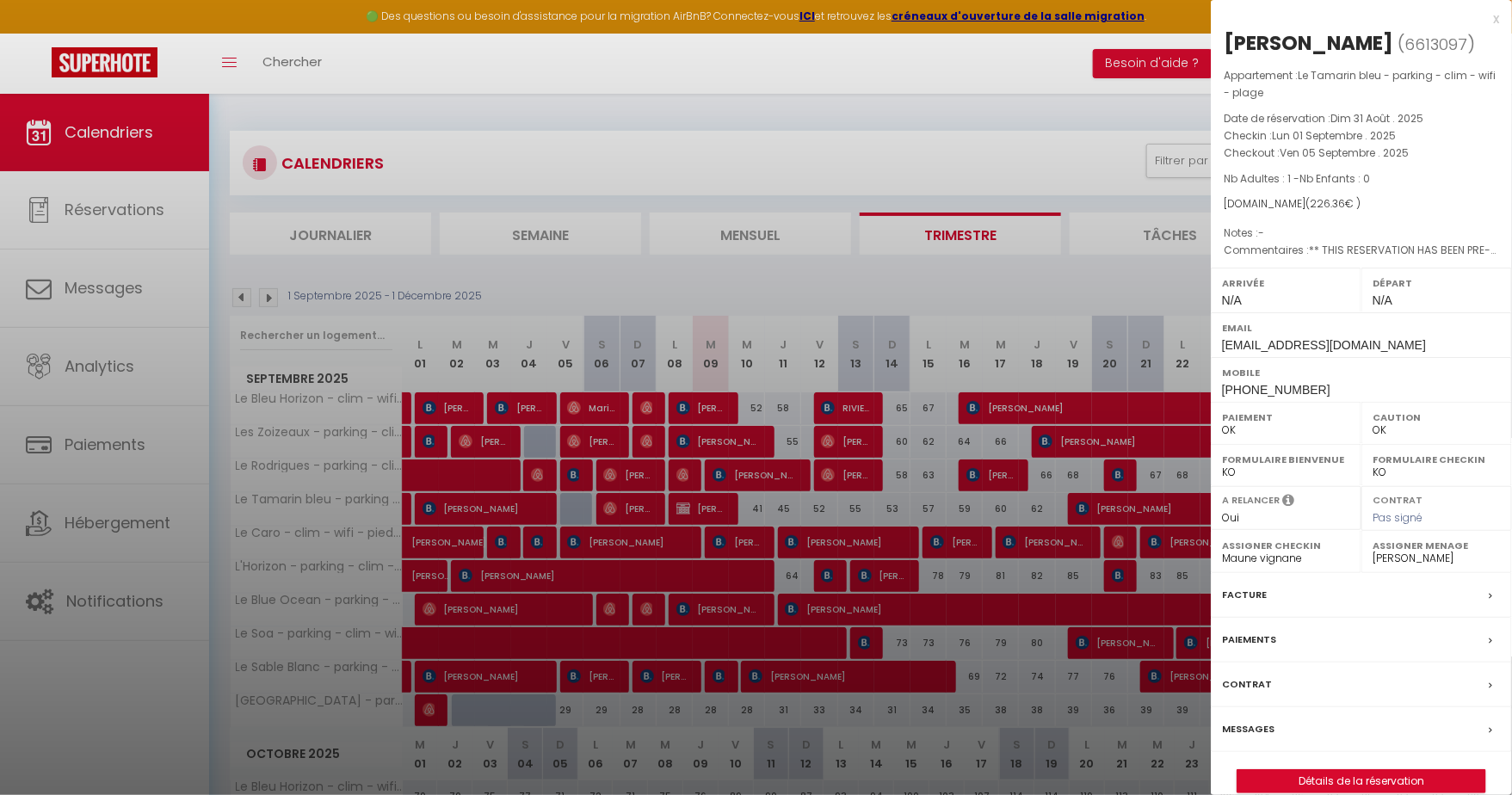
click at [489, 506] on div at bounding box center [756, 397] width 1512 height 795
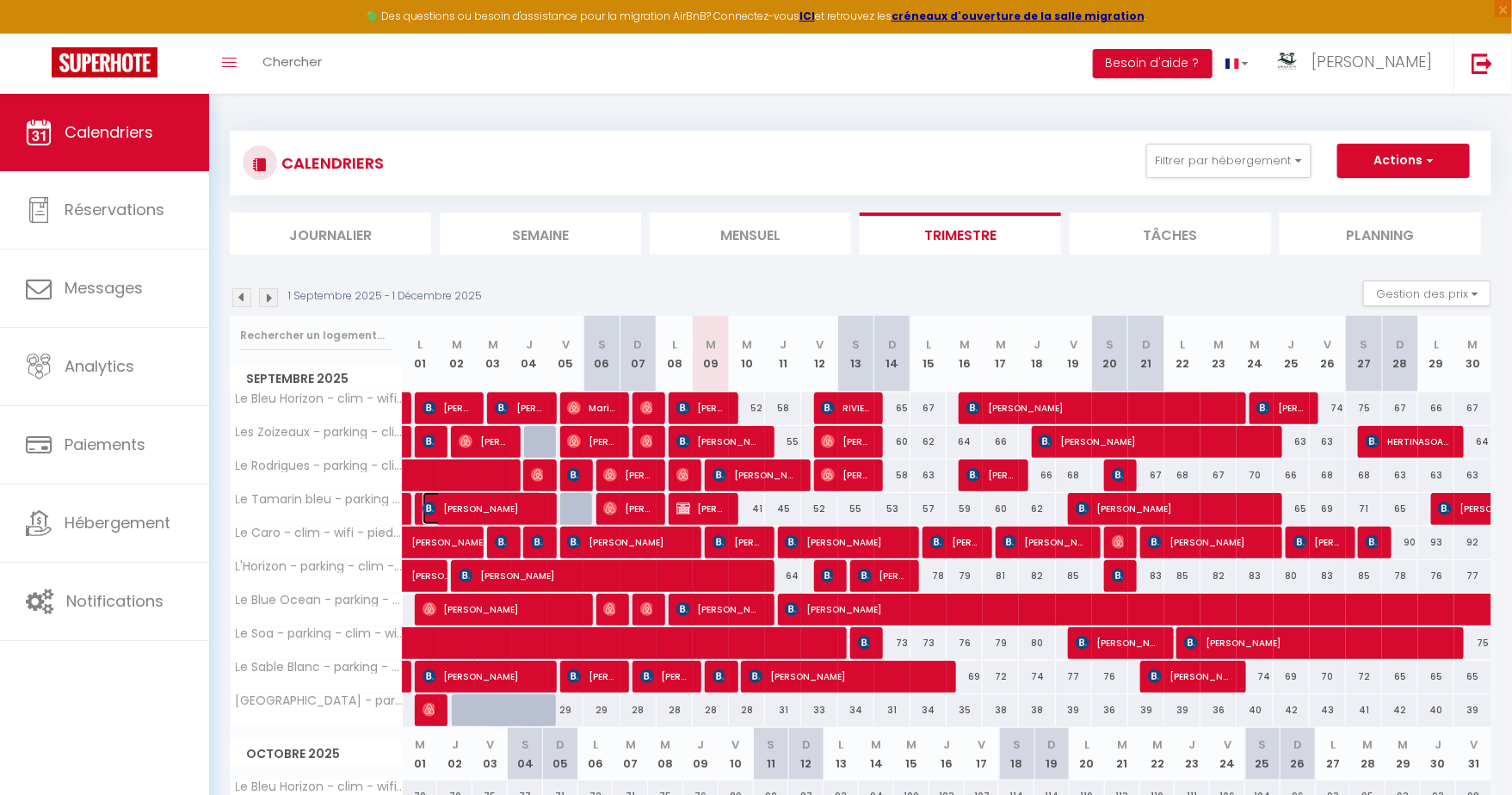
click at [489, 506] on span "[PERSON_NAME]" at bounding box center [482, 509] width 120 height 33
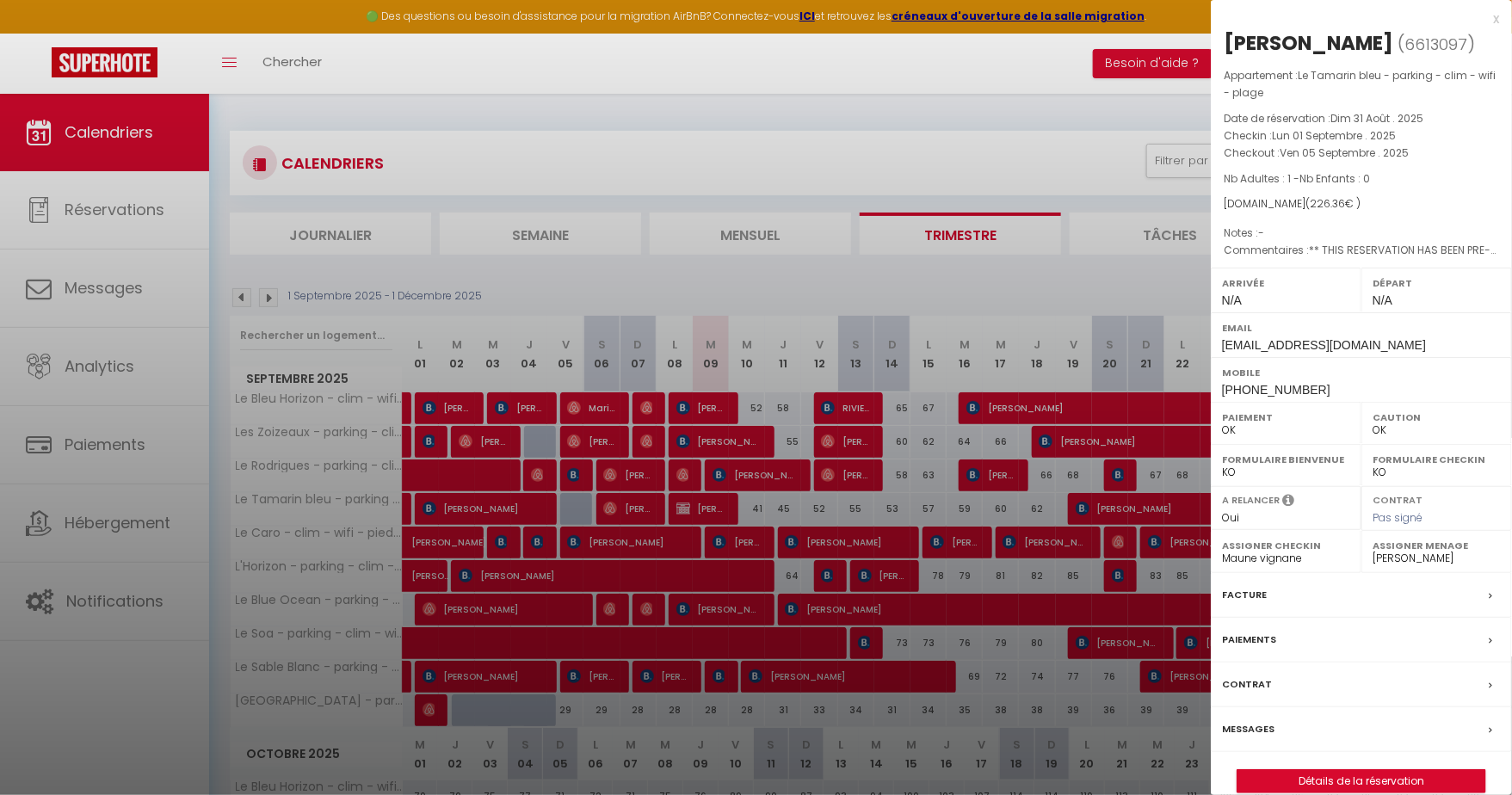
click at [489, 507] on div at bounding box center [756, 397] width 1512 height 795
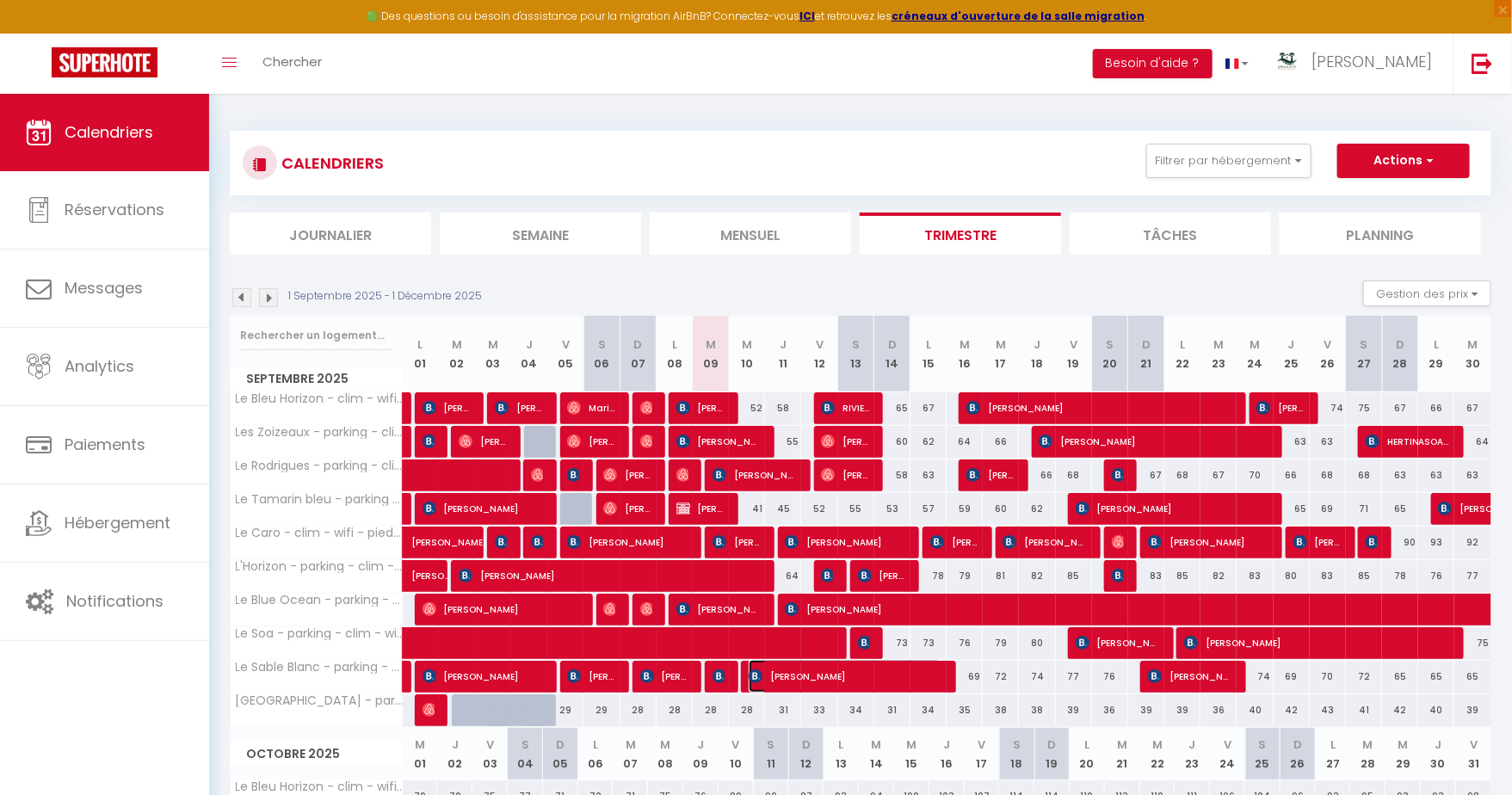
click at [796, 680] on span "[PERSON_NAME]" at bounding box center [845, 676] width 193 height 33
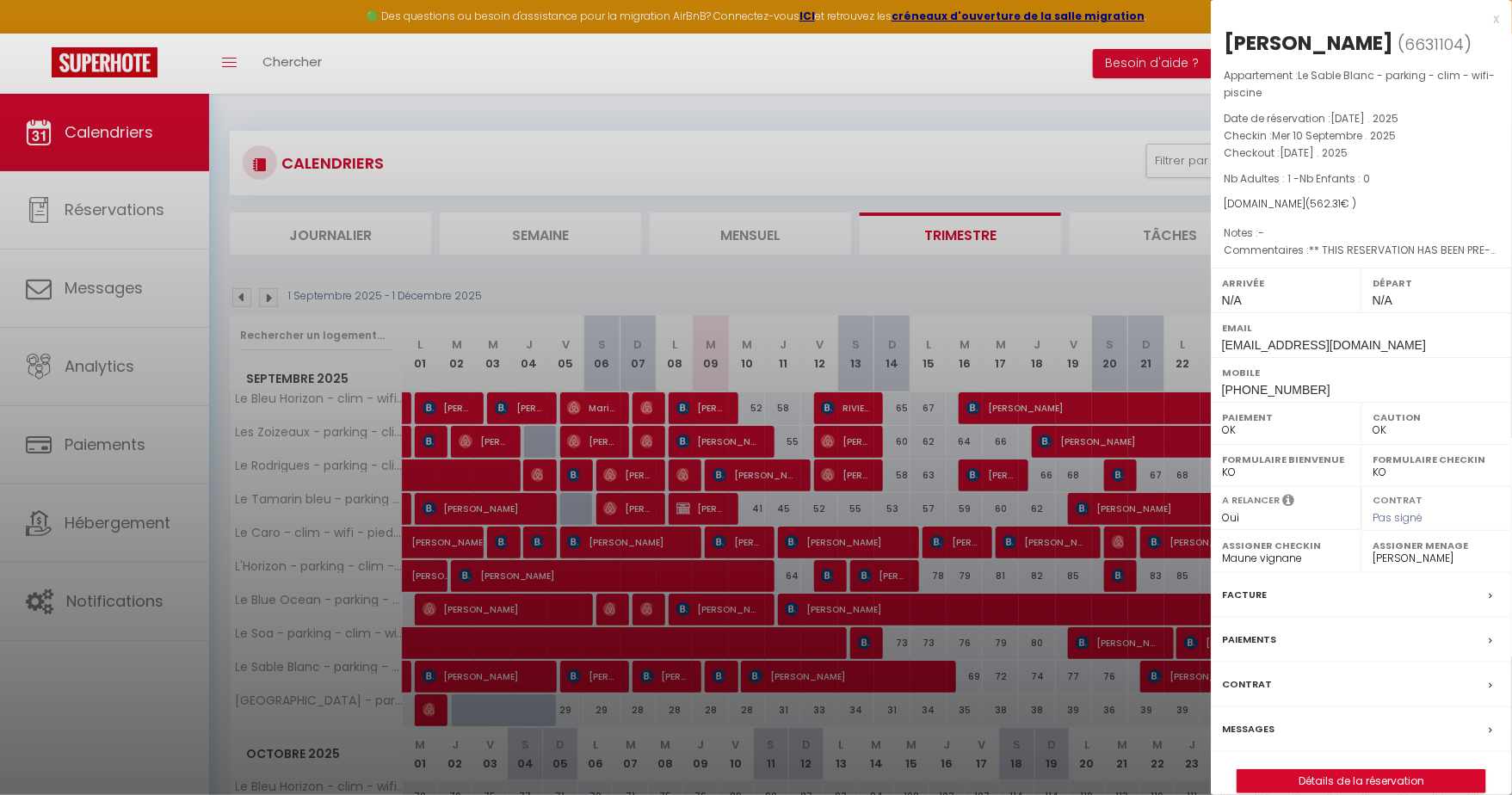
click at [794, 675] on div at bounding box center [756, 397] width 1512 height 795
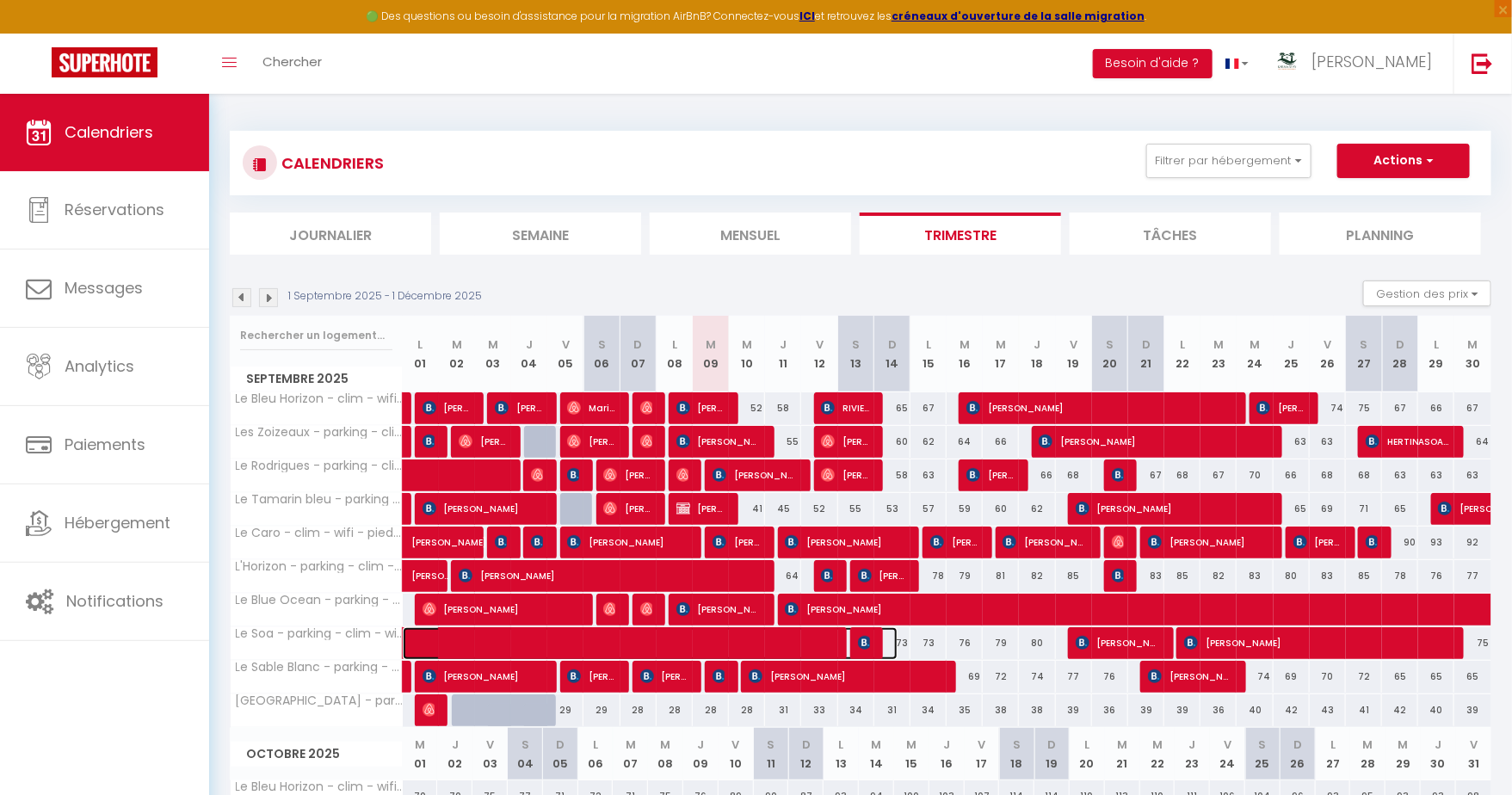
click at [768, 641] on span at bounding box center [660, 643] width 475 height 33
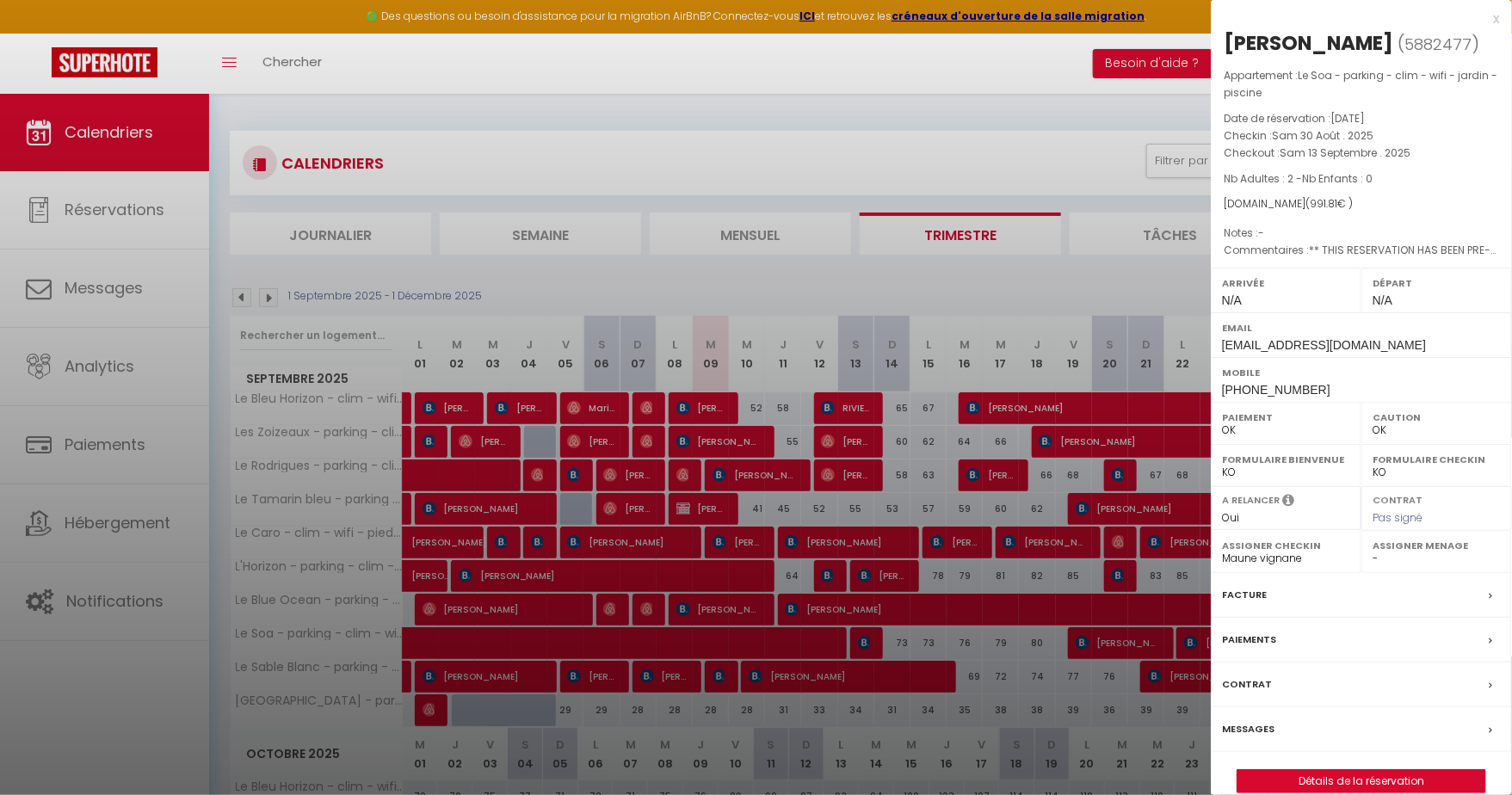
click at [768, 638] on div at bounding box center [756, 397] width 1512 height 795
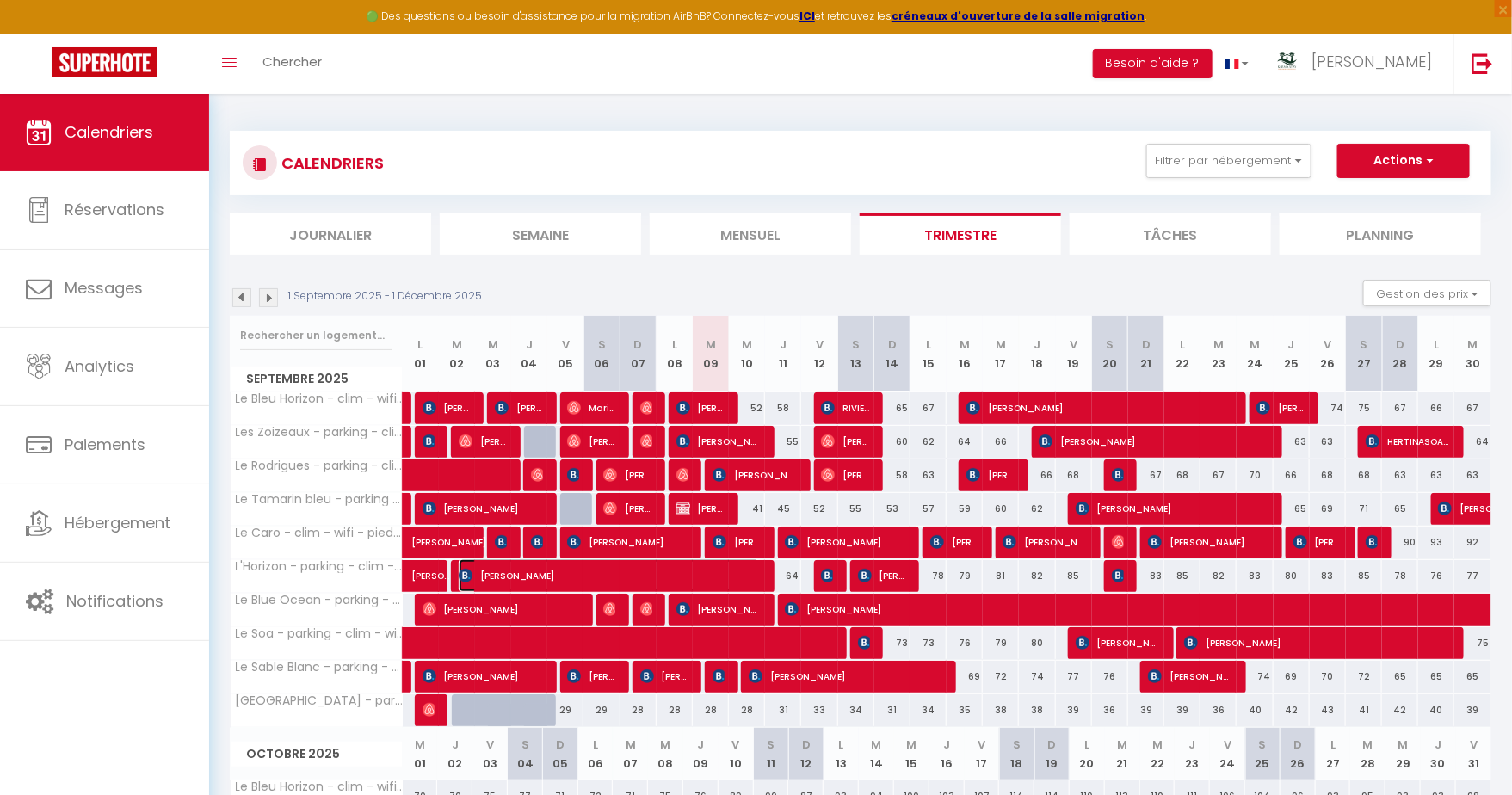
click at [728, 573] on span "[PERSON_NAME]" at bounding box center [610, 576] width 302 height 33
select select "45280"
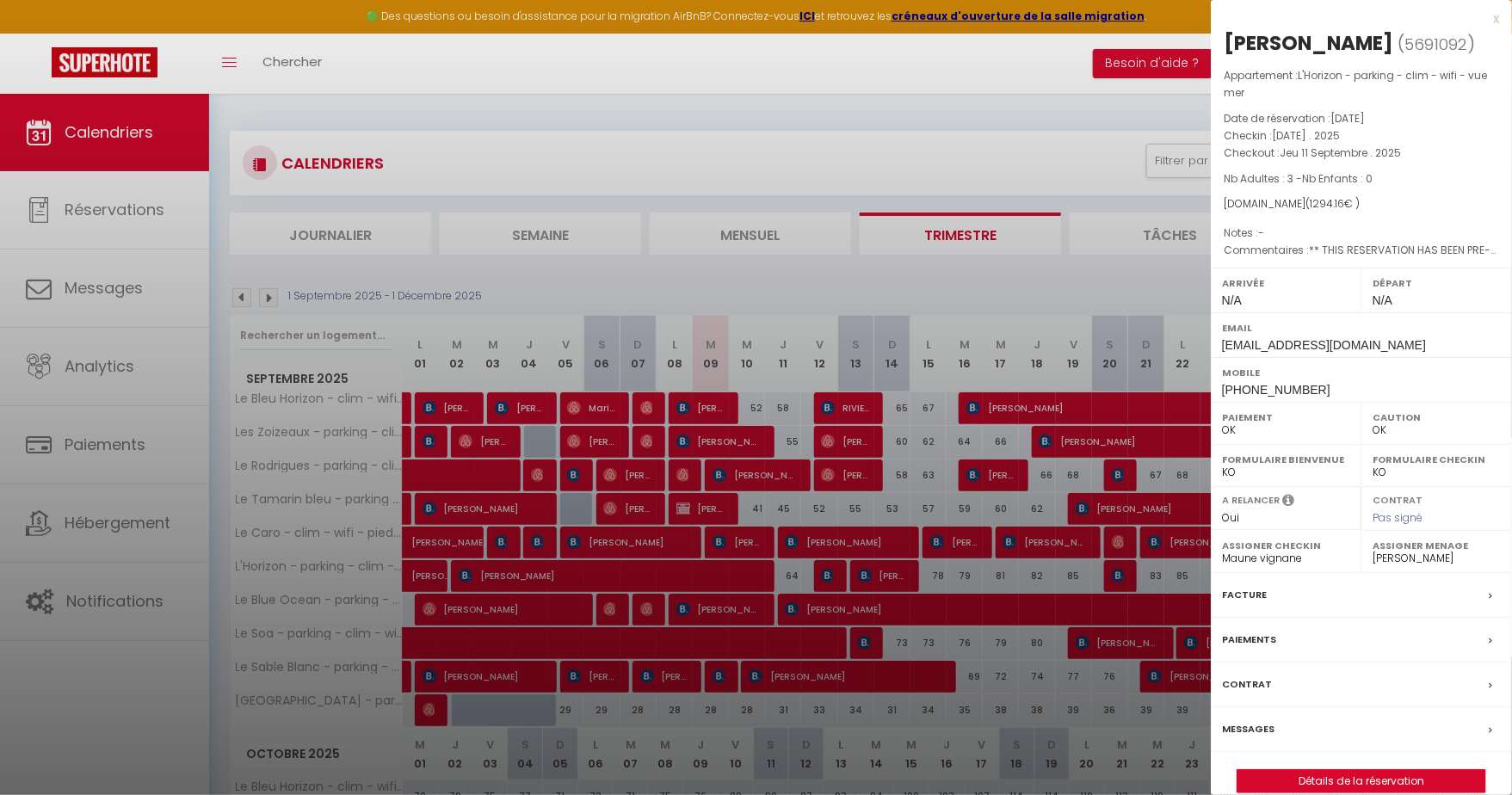
click at [728, 573] on div at bounding box center [756, 397] width 1512 height 795
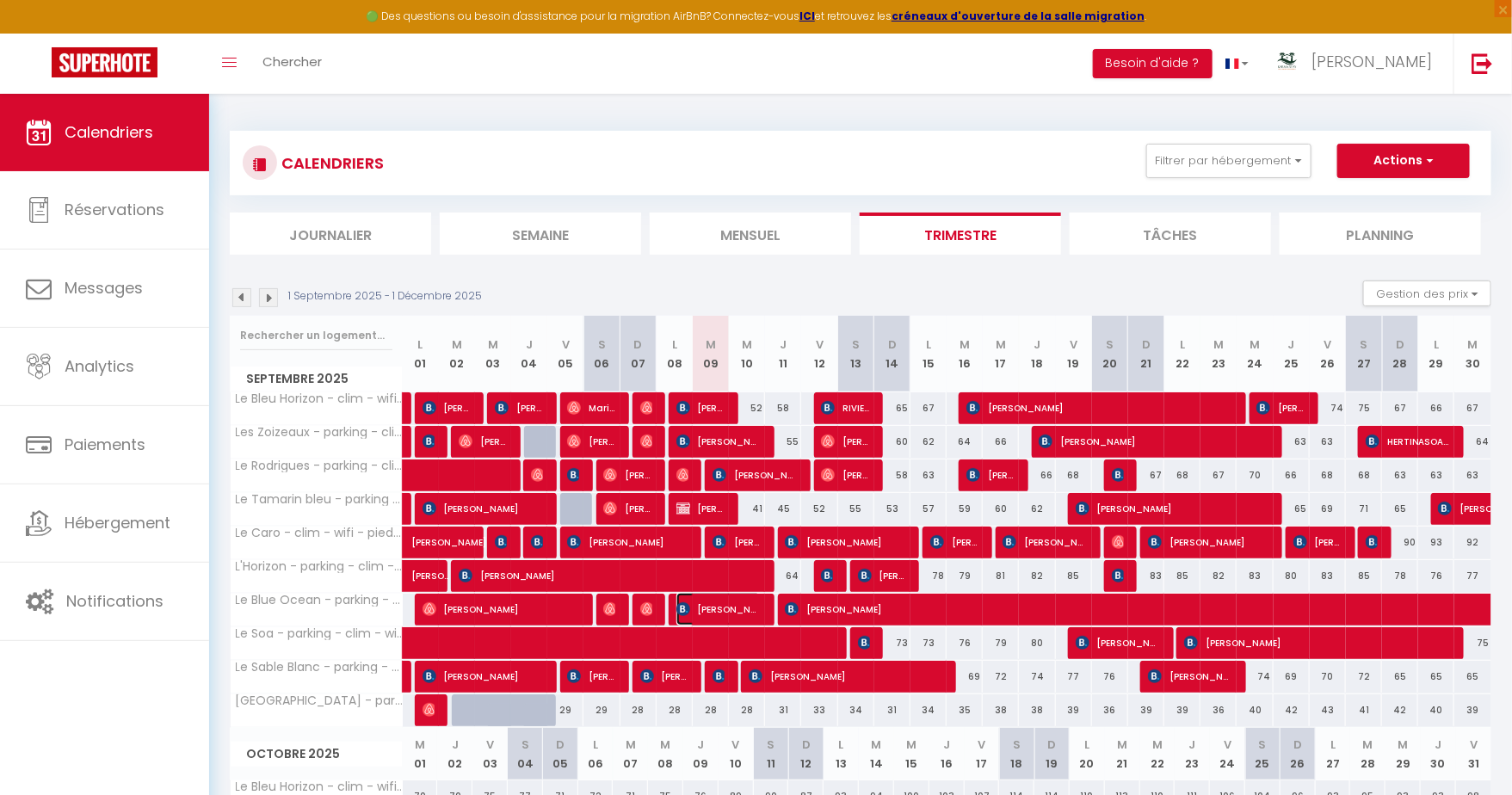
click at [743, 608] on span "[PERSON_NAME]" at bounding box center [719, 609] width 85 height 33
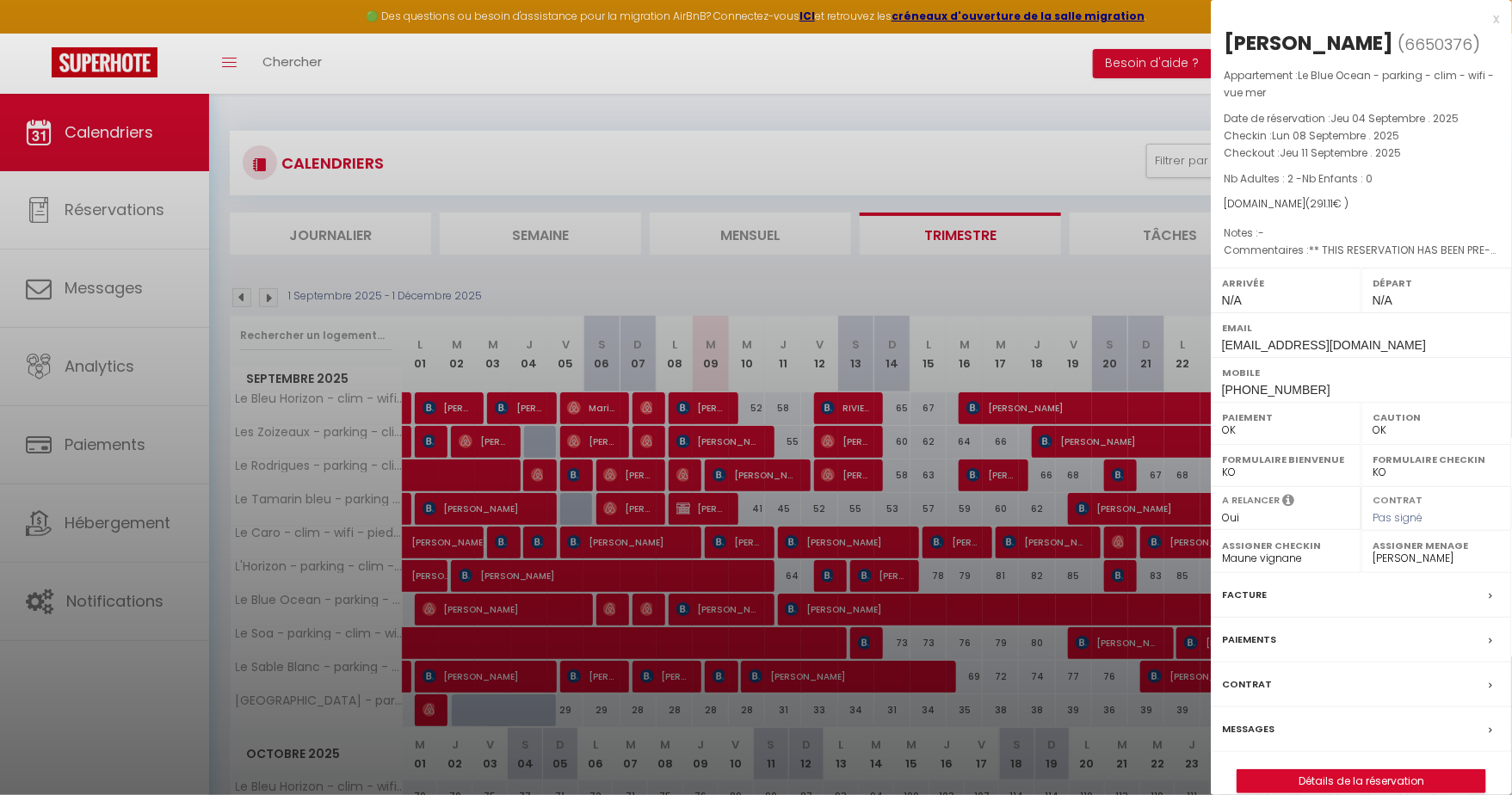
click at [743, 608] on div at bounding box center [756, 397] width 1512 height 795
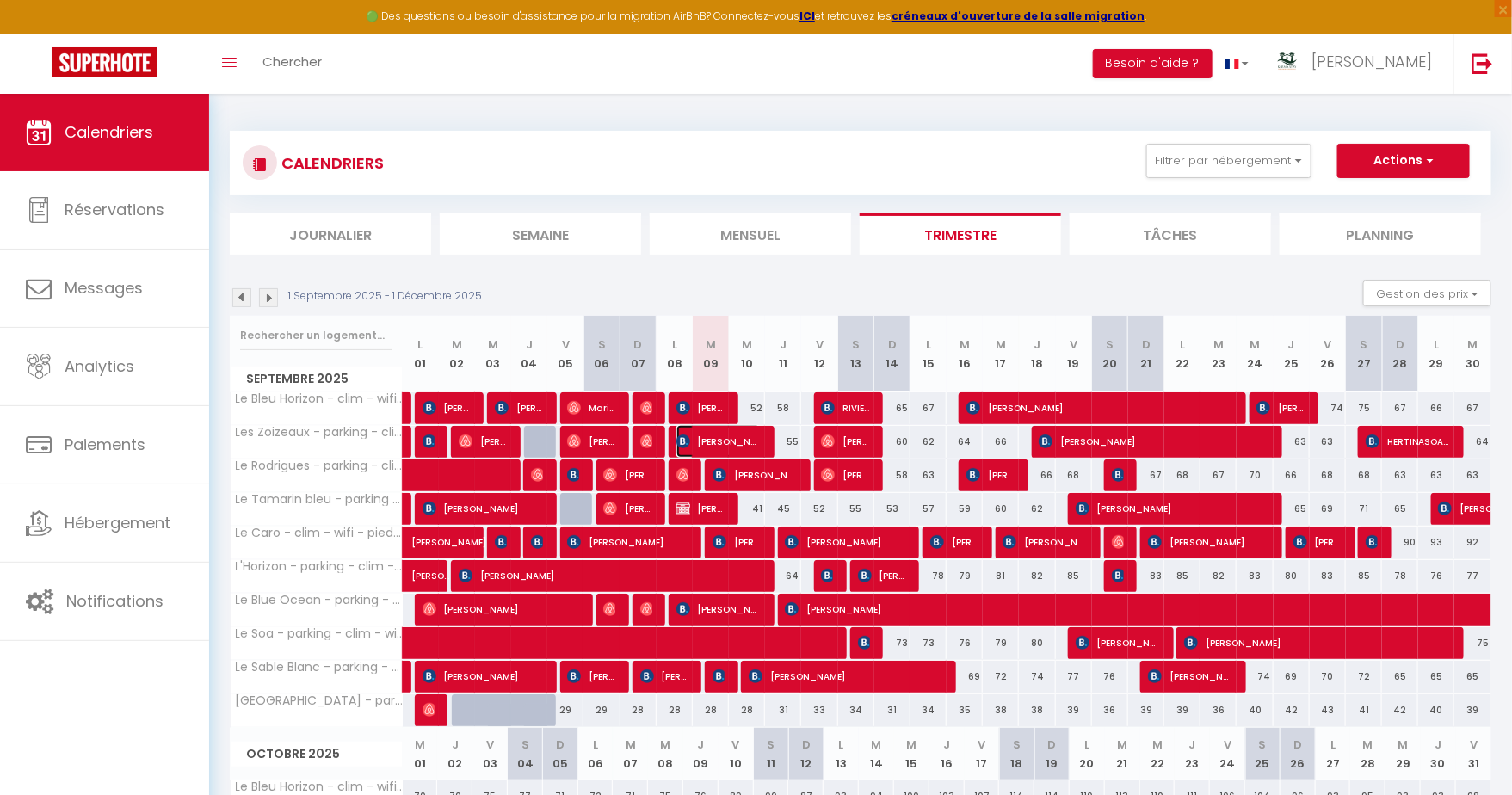
click at [733, 443] on span "[PERSON_NAME]" at bounding box center [719, 441] width 85 height 33
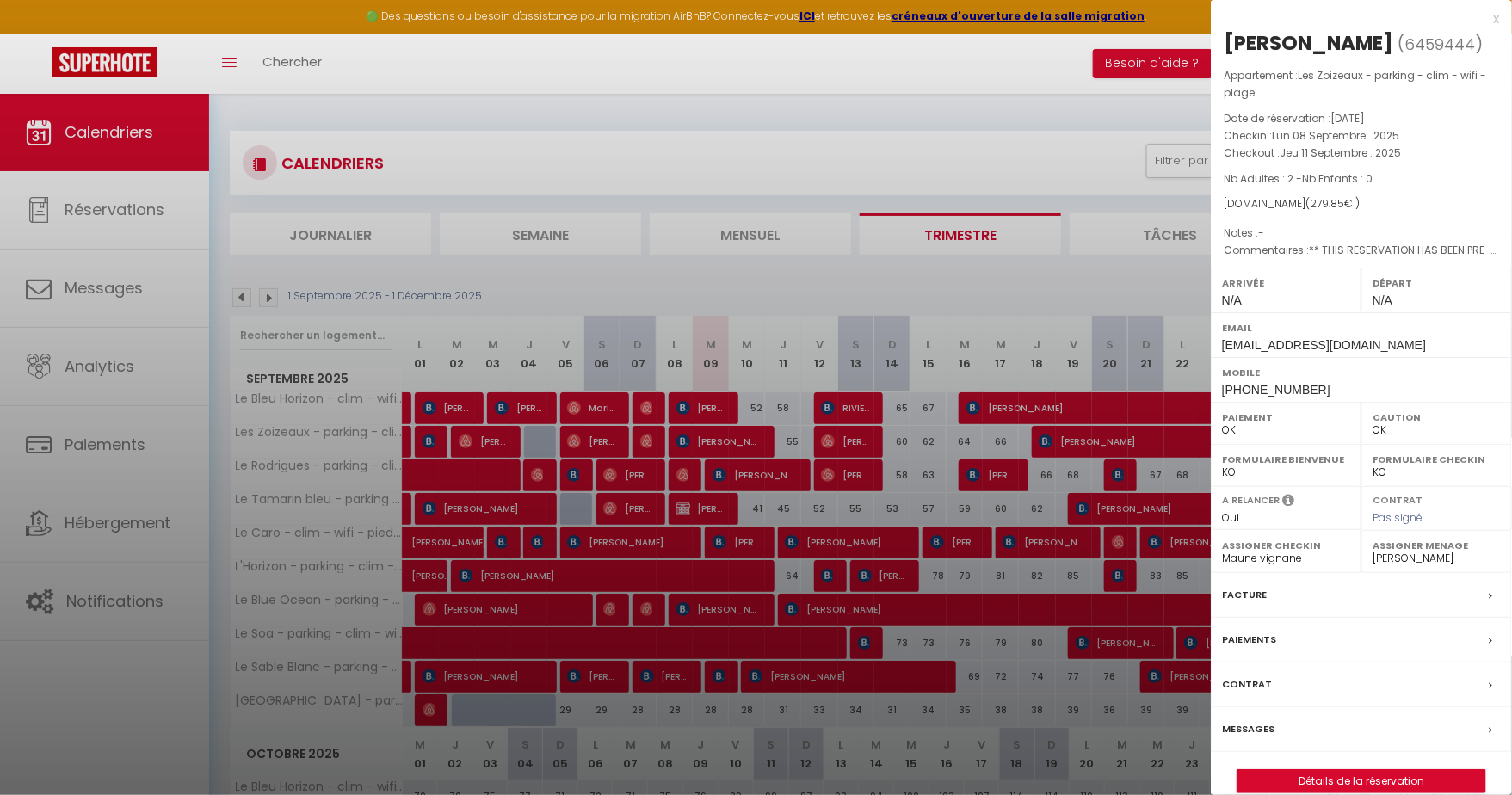
click at [733, 443] on div at bounding box center [756, 397] width 1512 height 795
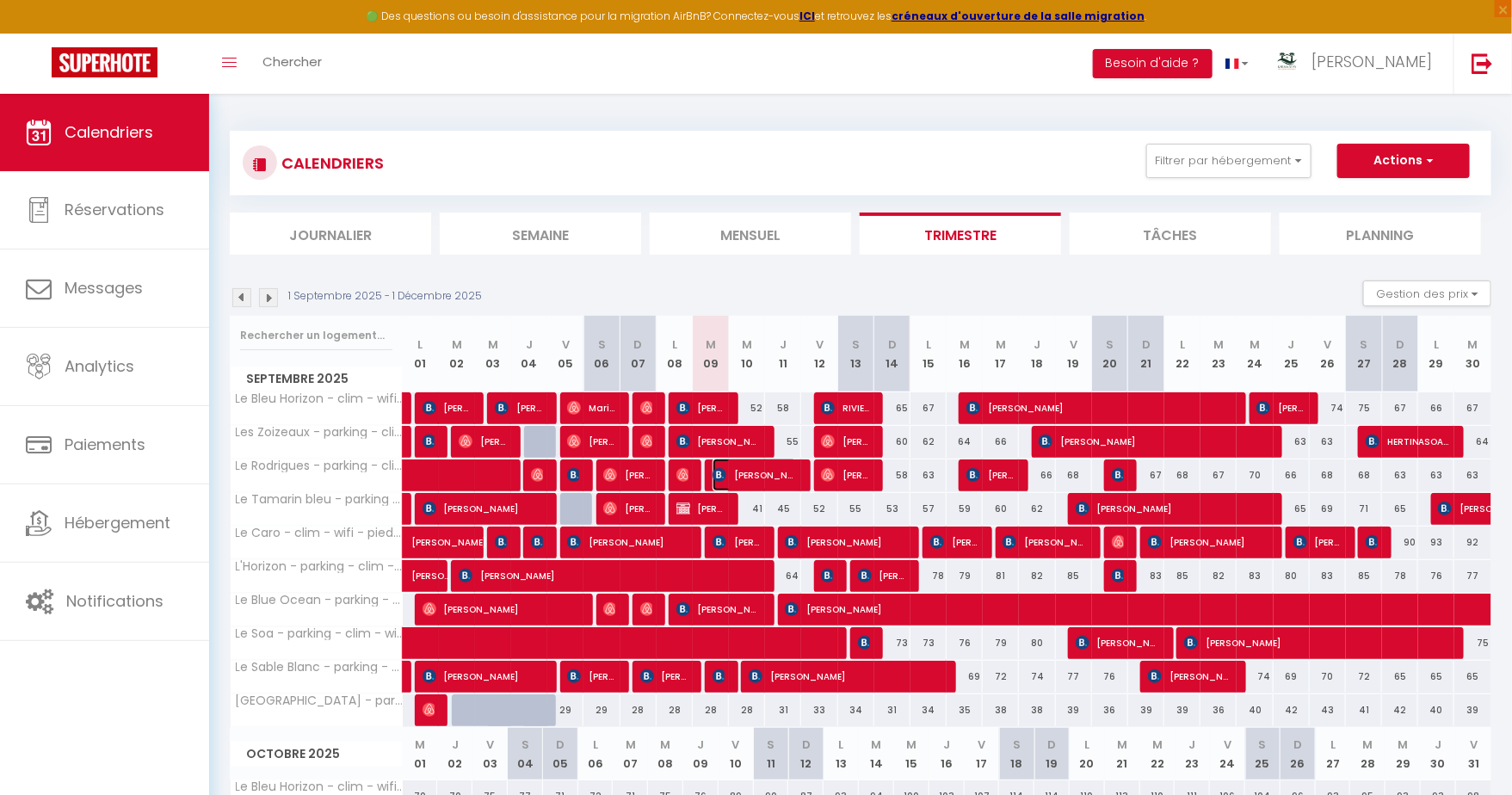
click at [735, 463] on span "[PERSON_NAME]" at bounding box center [754, 475] width 85 height 33
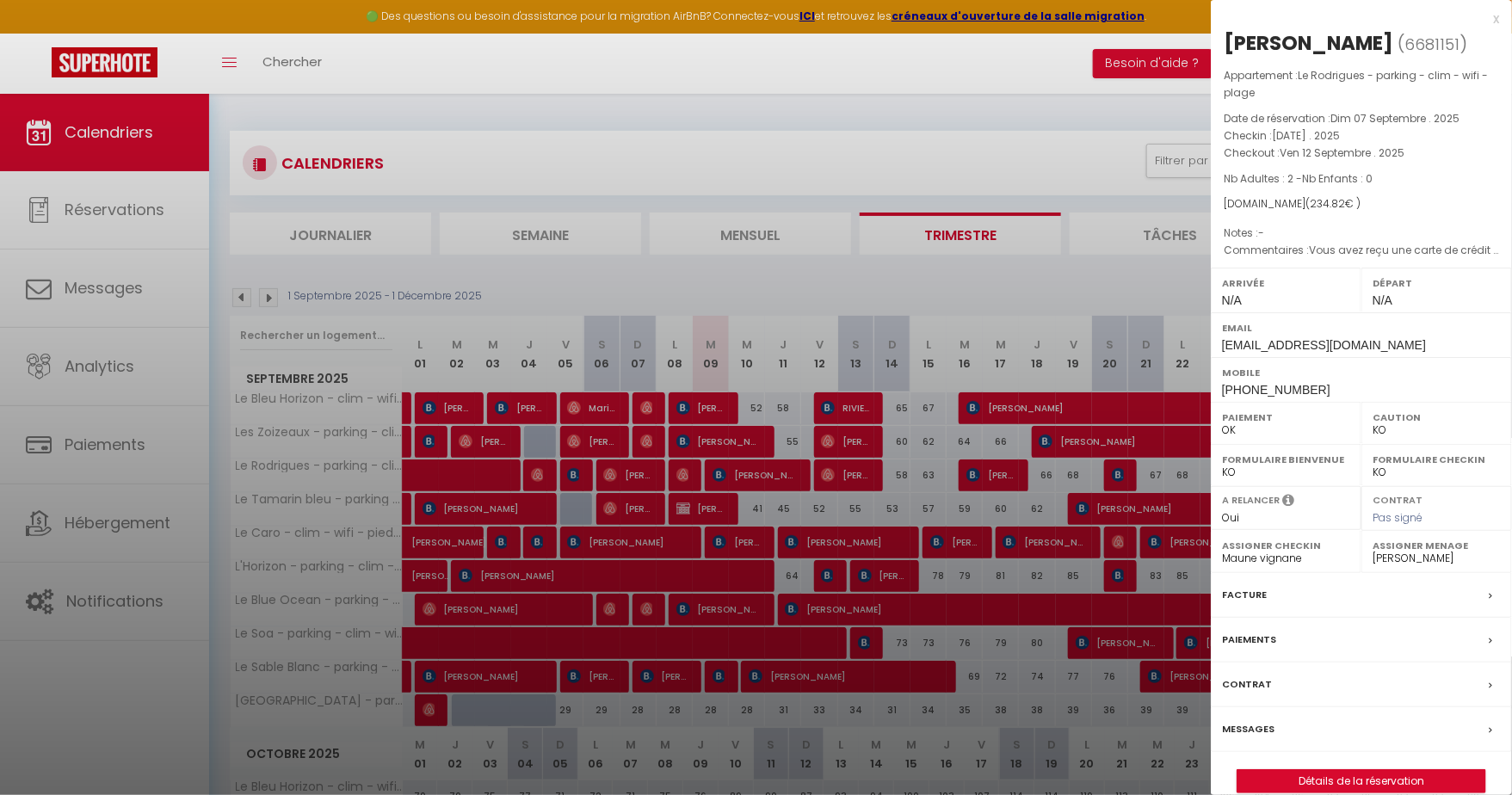
click at [735, 467] on div at bounding box center [756, 397] width 1512 height 795
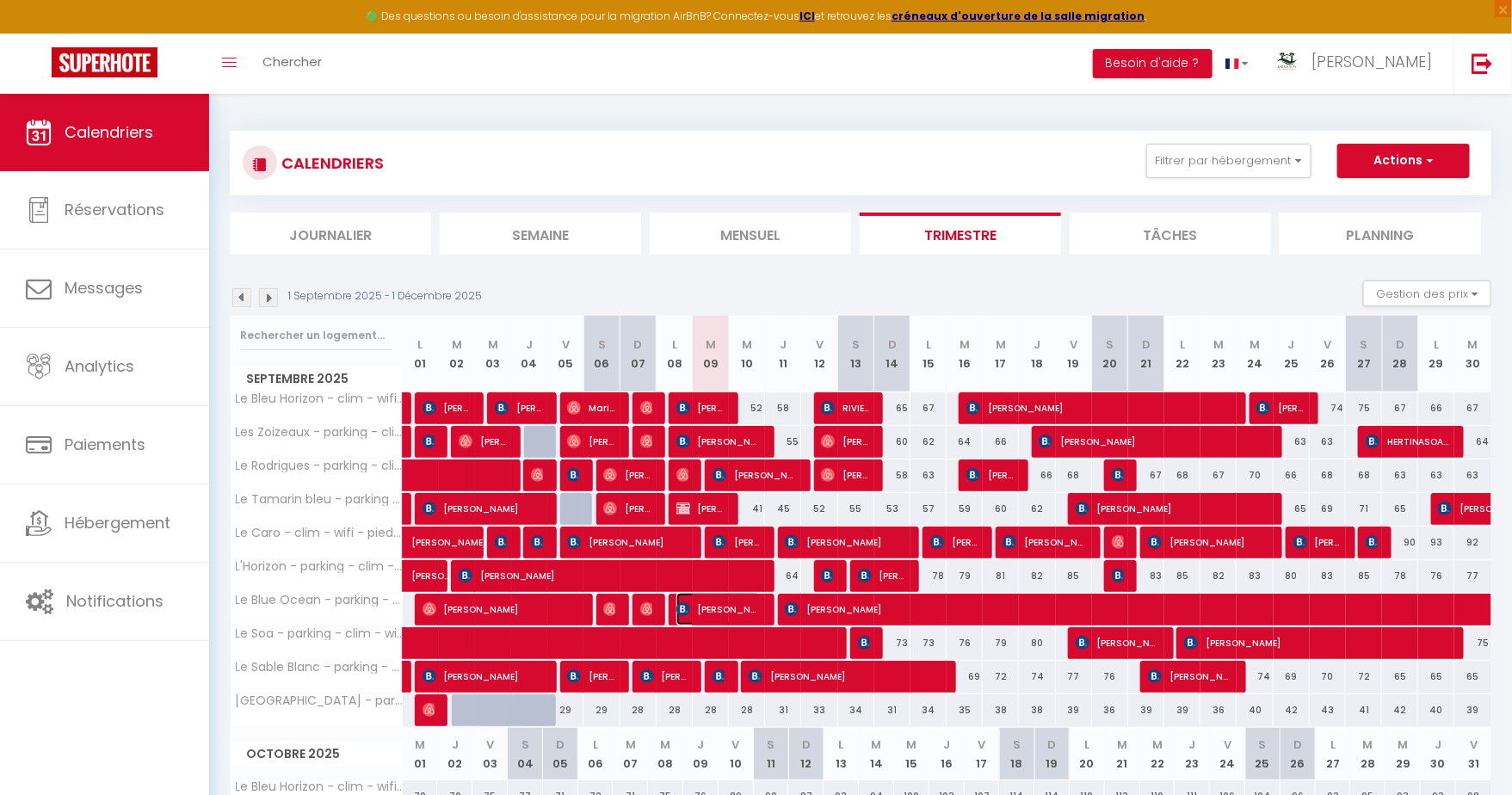
click at [712, 595] on span "[PERSON_NAME]" at bounding box center [719, 609] width 85 height 33
select select "OK"
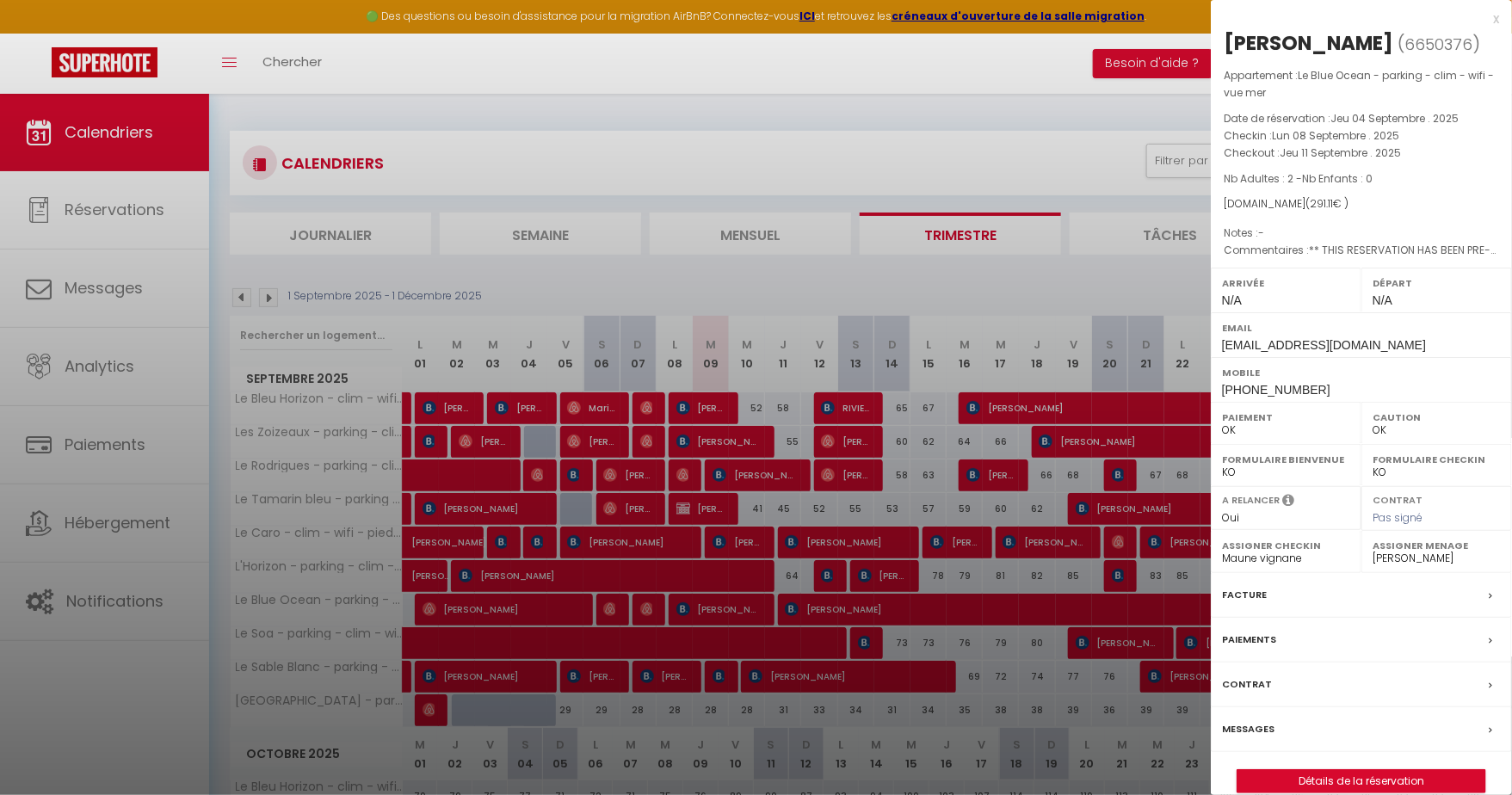
click at [714, 599] on div at bounding box center [756, 397] width 1512 height 795
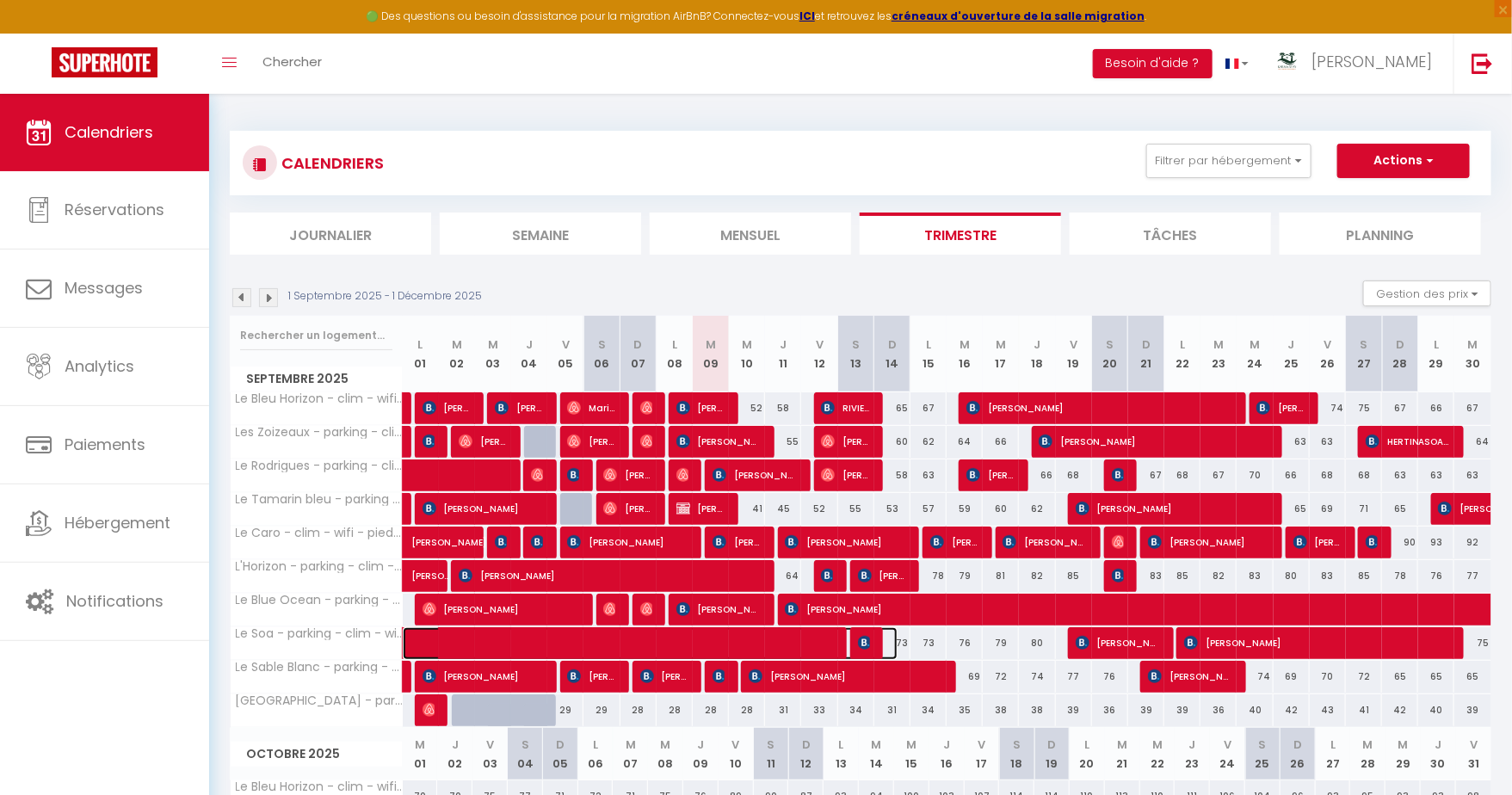
click at [806, 640] on span at bounding box center [660, 643] width 475 height 33
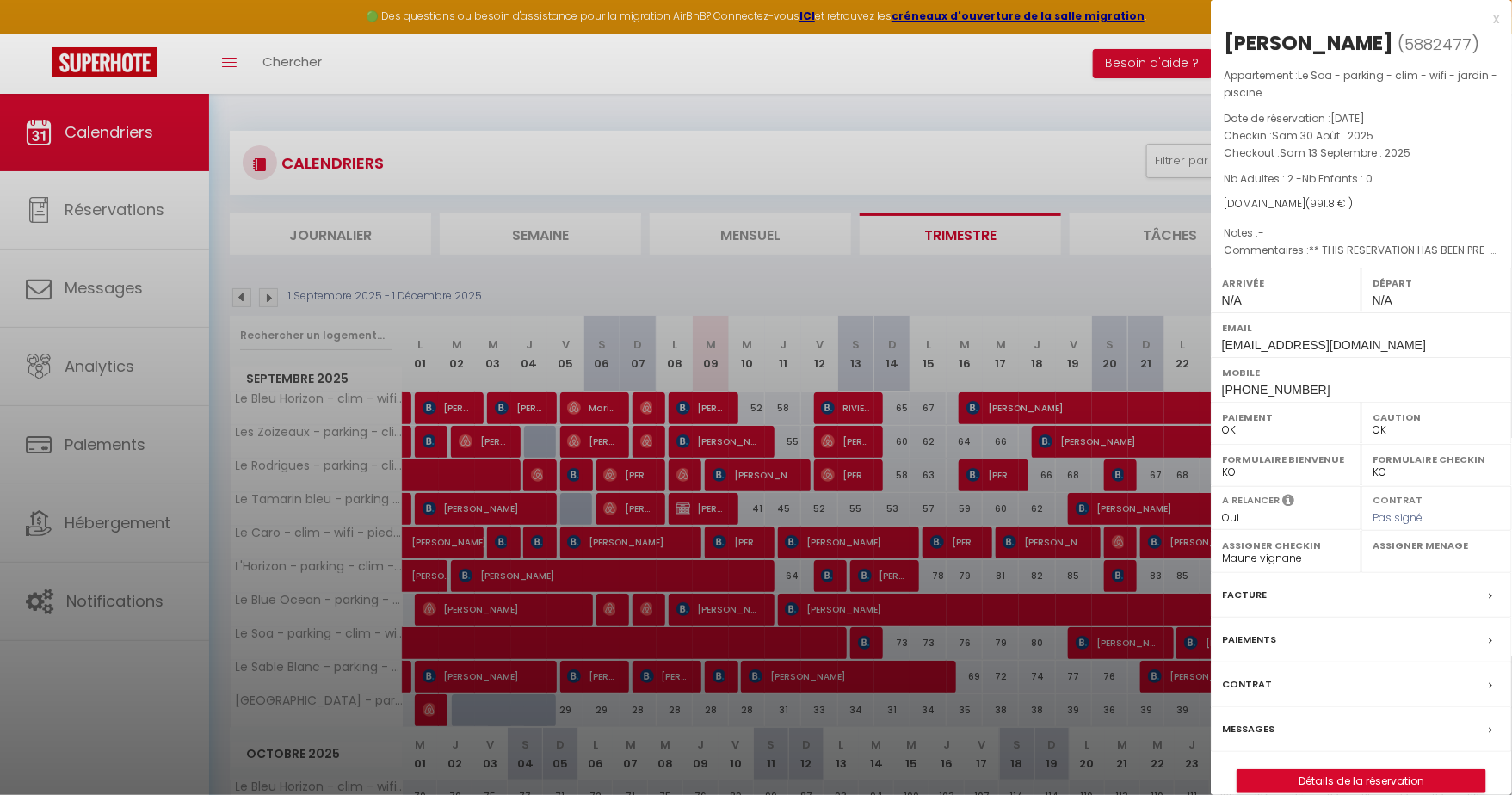
click at [806, 640] on div at bounding box center [756, 397] width 1512 height 795
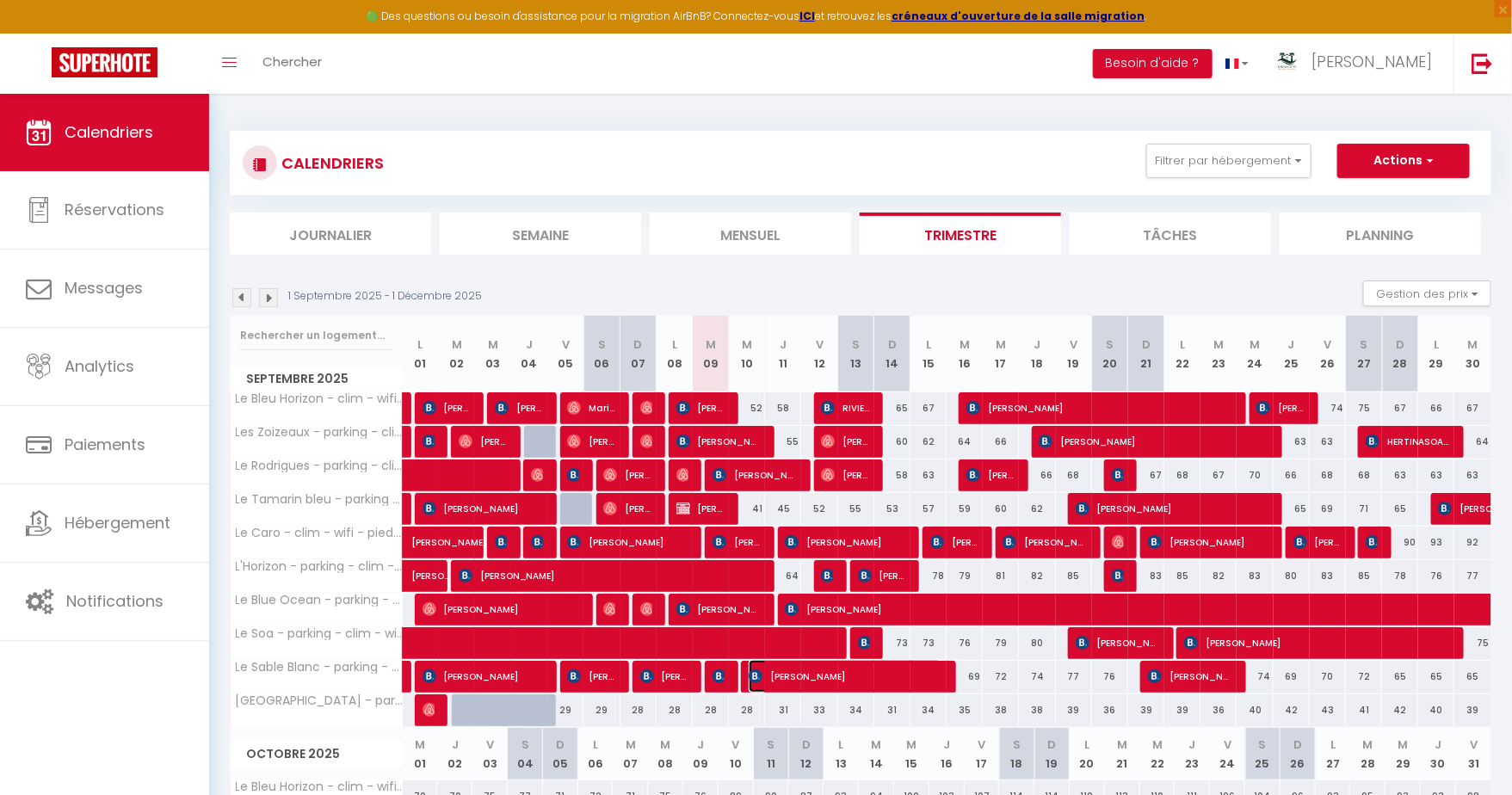
click at [837, 669] on span "[PERSON_NAME]" at bounding box center [845, 676] width 193 height 33
select select "45280"
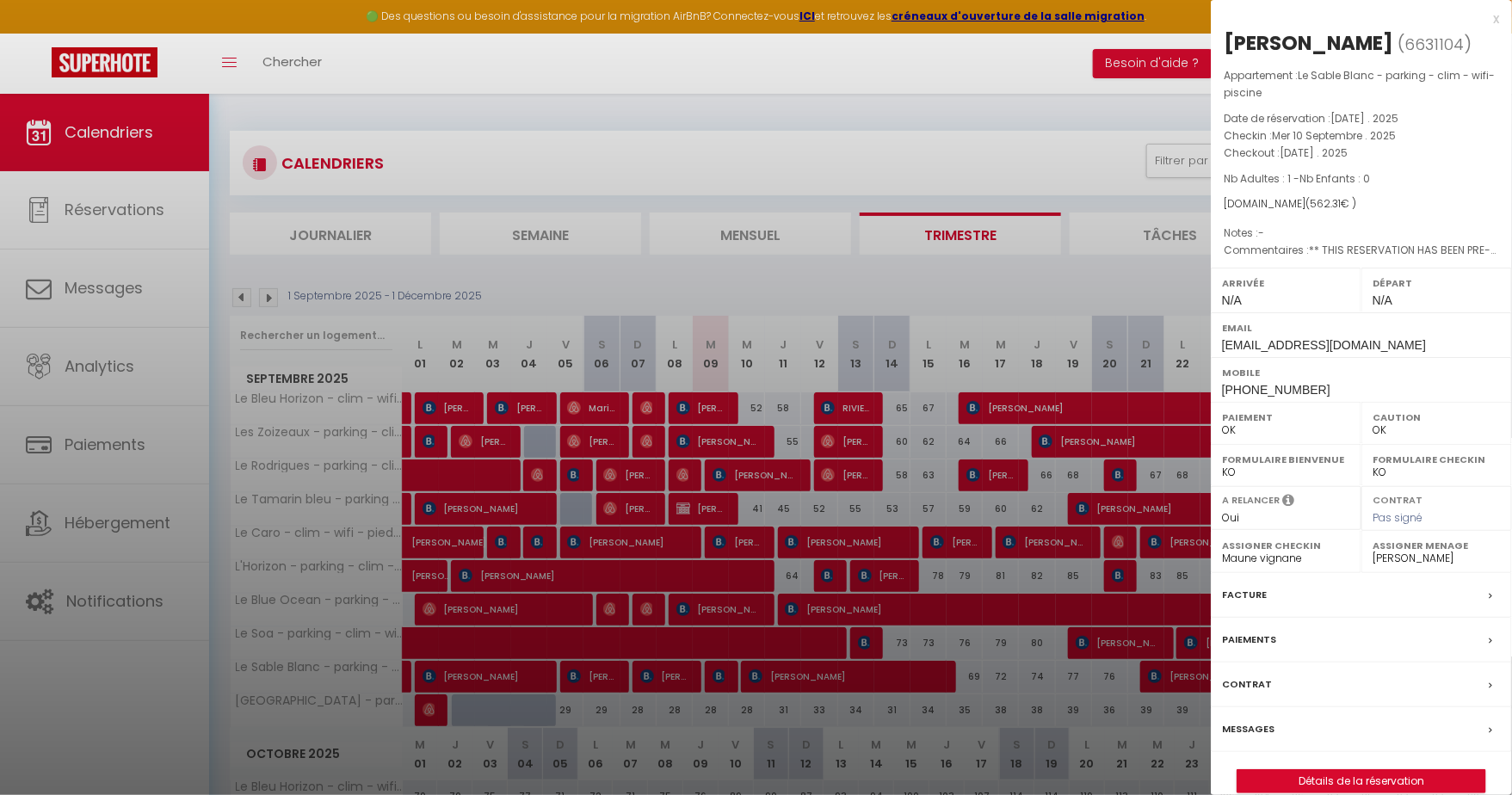
click at [837, 669] on div at bounding box center [756, 397] width 1512 height 795
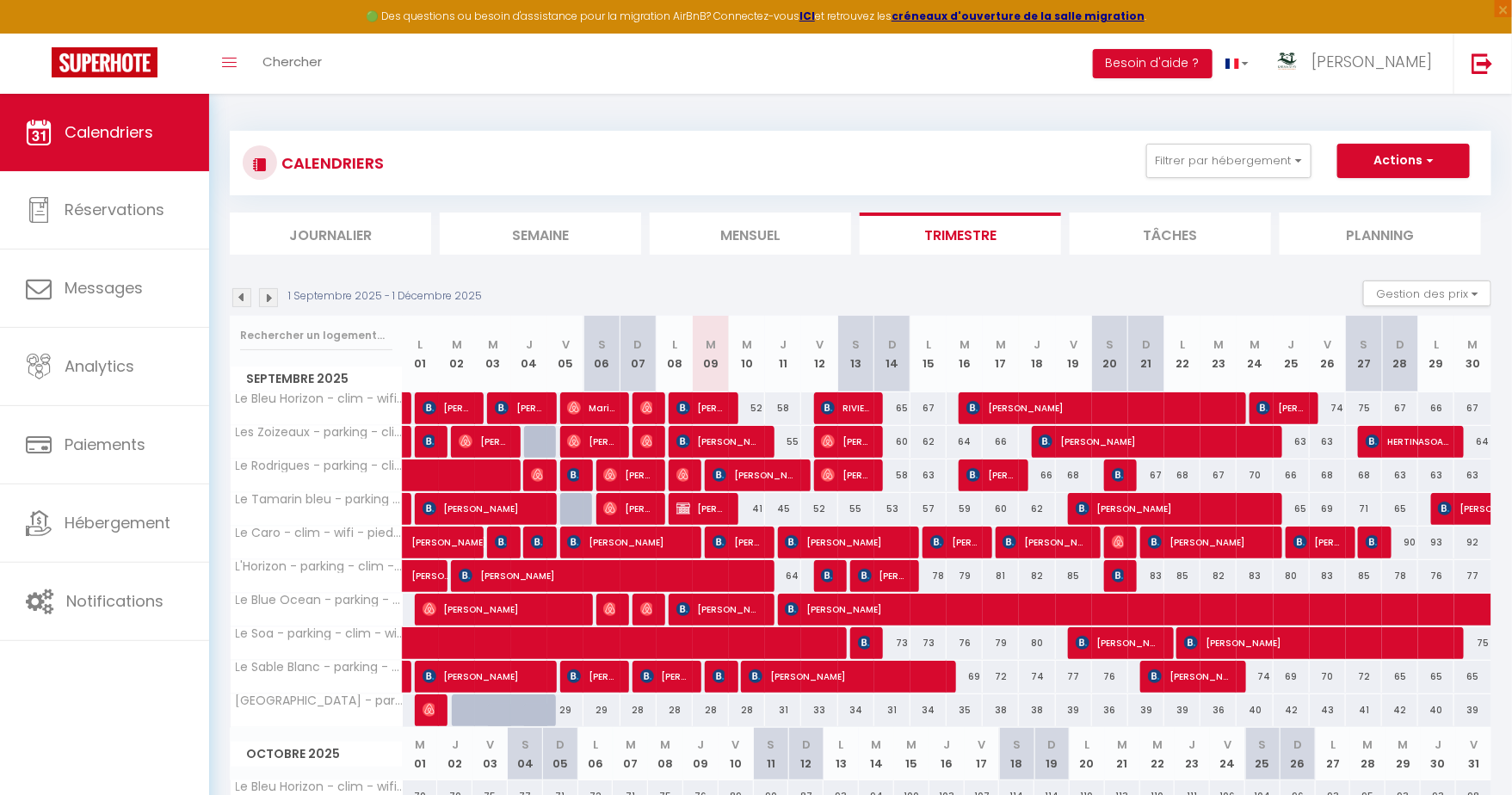
scroll to position [52, 0]
